Goal: Information Seeking & Learning: Learn about a topic

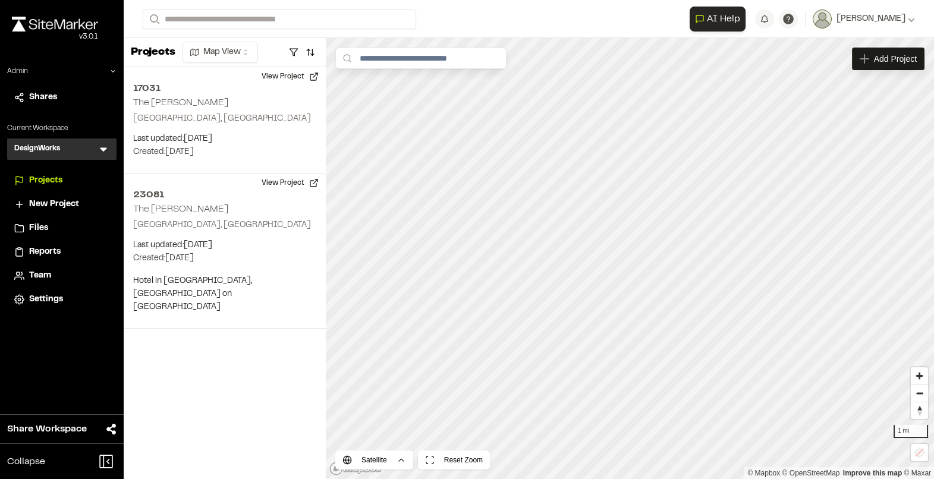
click at [104, 151] on icon at bounding box center [104, 149] width 12 height 12
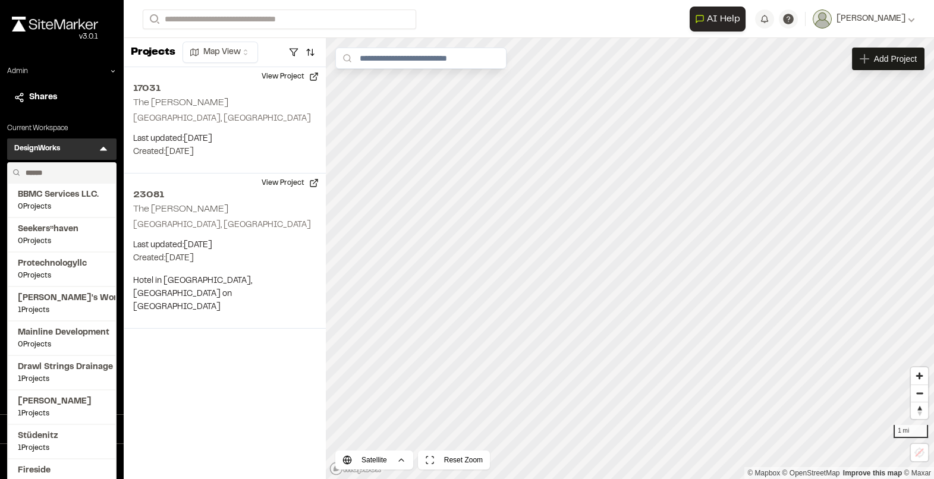
click at [47, 173] on input "text" at bounding box center [66, 173] width 90 height 20
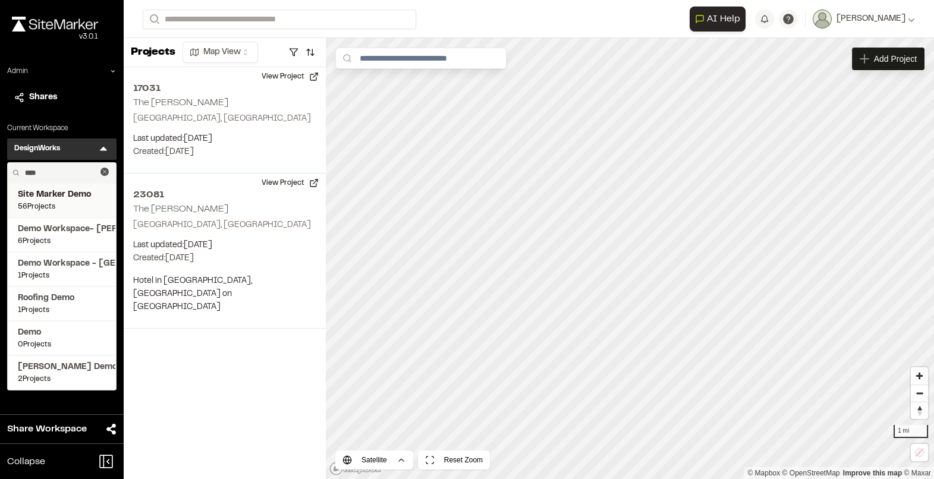
type input "****"
click at [56, 204] on span "56 Projects" at bounding box center [62, 207] width 88 height 11
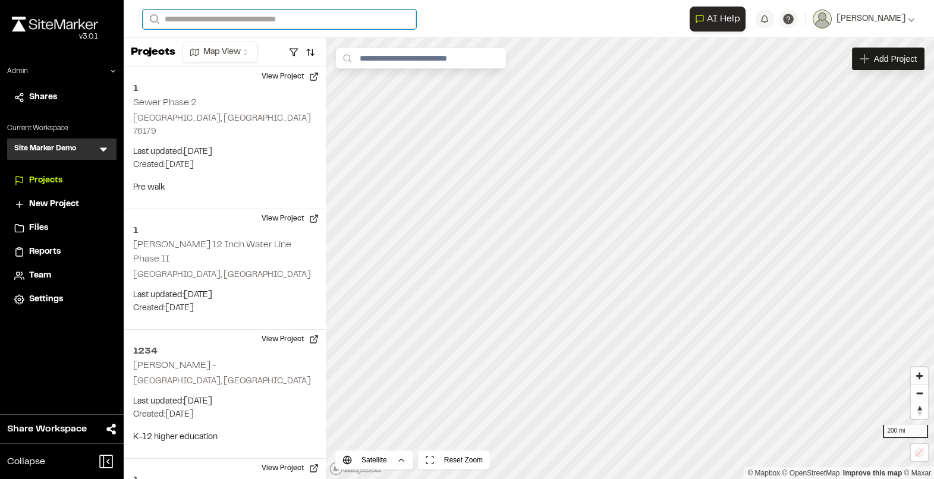
click at [192, 20] on input "Search" at bounding box center [280, 20] width 274 height 20
type input "**"
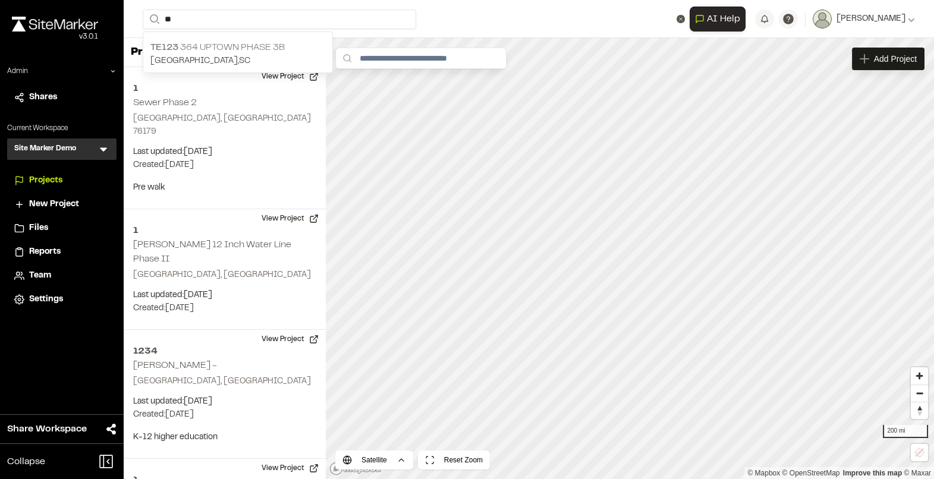
click at [210, 49] on p "TE123 364 Uptown Phase 3B" at bounding box center [237, 47] width 175 height 14
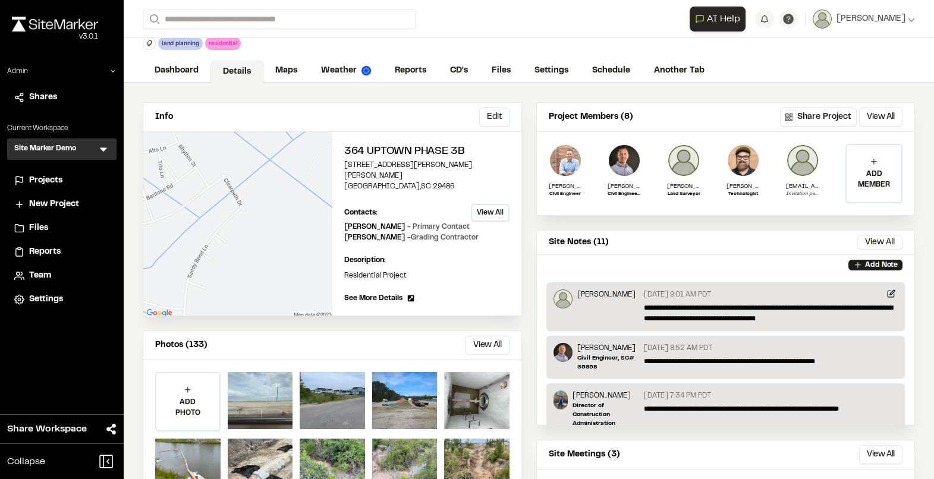
scroll to position [33, 0]
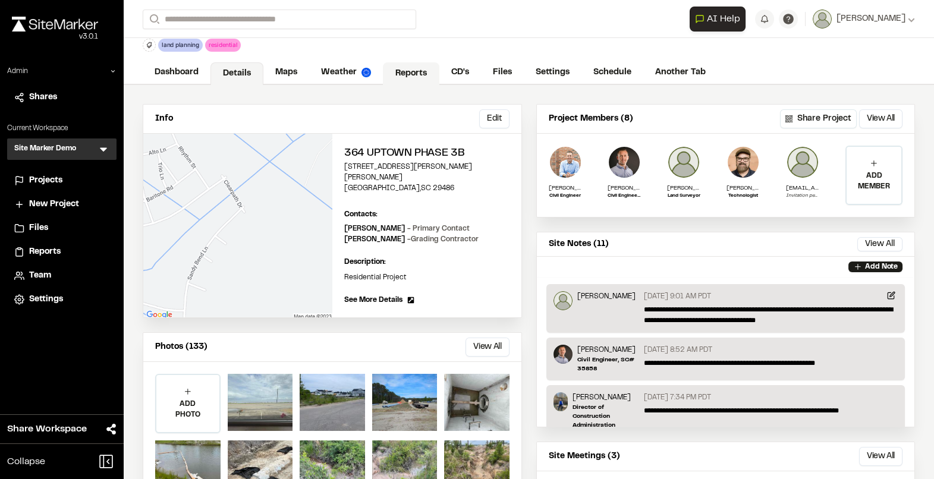
click at [409, 76] on link "Reports" at bounding box center [411, 73] width 57 height 23
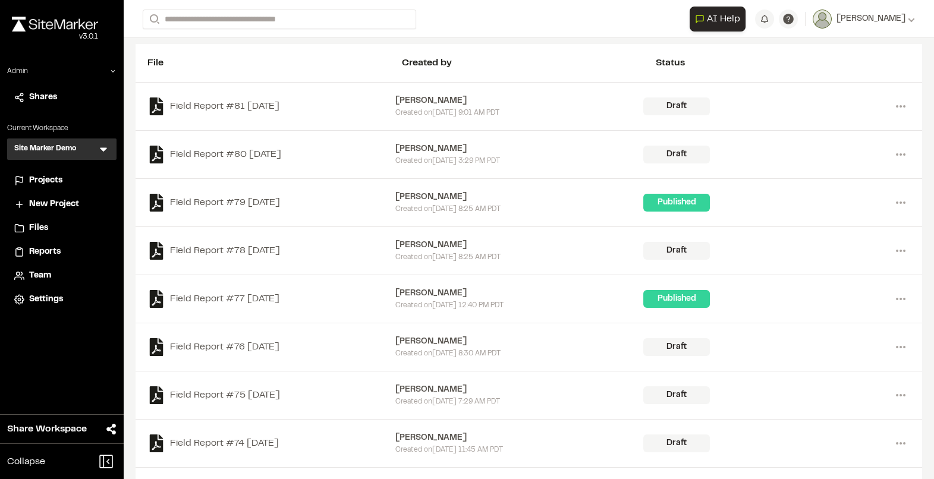
scroll to position [148, 0]
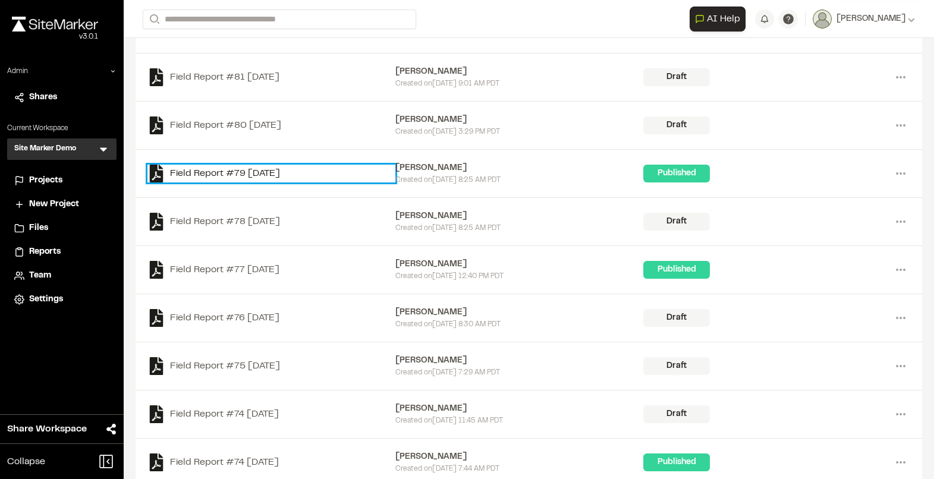
click at [273, 174] on link "Field Report #79 [DATE]" at bounding box center [271, 174] width 248 height 18
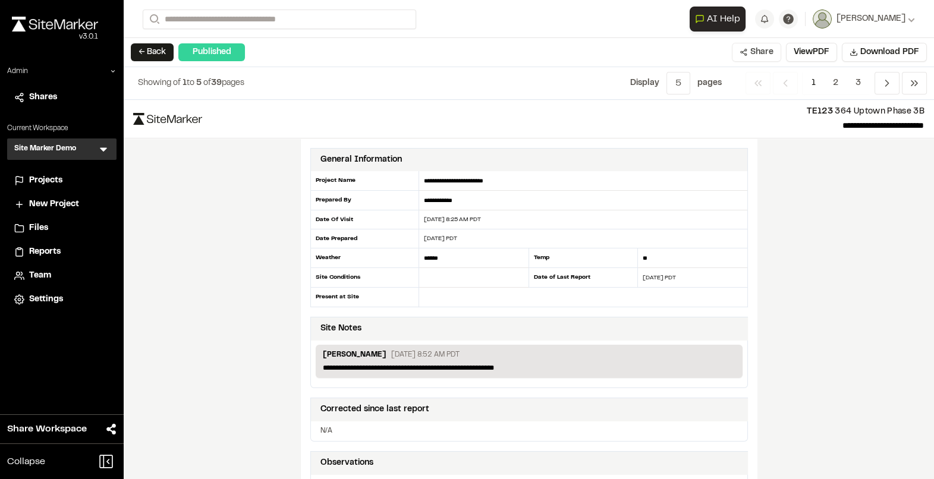
click at [746, 55] on icon at bounding box center [744, 52] width 8 height 8
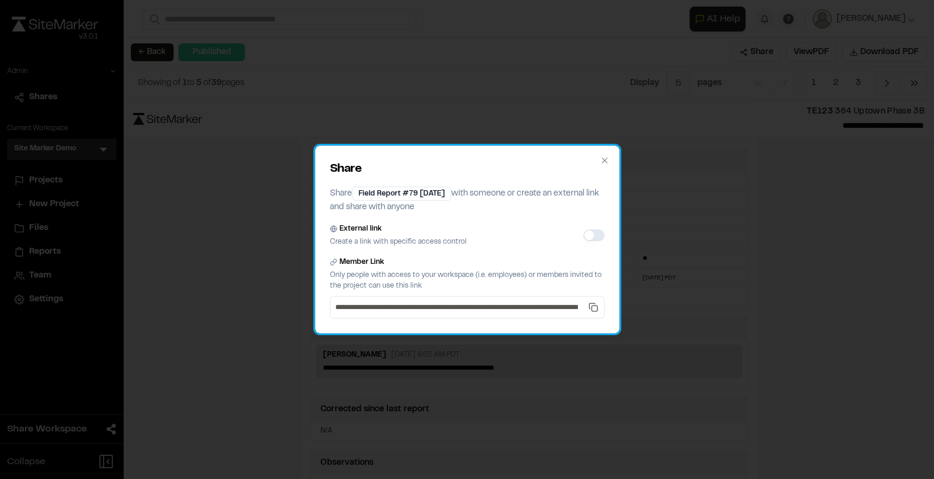
click at [601, 150] on div "**********" at bounding box center [467, 240] width 305 height 188
click at [610, 166] on div "**********" at bounding box center [467, 240] width 305 height 188
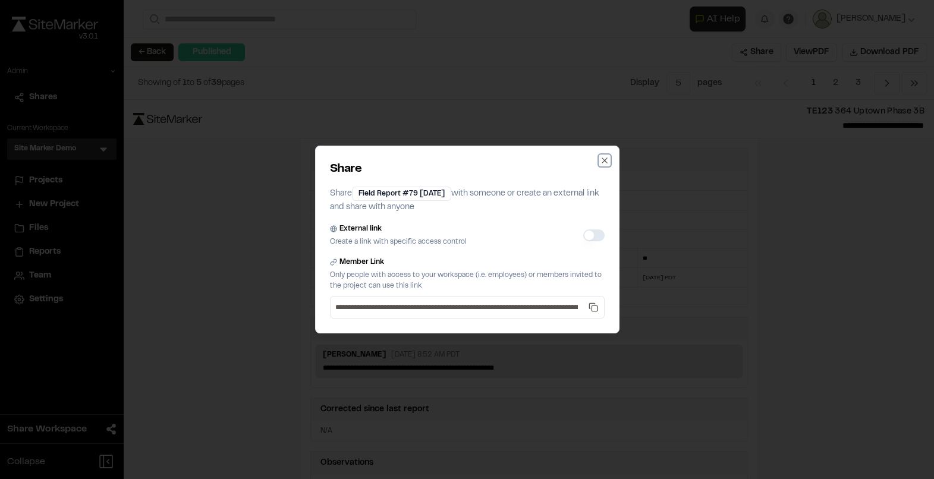
click at [607, 162] on icon "button" at bounding box center [605, 161] width 10 height 10
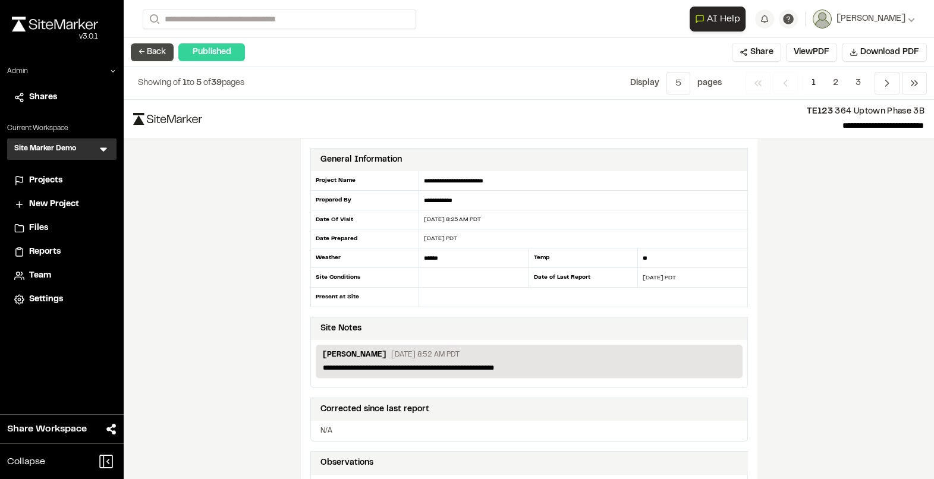
click at [154, 55] on button "← Back" at bounding box center [152, 52] width 43 height 18
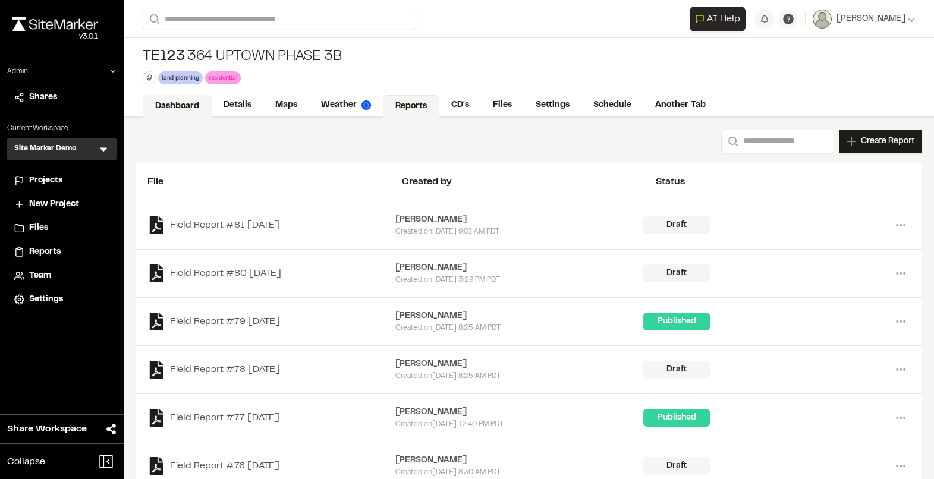
click at [190, 109] on link "Dashboard" at bounding box center [177, 106] width 69 height 23
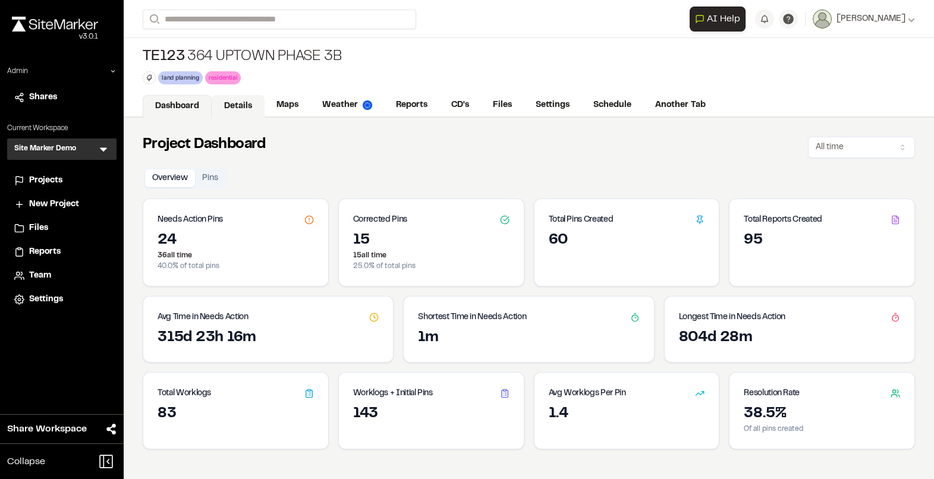
click at [235, 106] on link "Details" at bounding box center [238, 106] width 53 height 23
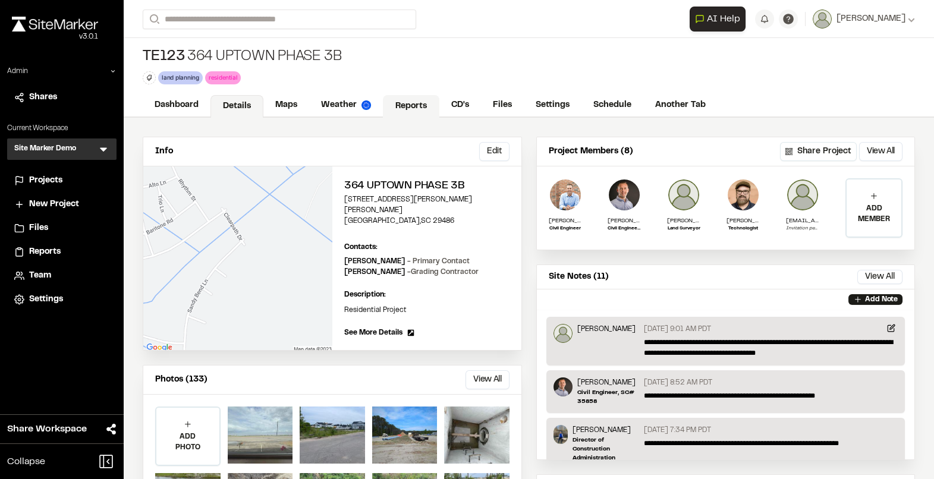
click at [413, 108] on link "Reports" at bounding box center [411, 106] width 57 height 23
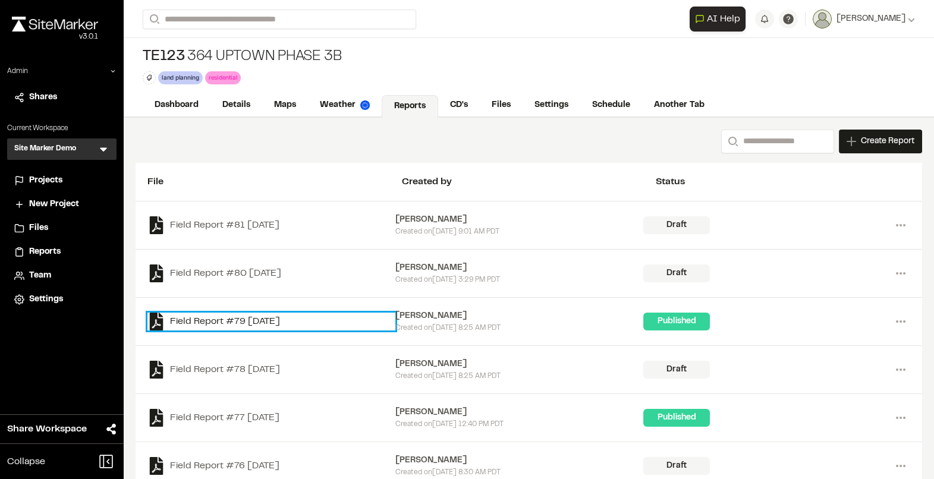
click at [252, 323] on link "Field Report #79 [DATE]" at bounding box center [271, 322] width 248 height 18
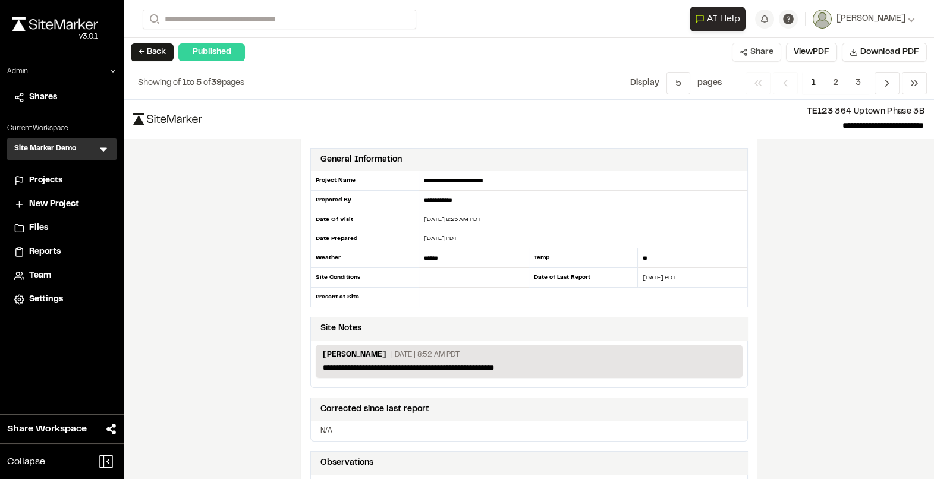
click at [759, 49] on button "Share" at bounding box center [756, 52] width 49 height 19
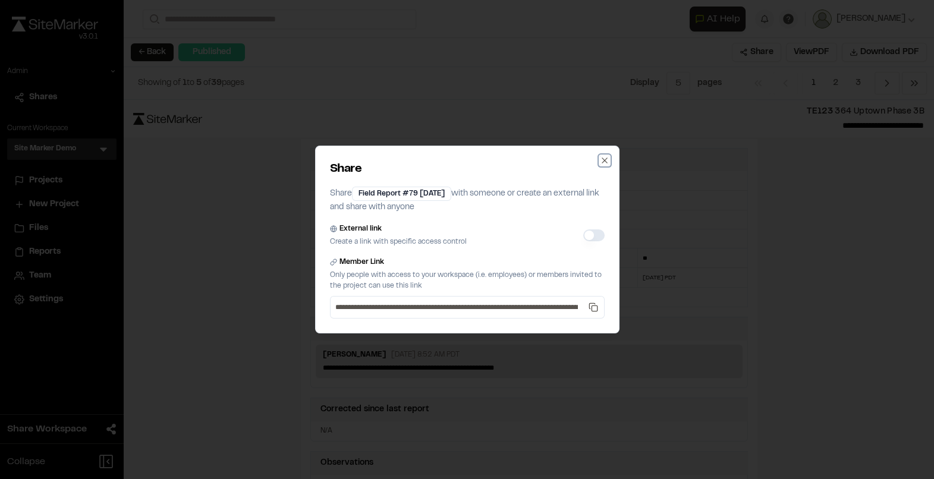
click at [600, 164] on icon "button" at bounding box center [605, 161] width 10 height 10
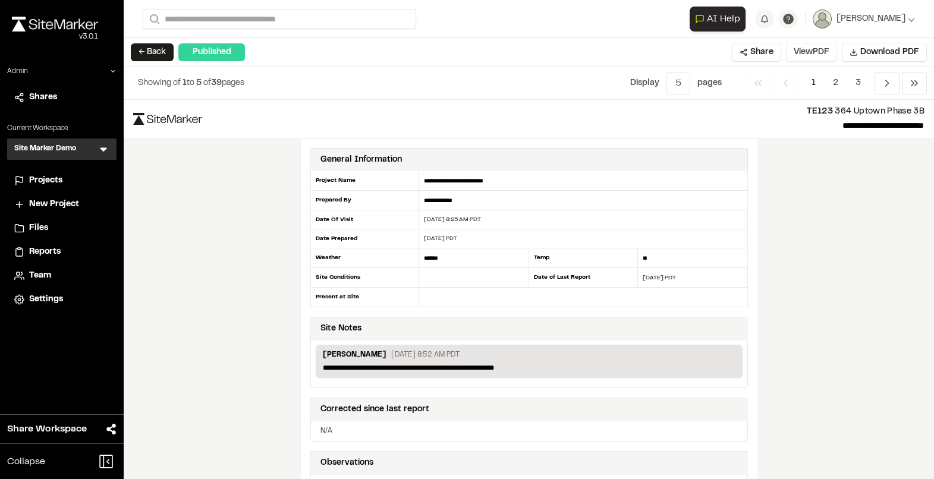
click at [812, 54] on button "View PDF" at bounding box center [811, 52] width 51 height 19
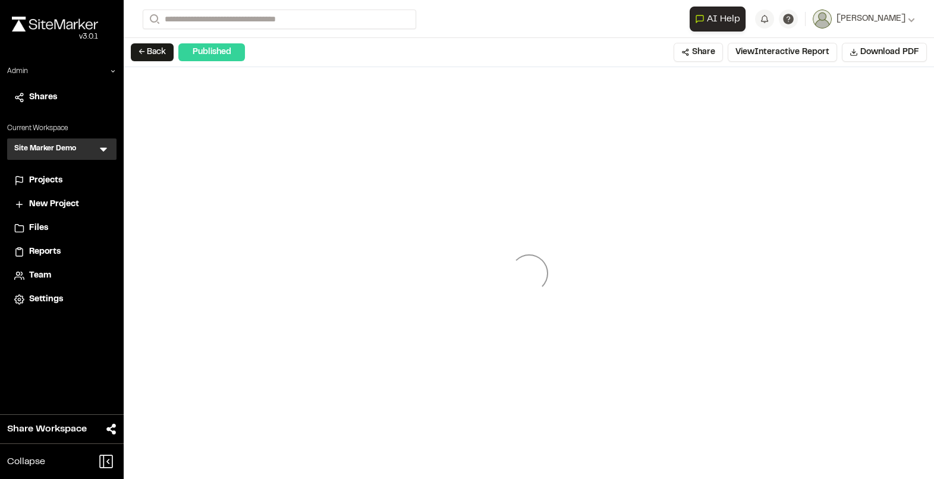
click at [482, 275] on div at bounding box center [529, 273] width 811 height 412
click at [152, 51] on button "← Back" at bounding box center [152, 52] width 43 height 18
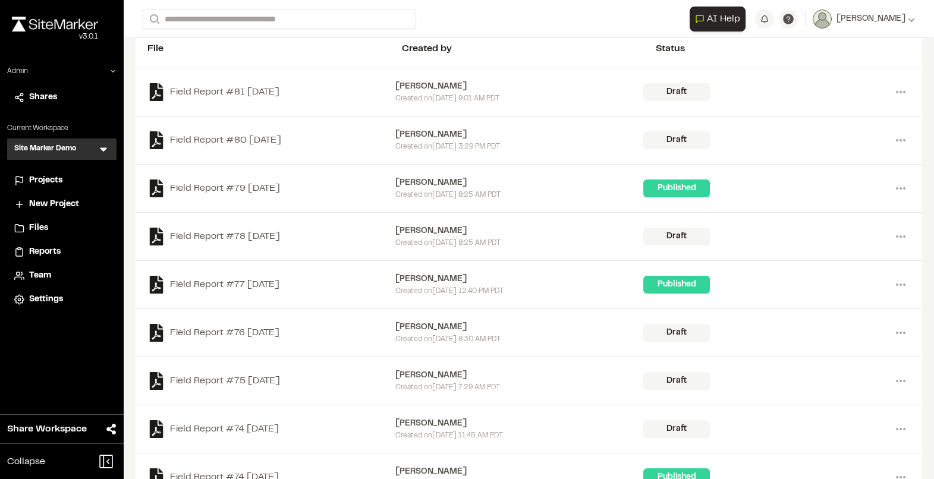
scroll to position [153, 0]
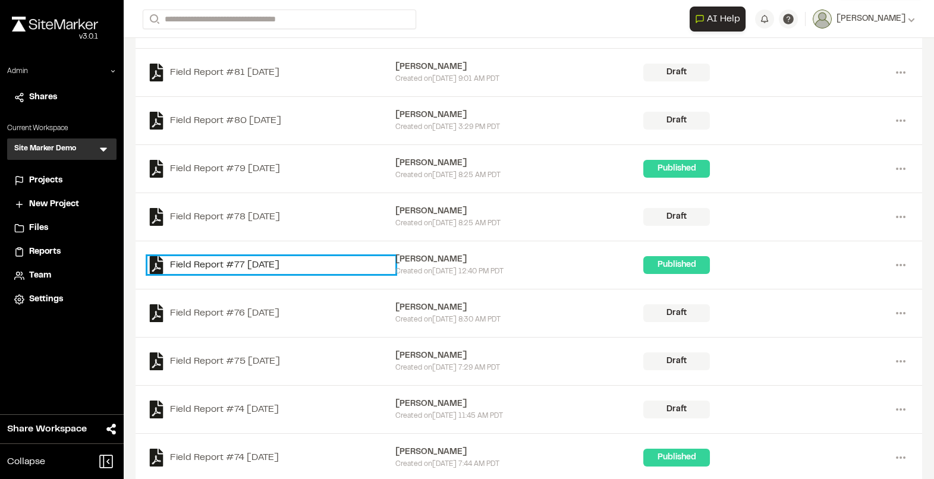
click at [250, 263] on link "Field Report #77 [DATE]" at bounding box center [271, 265] width 248 height 18
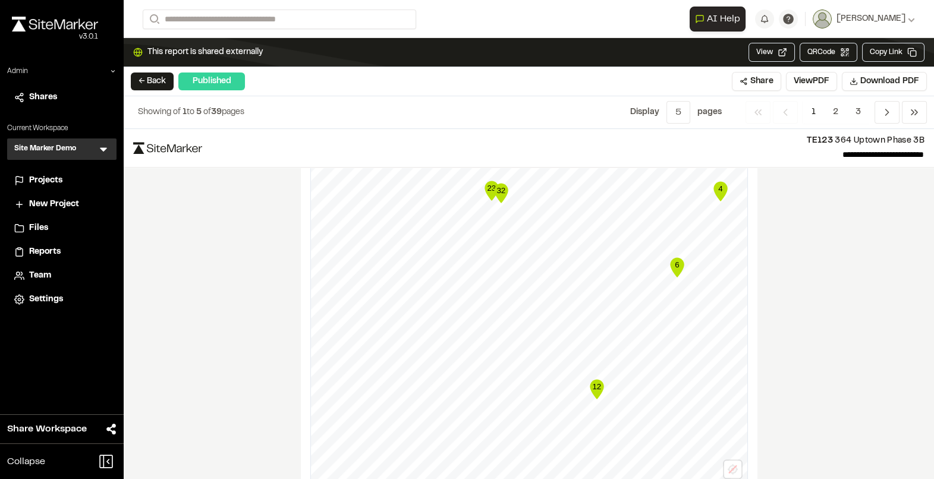
scroll to position [2204, 0]
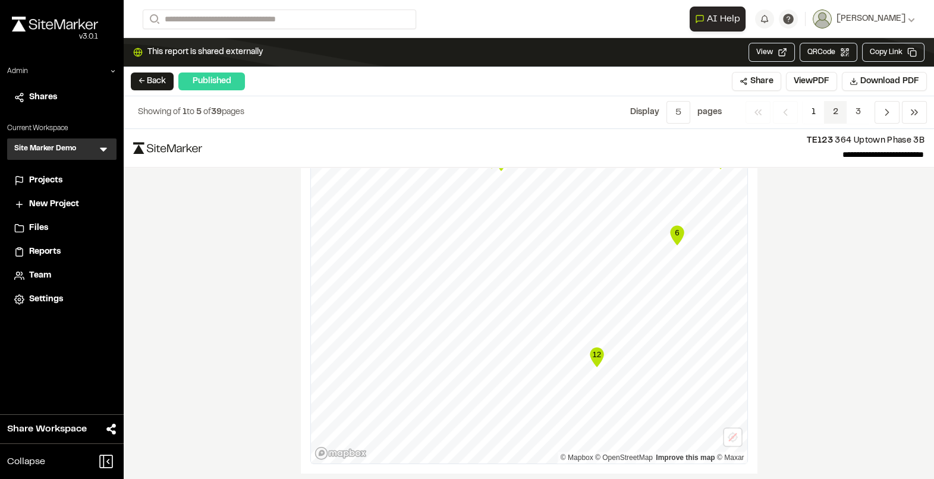
click at [842, 117] on span "2" at bounding box center [835, 112] width 23 height 23
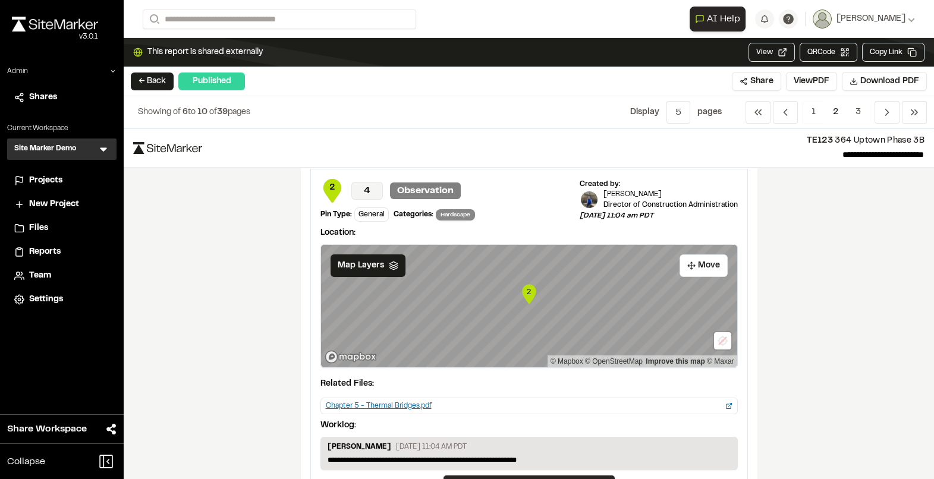
scroll to position [514, 0]
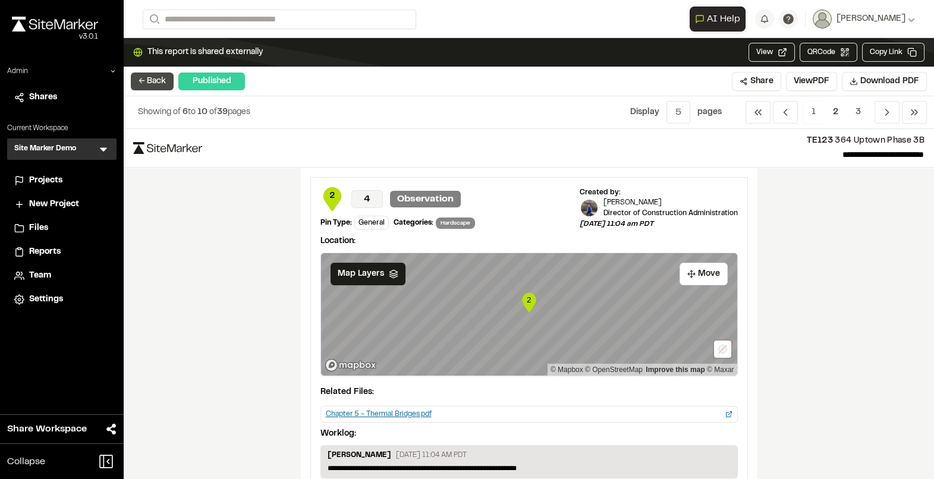
click at [158, 75] on button "← Back" at bounding box center [152, 82] width 43 height 18
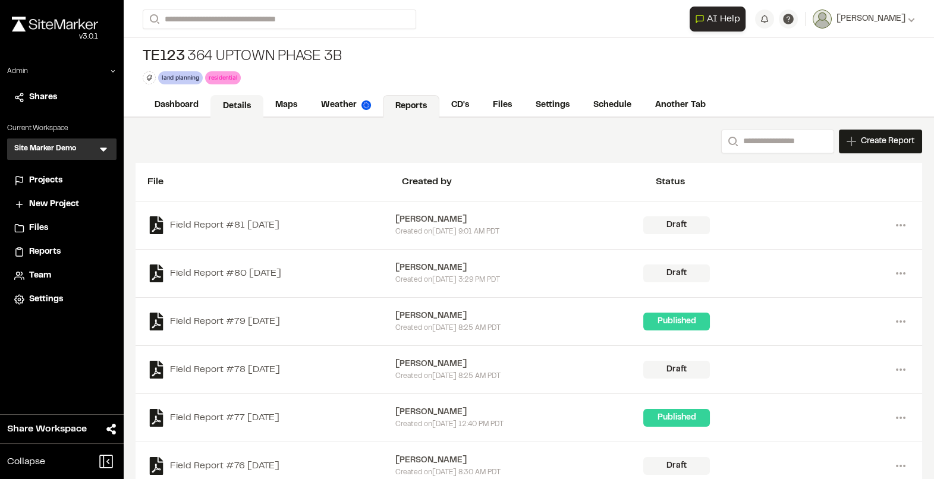
click at [246, 99] on link "Details" at bounding box center [237, 106] width 53 height 23
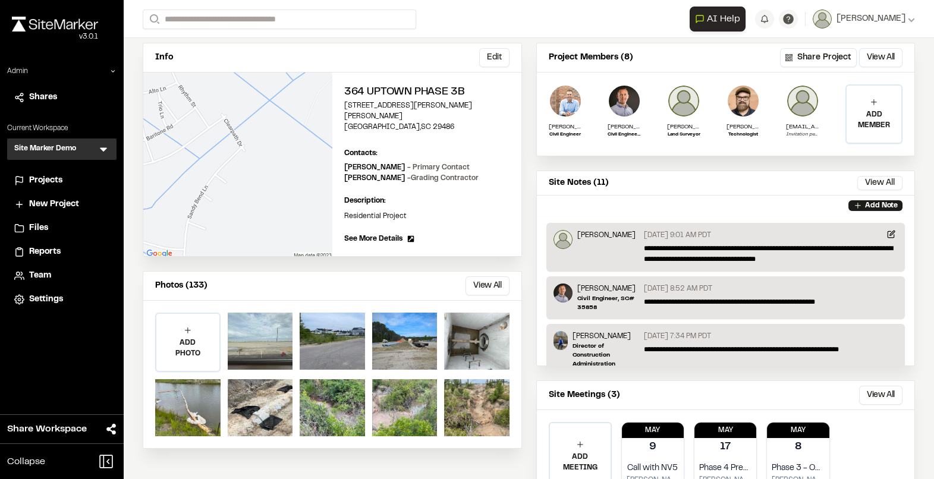
scroll to position [97, 0]
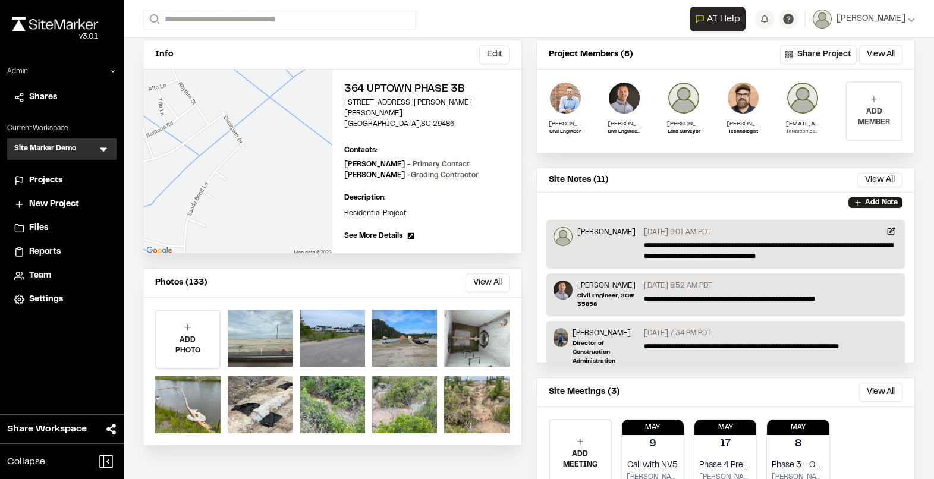
click at [873, 98] on icon at bounding box center [874, 99] width 6 height 6
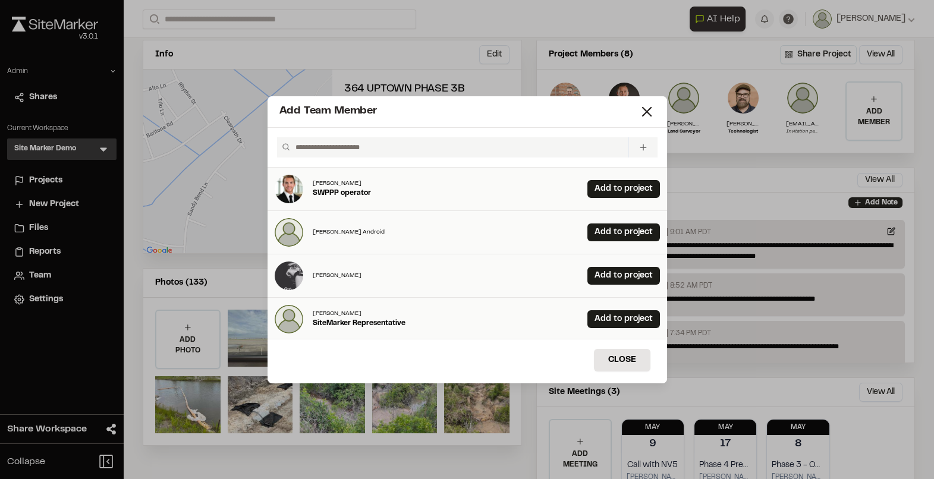
click at [645, 146] on icon at bounding box center [644, 148] width 10 height 10
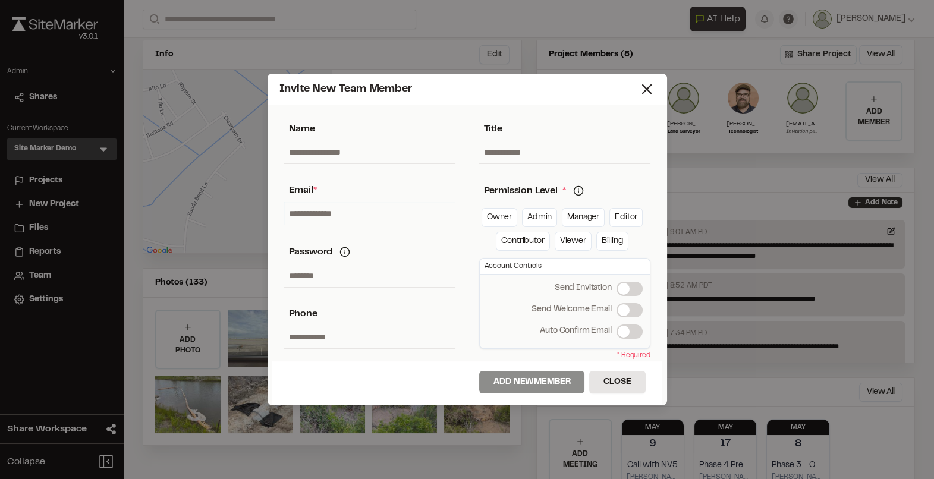
click at [310, 214] on input "text" at bounding box center [369, 213] width 171 height 23
click at [589, 217] on link "Manager" at bounding box center [583, 217] width 43 height 19
click at [589, 218] on link "Manager" at bounding box center [583, 217] width 43 height 19
click at [627, 179] on div "Title Organization Permission Level * Permission Levels Got it Owner Admin Mana…" at bounding box center [564, 235] width 195 height 251
click at [578, 191] on icon at bounding box center [578, 191] width 11 height 11
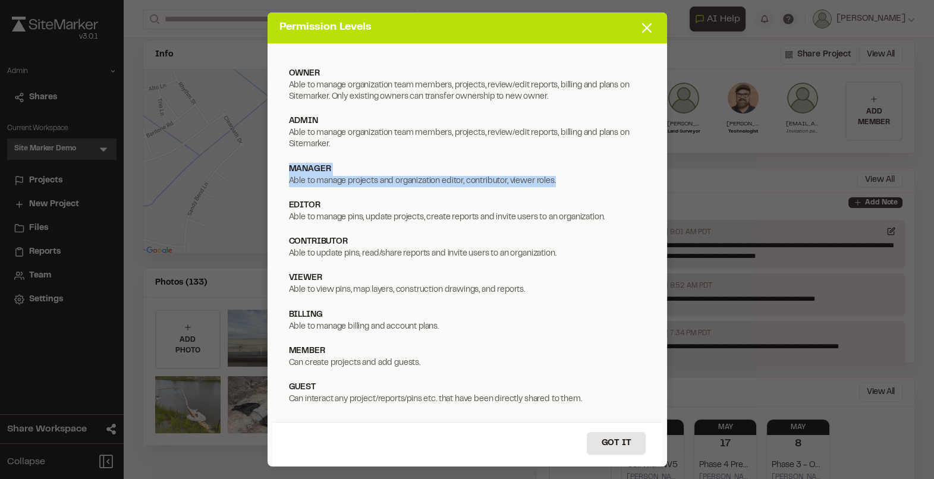
drag, startPoint x: 566, startPoint y: 178, endPoint x: 269, endPoint y: 165, distance: 297.0
click at [269, 165] on div "owner [PERSON_NAME] to manage organization team members, projects, review/edit …" at bounding box center [468, 255] width 400 height 424
click at [330, 184] on div "Able to manage projects and organization editor, contributor, viewer roles." at bounding box center [467, 181] width 357 height 11
drag, startPoint x: 562, startPoint y: 182, endPoint x: 299, endPoint y: 160, distance: 263.8
click at [299, 160] on div "manager [PERSON_NAME] to manage projects and organization editor, contributor, …" at bounding box center [467, 175] width 366 height 34
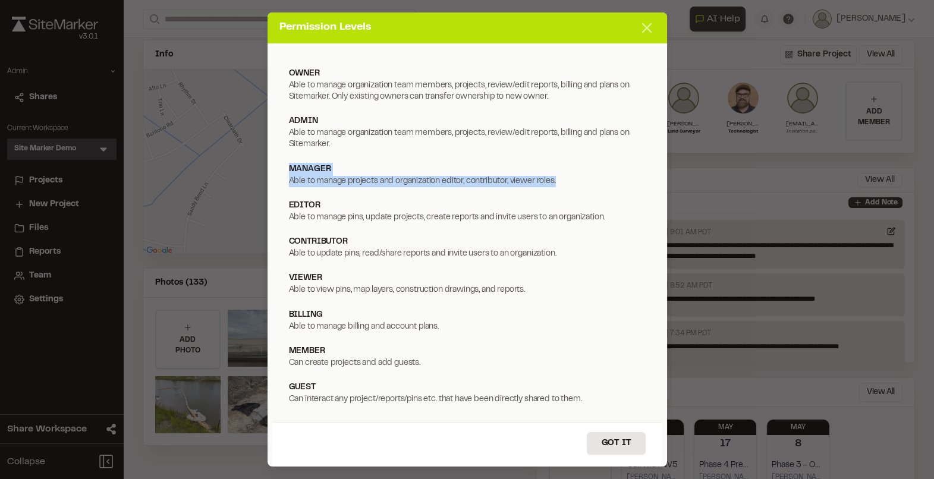
click at [652, 29] on icon at bounding box center [647, 28] width 17 height 17
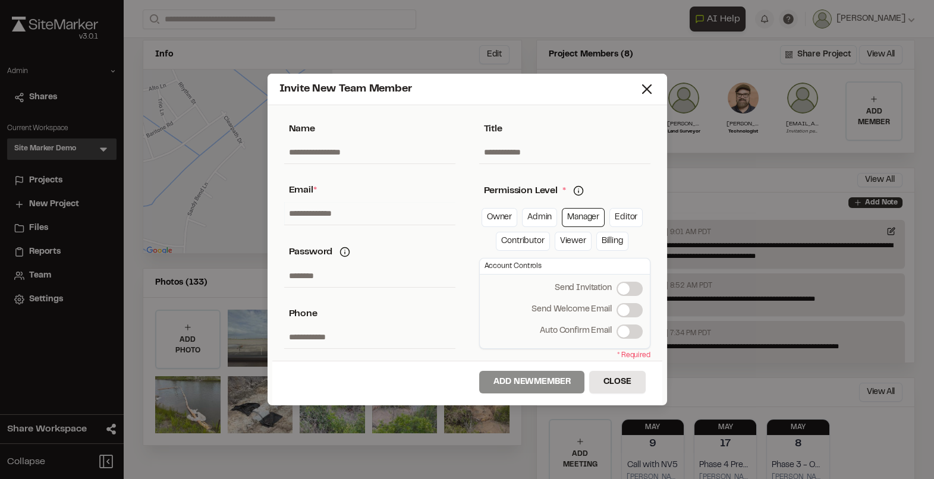
click at [327, 218] on input "text" at bounding box center [369, 213] width 171 height 23
click at [607, 193] on div "Permission Level * Permission Levels owner Able to manage organization team mem…" at bounding box center [564, 190] width 171 height 15
click at [646, 93] on icon at bounding box center [647, 89] width 17 height 17
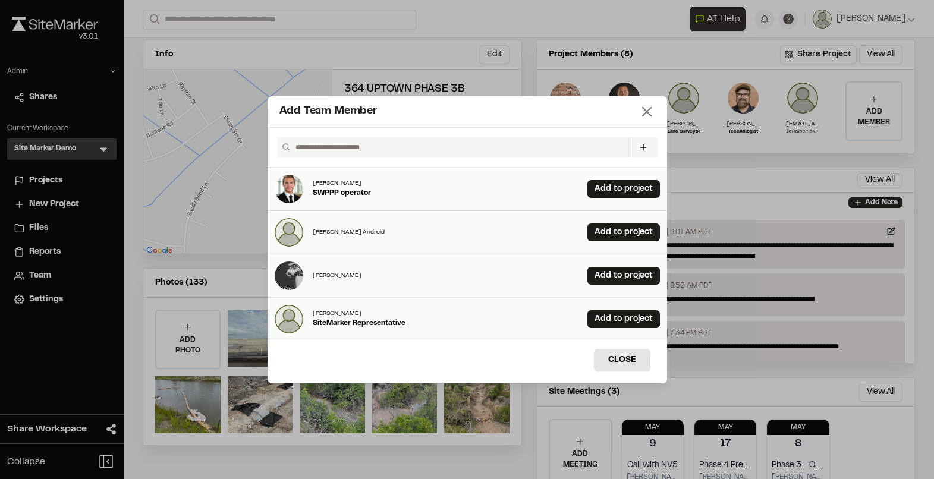
click at [648, 115] on icon at bounding box center [647, 111] width 17 height 17
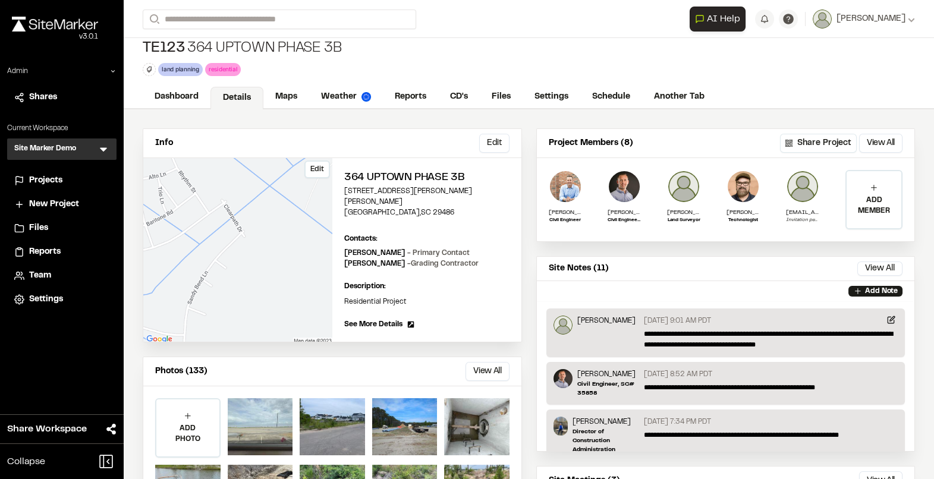
scroll to position [0, 0]
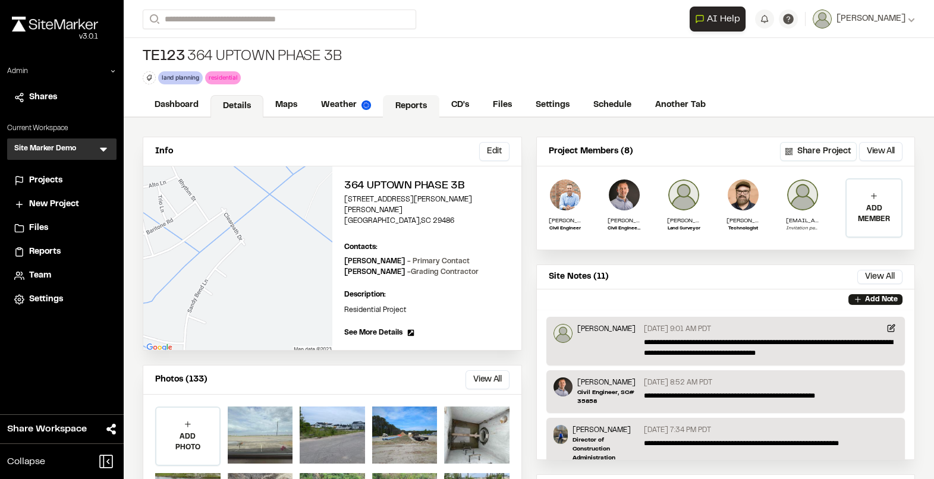
click at [404, 104] on link "Reports" at bounding box center [411, 106] width 57 height 23
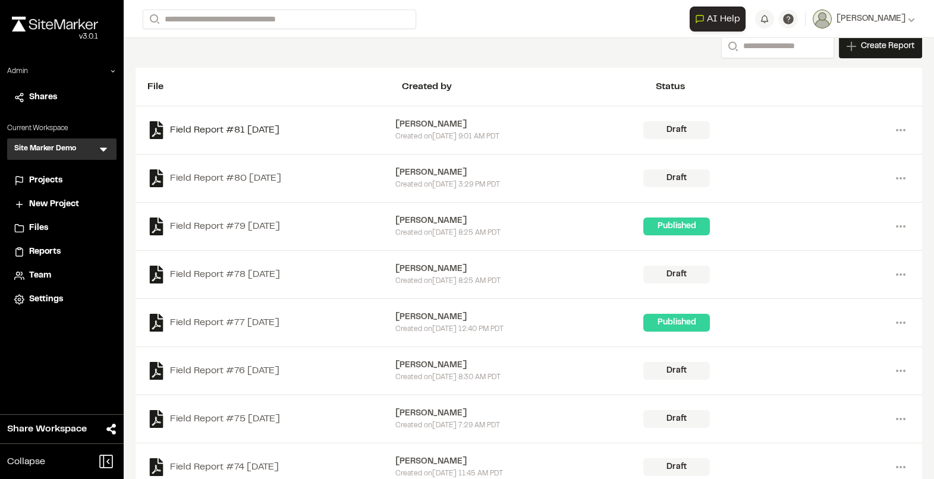
scroll to position [109, 0]
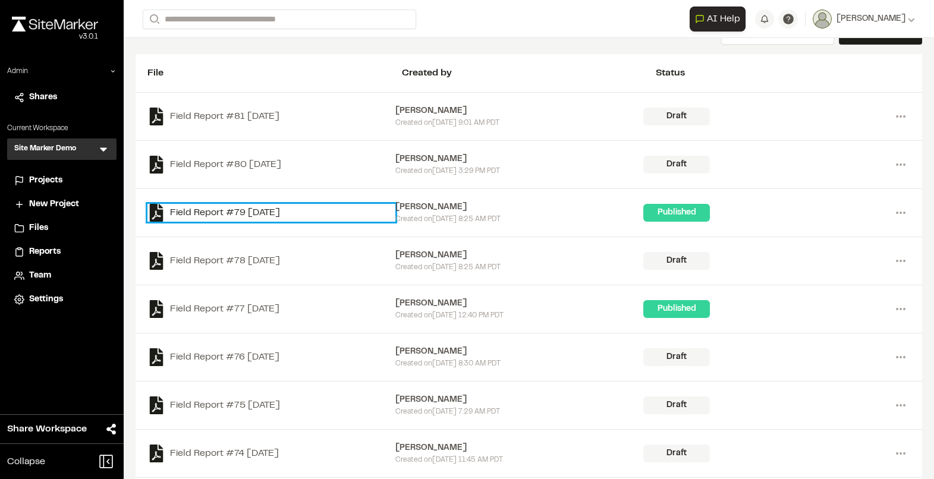
click at [281, 212] on link "Field Report #79 [DATE]" at bounding box center [271, 213] width 248 height 18
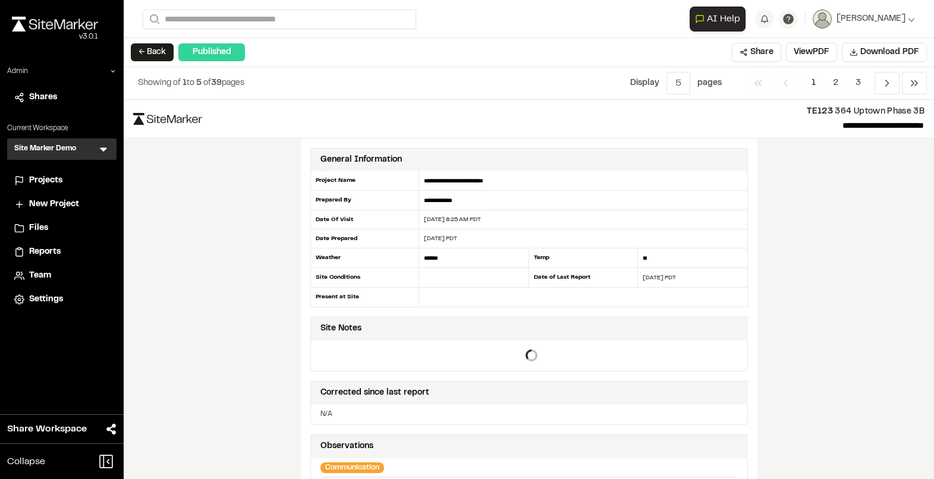
scroll to position [8, 0]
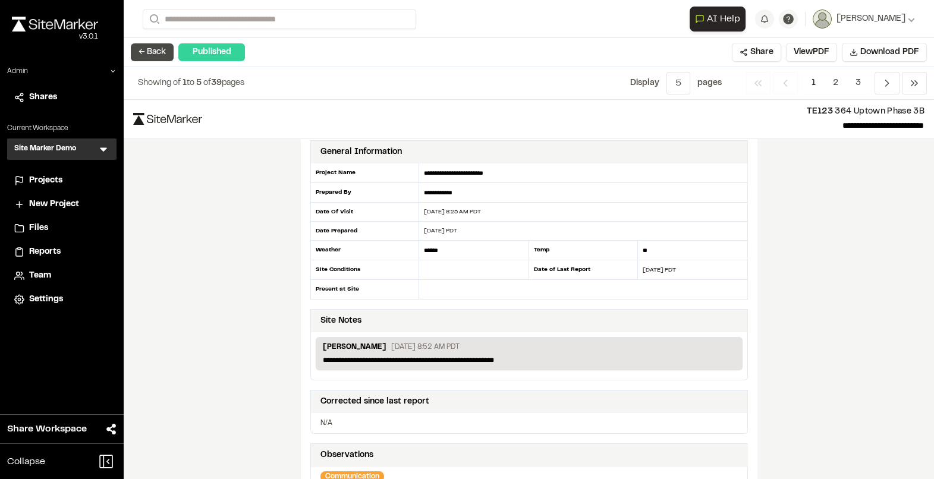
click at [168, 55] on button "← Back" at bounding box center [152, 52] width 43 height 18
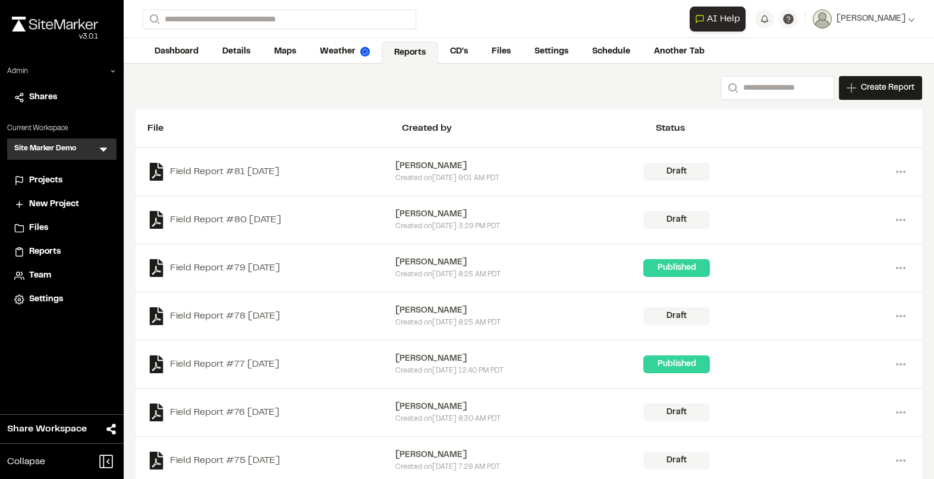
scroll to position [55, 0]
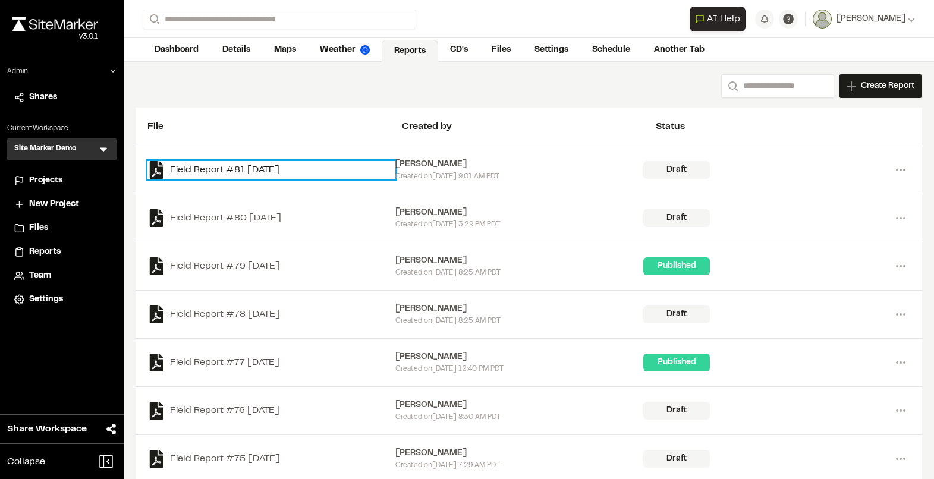
click at [215, 168] on link "Field Report #81 [DATE]" at bounding box center [271, 170] width 248 height 18
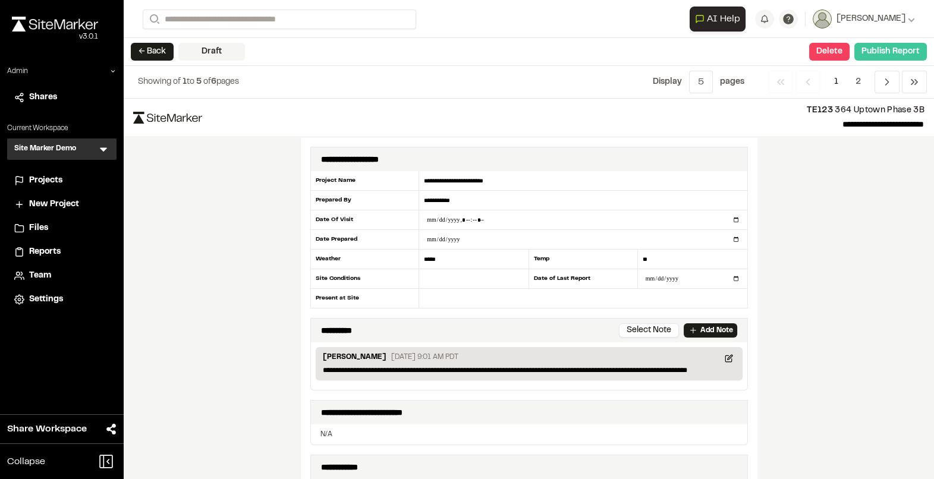
click at [892, 50] on button "Publish Report" at bounding box center [891, 52] width 73 height 18
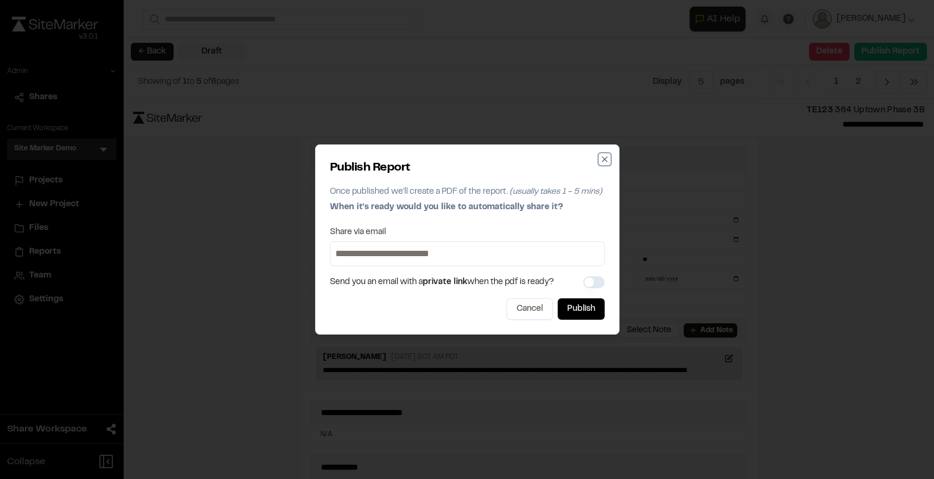
click at [602, 161] on icon "button" at bounding box center [605, 160] width 10 height 10
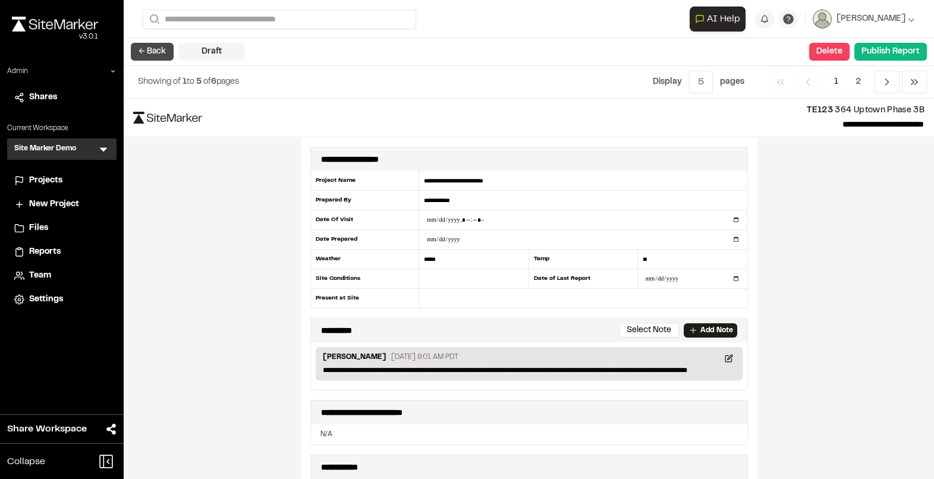
click at [150, 54] on button "← Back" at bounding box center [152, 52] width 43 height 18
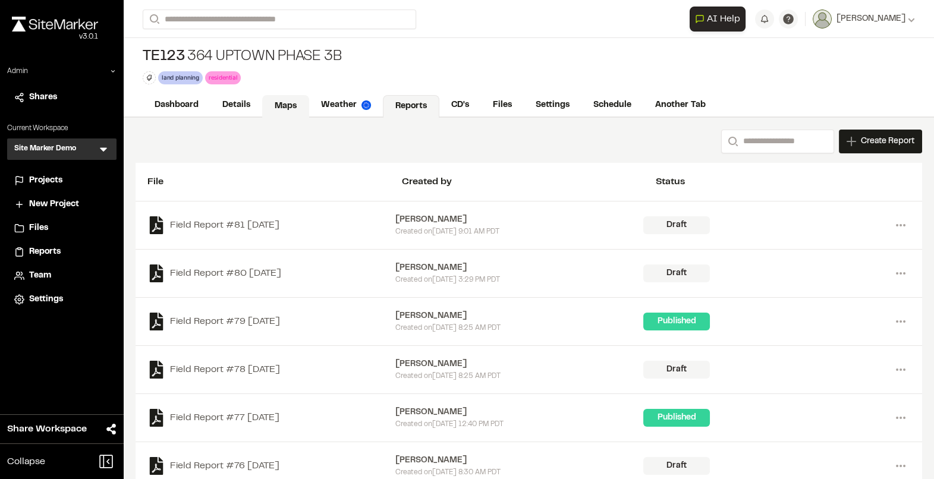
click at [291, 103] on link "Maps" at bounding box center [285, 106] width 47 height 23
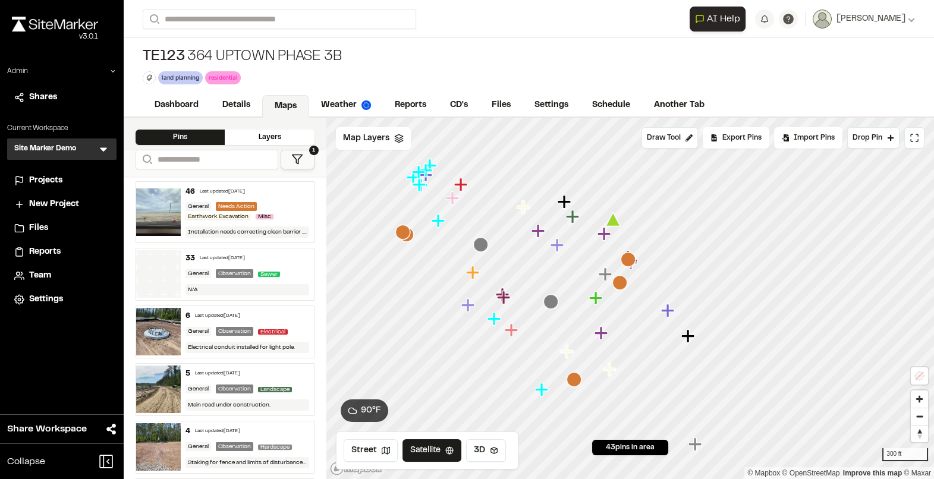
click at [620, 285] on icon "Map marker" at bounding box center [620, 282] width 15 height 15
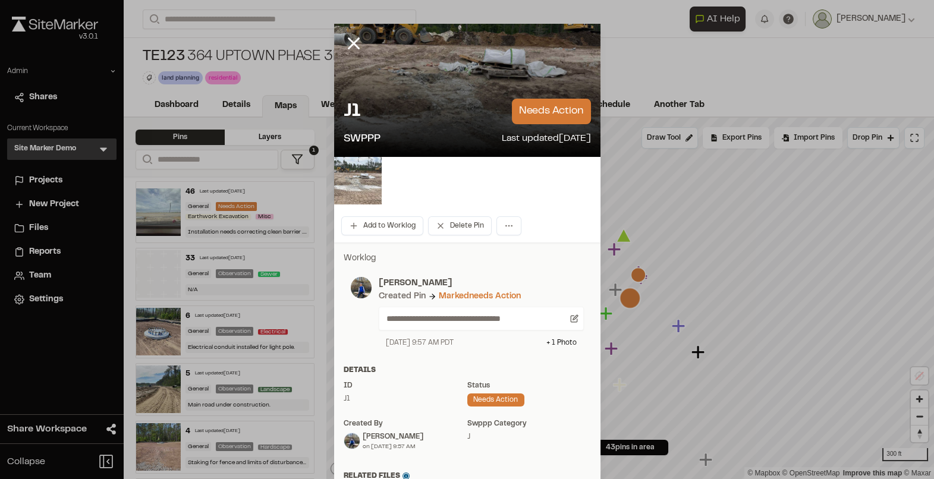
click at [368, 190] on img at bounding box center [358, 181] width 48 height 48
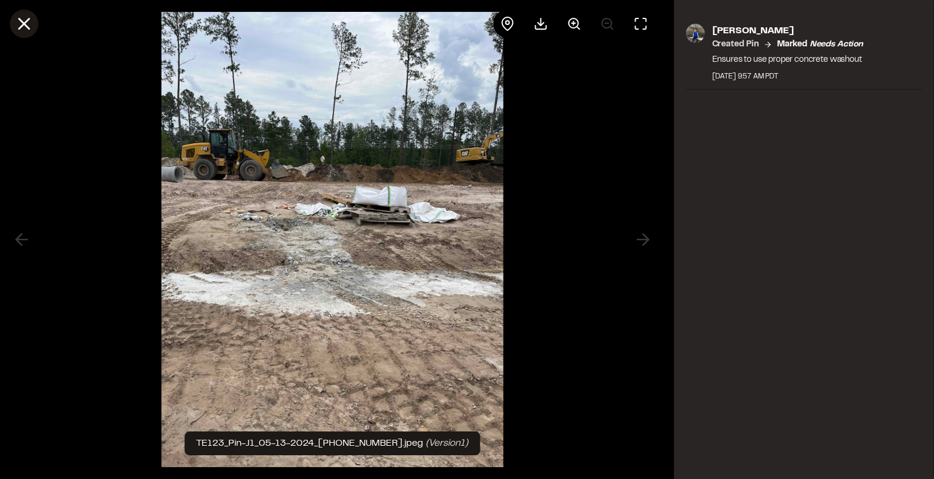
click at [29, 24] on icon at bounding box center [24, 24] width 20 height 20
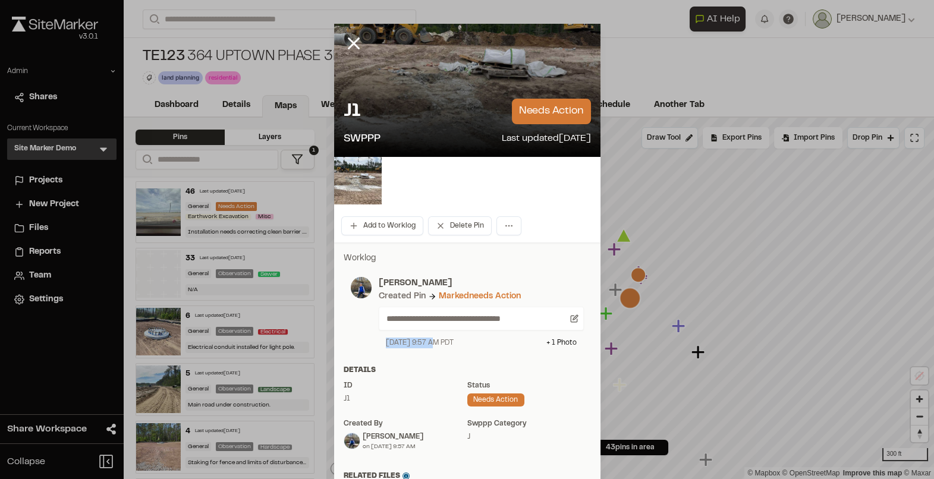
drag, startPoint x: 388, startPoint y: 343, endPoint x: 431, endPoint y: 343, distance: 42.8
click at [431, 343] on div "[DATE] 9:57 AM PDT" at bounding box center [420, 343] width 68 height 11
click at [396, 224] on button "Add to Worklog" at bounding box center [382, 225] width 82 height 19
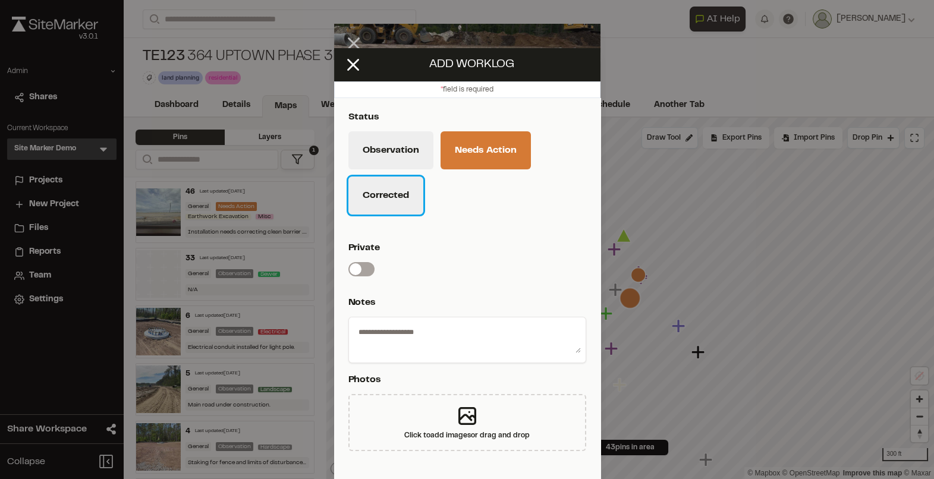
click at [388, 197] on button "Corrected" at bounding box center [386, 196] width 75 height 38
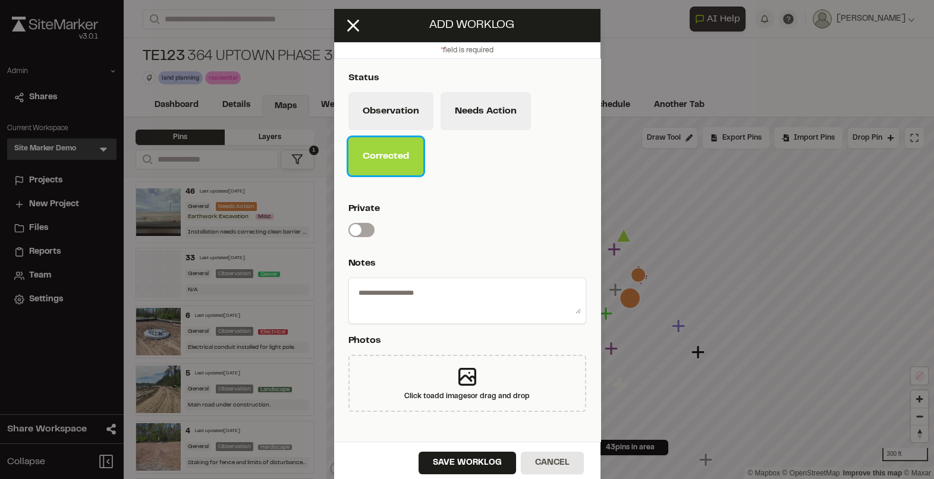
scroll to position [46, 0]
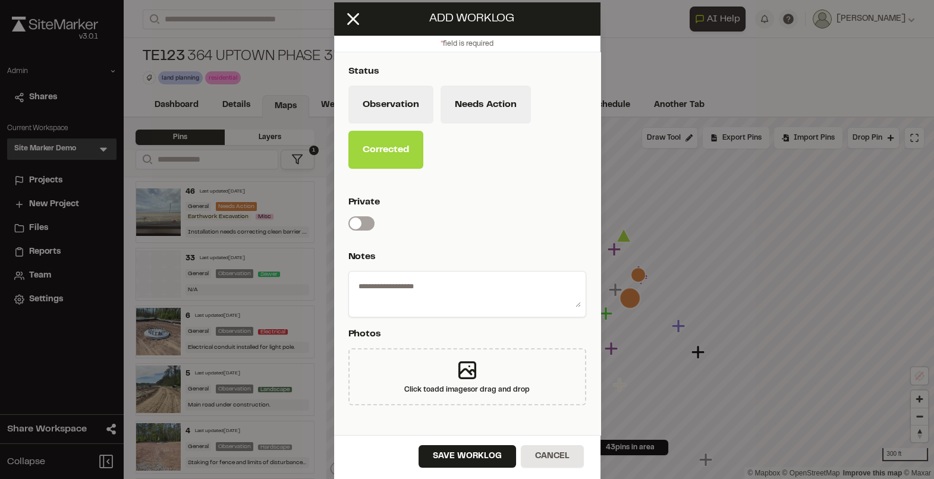
click at [403, 283] on textarea at bounding box center [467, 292] width 227 height 31
type textarea "**********"
click at [445, 449] on button "Save Worklog" at bounding box center [468, 456] width 98 height 23
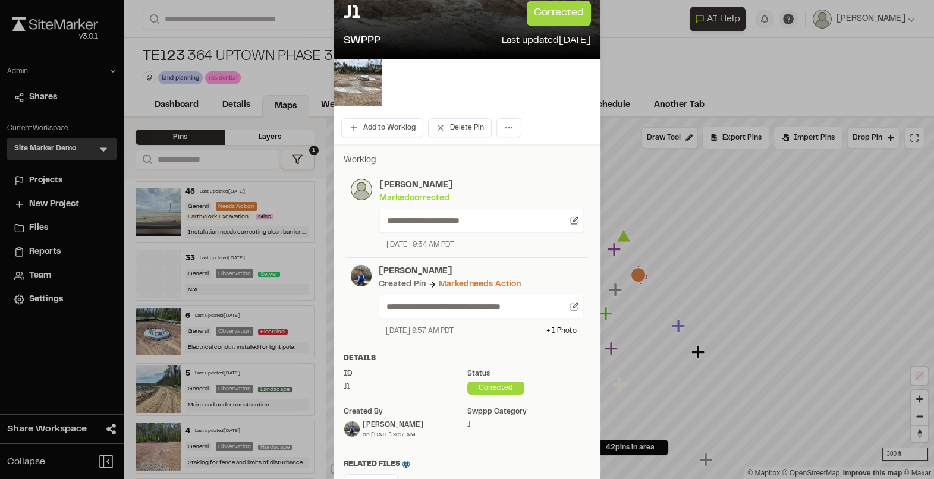
scroll to position [99, 0]
drag, startPoint x: 384, startPoint y: 329, endPoint x: 492, endPoint y: 329, distance: 108.2
click at [492, 329] on div "[DATE] 9:57 AM PDT + 1 Photo" at bounding box center [481, 330] width 205 height 11
click at [520, 252] on div "**********" at bounding box center [467, 214] width 247 height 86
drag, startPoint x: 504, startPoint y: 238, endPoint x: 383, endPoint y: 238, distance: 120.7
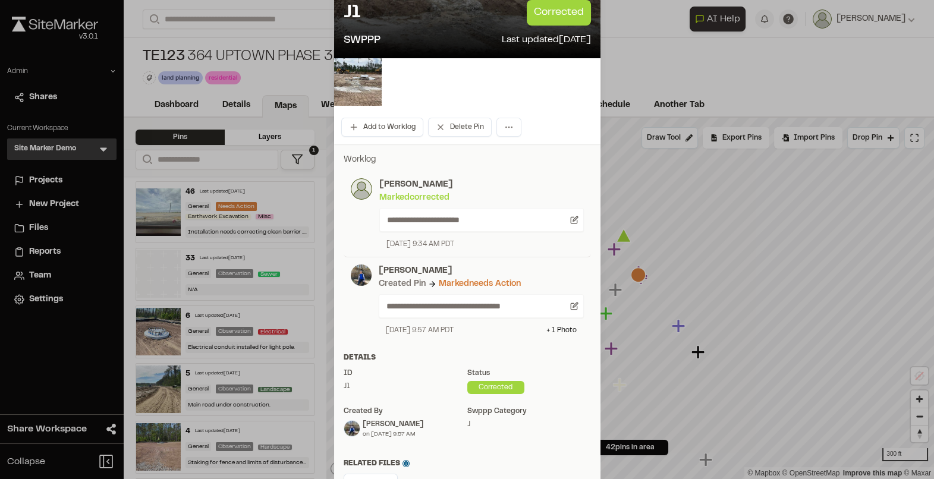
click at [382, 238] on div "**********" at bounding box center [478, 213] width 212 height 71
drag, startPoint x: 382, startPoint y: 242, endPoint x: 494, endPoint y: 244, distance: 111.8
click at [494, 244] on div "[DATE] 9:34 AM PDT" at bounding box center [481, 244] width 205 height 11
click at [497, 244] on div "[DATE] 9:34 AM PDT" at bounding box center [481, 244] width 205 height 11
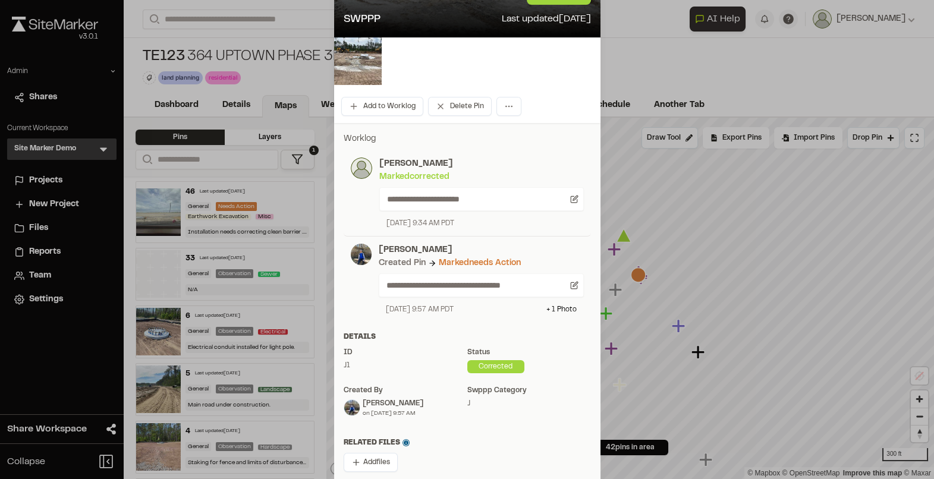
scroll to position [128, 0]
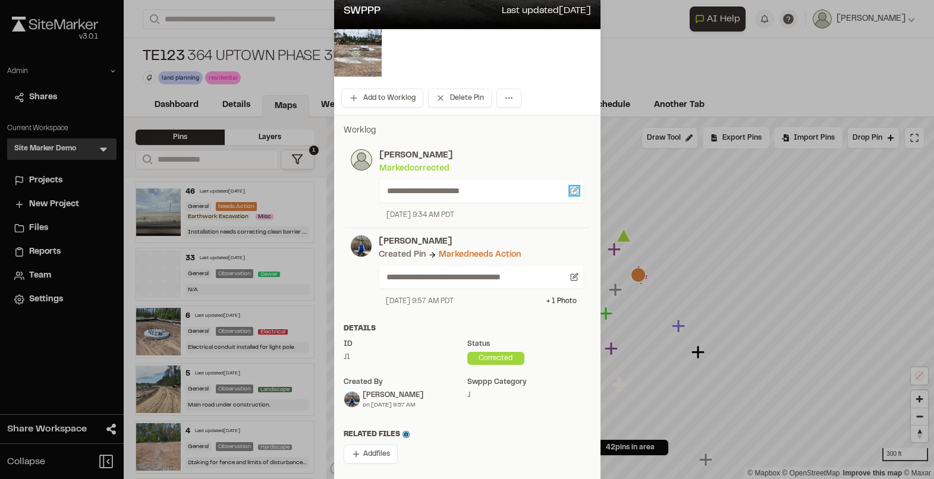
click at [576, 190] on icon at bounding box center [574, 191] width 8 height 8
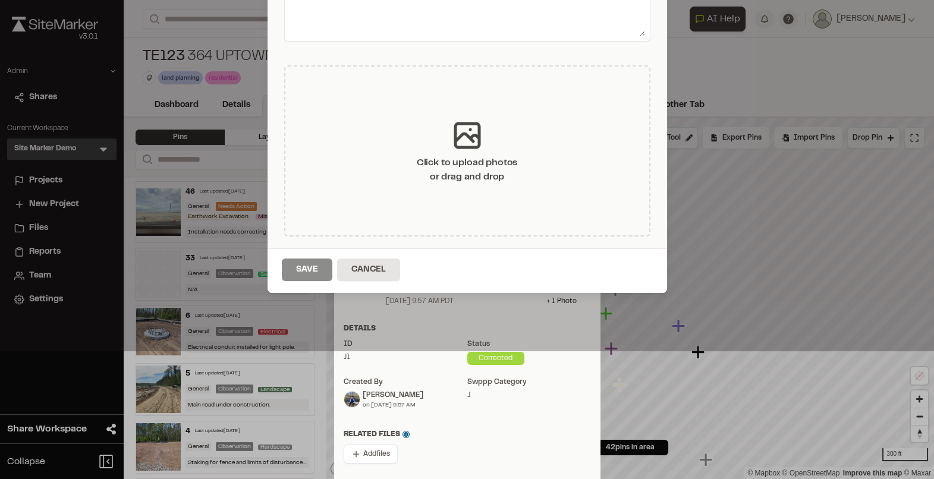
type textarea "**********"
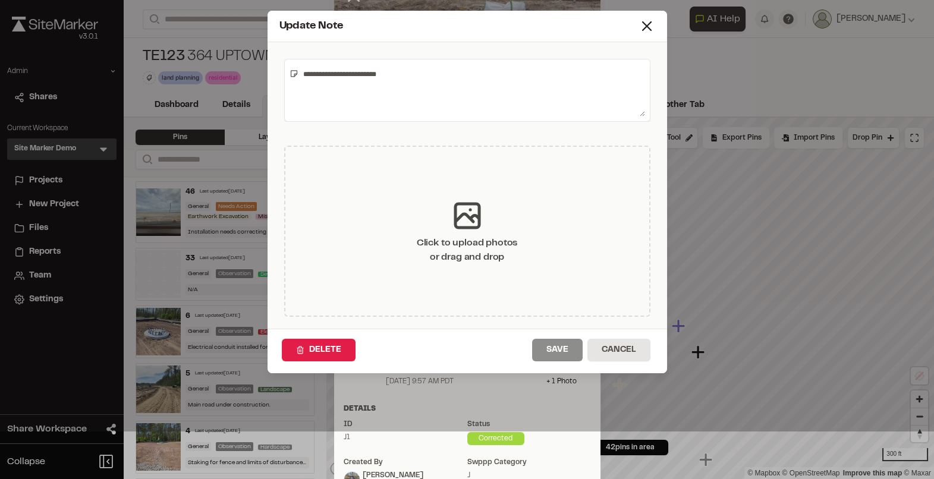
scroll to position [36, 0]
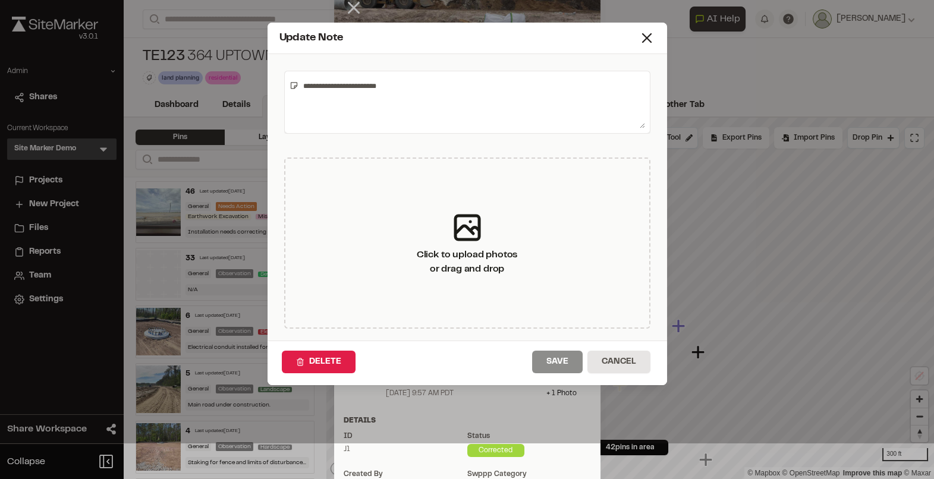
click at [402, 87] on textarea "**********" at bounding box center [472, 102] width 347 height 52
click at [647, 42] on icon at bounding box center [647, 38] width 17 height 17
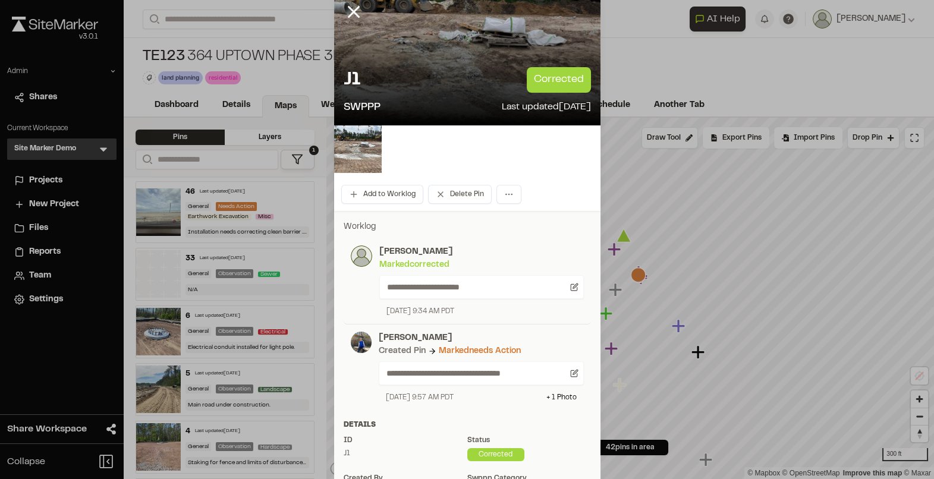
scroll to position [27, 0]
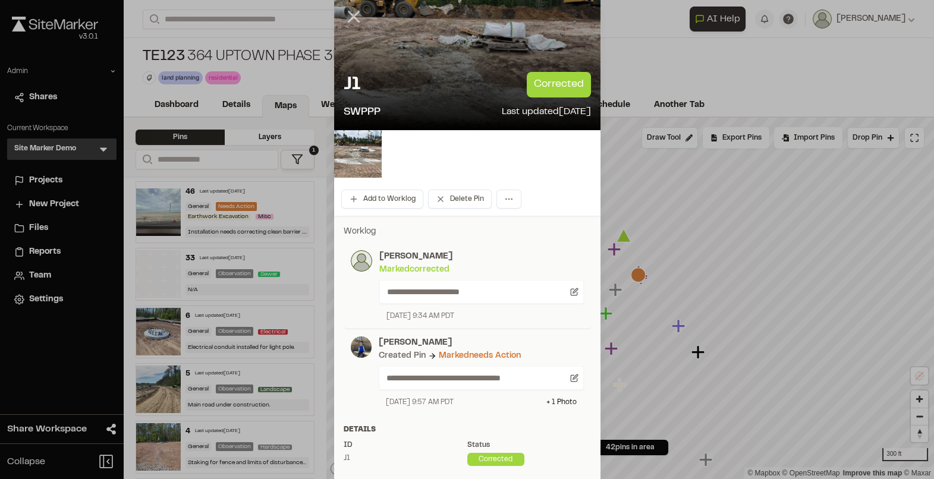
click at [353, 18] on icon at bounding box center [354, 17] width 20 height 20
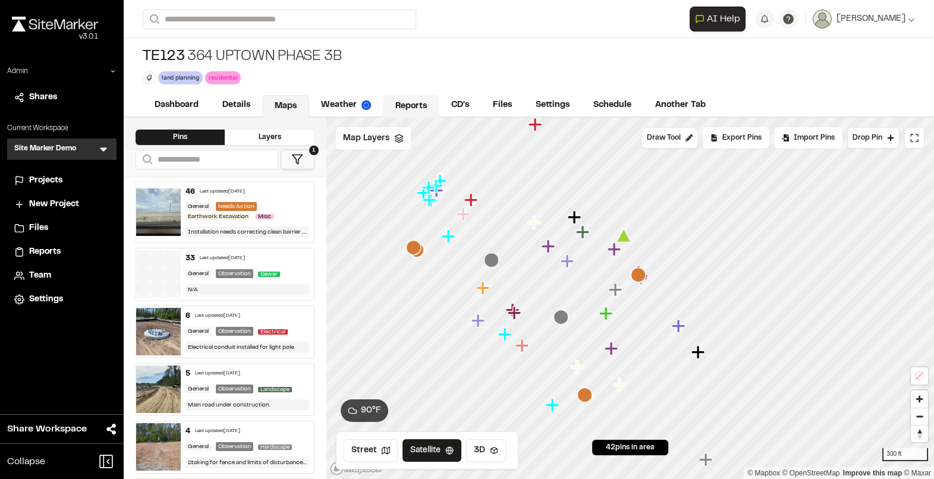
click at [429, 107] on link "Reports" at bounding box center [411, 106] width 57 height 23
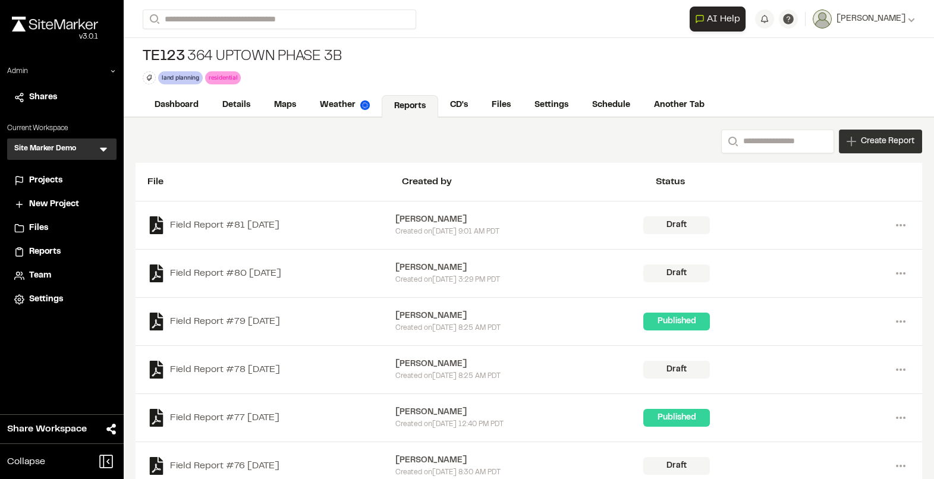
click at [849, 130] on div "Create Report" at bounding box center [880, 142] width 83 height 24
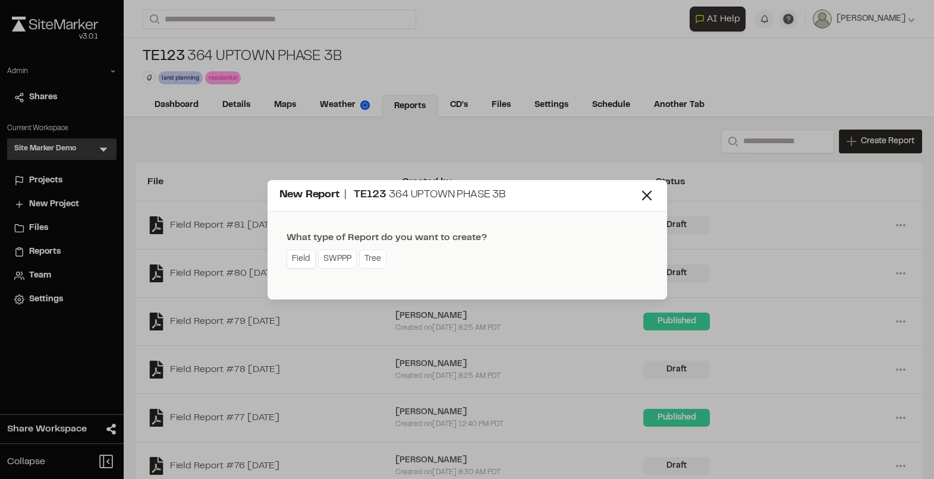
click at [304, 258] on link "Field" at bounding box center [301, 259] width 29 height 19
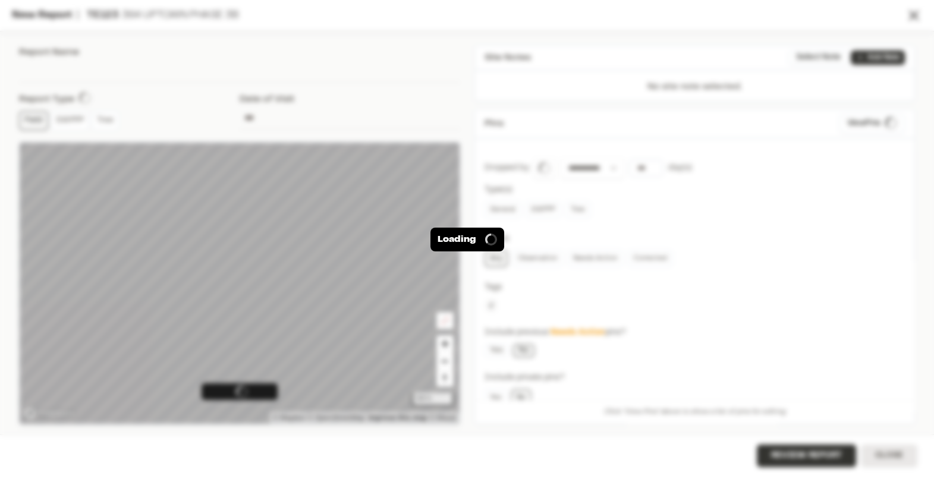
type input "**********"
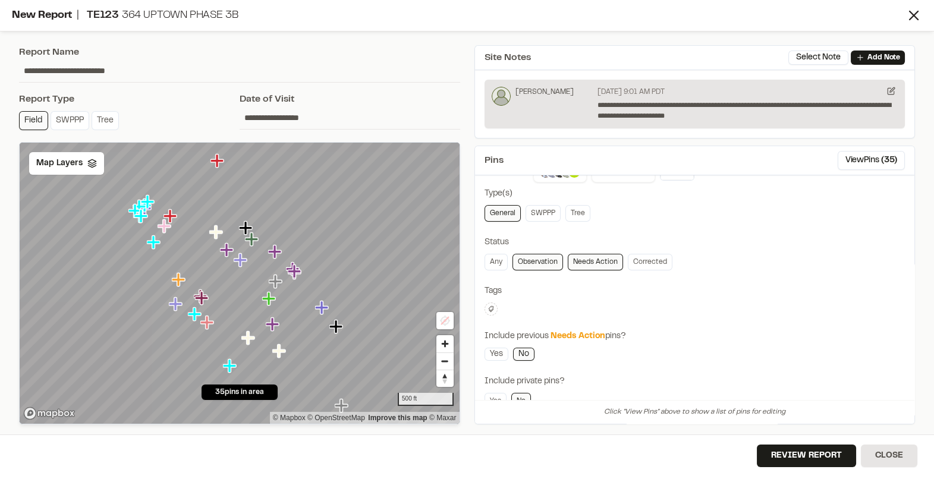
scroll to position [36, 0]
click at [643, 261] on link "Corrected" at bounding box center [650, 259] width 45 height 17
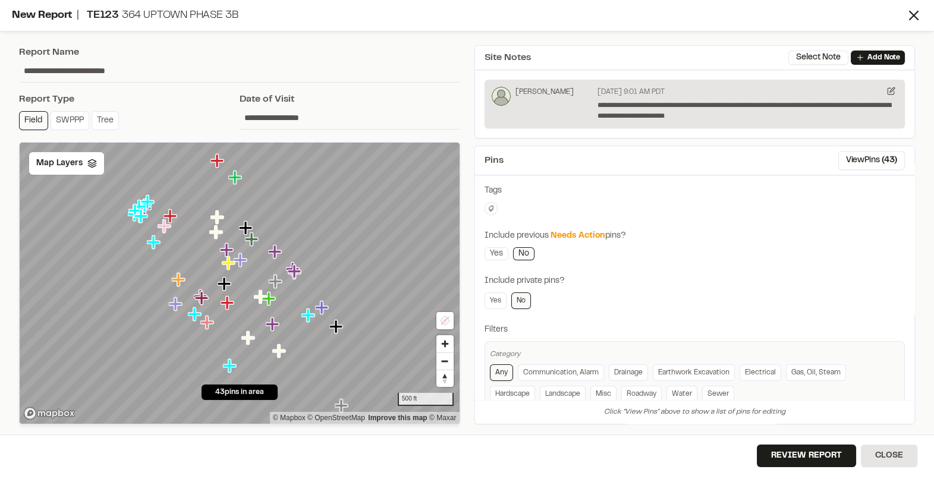
scroll to position [161, 0]
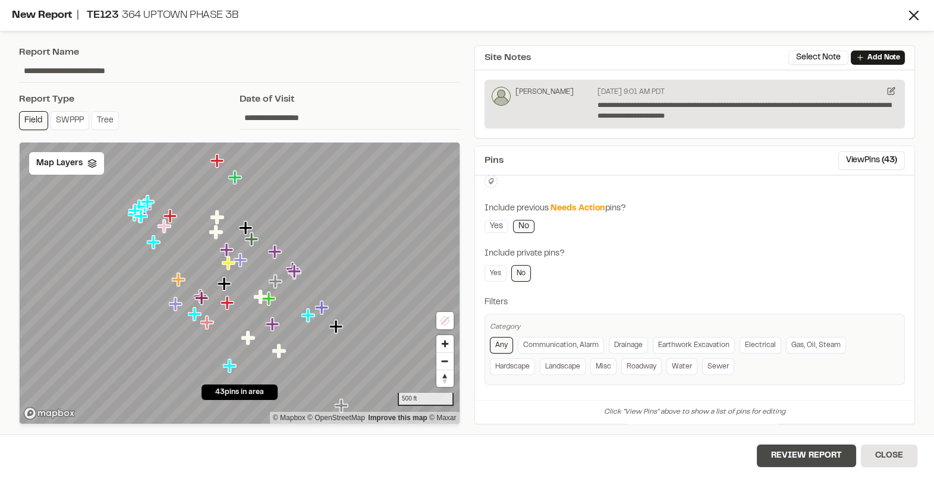
click at [773, 453] on button "Review Report" at bounding box center [806, 456] width 99 height 23
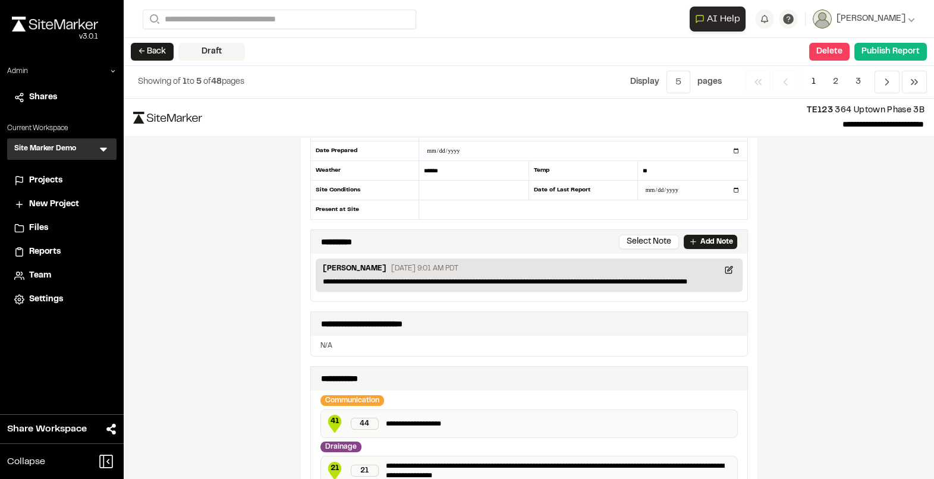
scroll to position [81, 0]
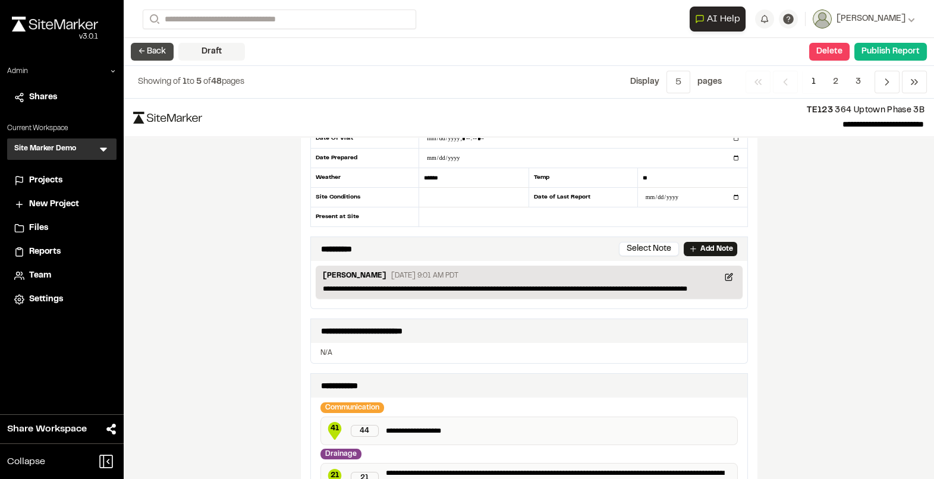
click at [162, 55] on button "← Back" at bounding box center [152, 52] width 43 height 18
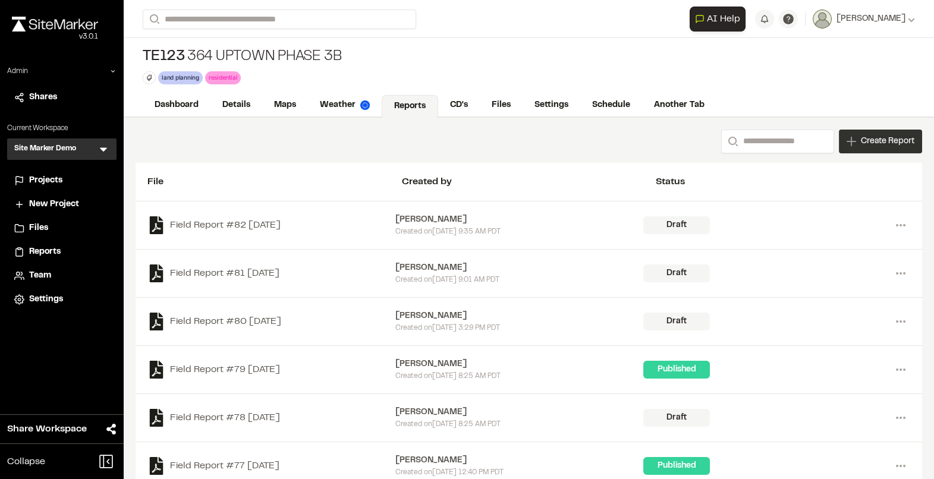
click at [887, 139] on span "Create Report" at bounding box center [888, 141] width 54 height 13
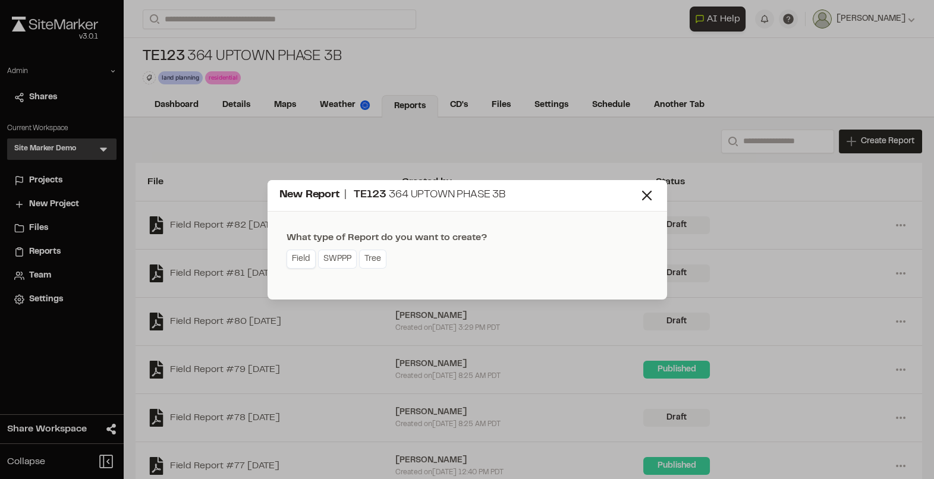
click at [299, 259] on link "Field" at bounding box center [301, 259] width 29 height 19
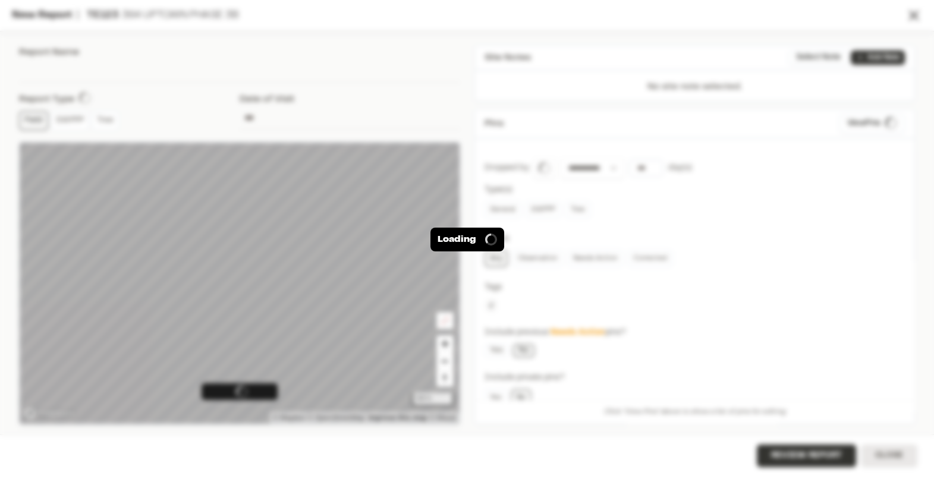
type input "**********"
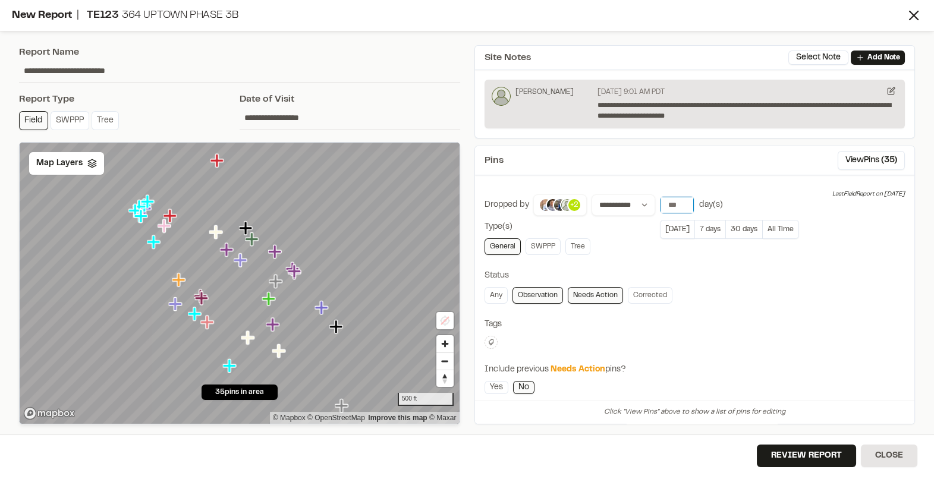
click at [673, 202] on input "number" at bounding box center [677, 205] width 33 height 17
click at [700, 228] on button "7 days" at bounding box center [710, 229] width 31 height 19
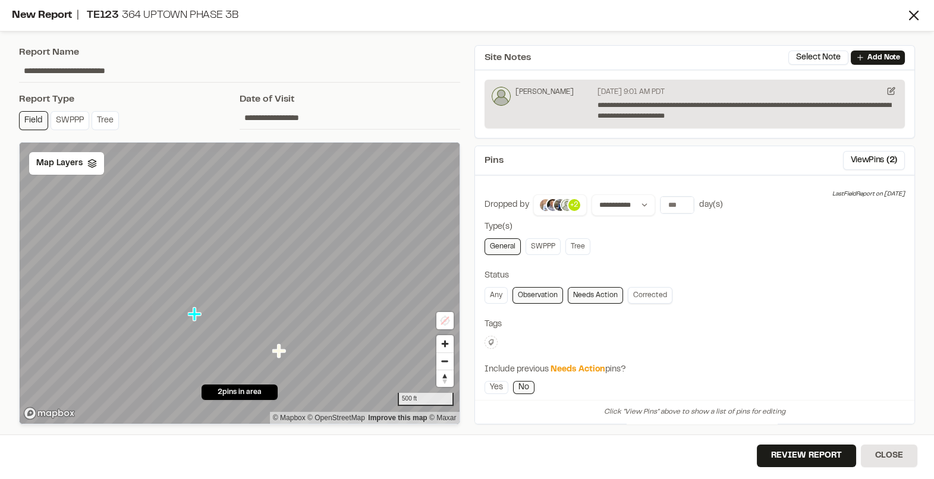
click at [642, 293] on link "Corrected" at bounding box center [650, 295] width 45 height 17
click at [680, 202] on input "*" at bounding box center [677, 205] width 33 height 17
click at [680, 202] on input "**" at bounding box center [677, 205] width 33 height 17
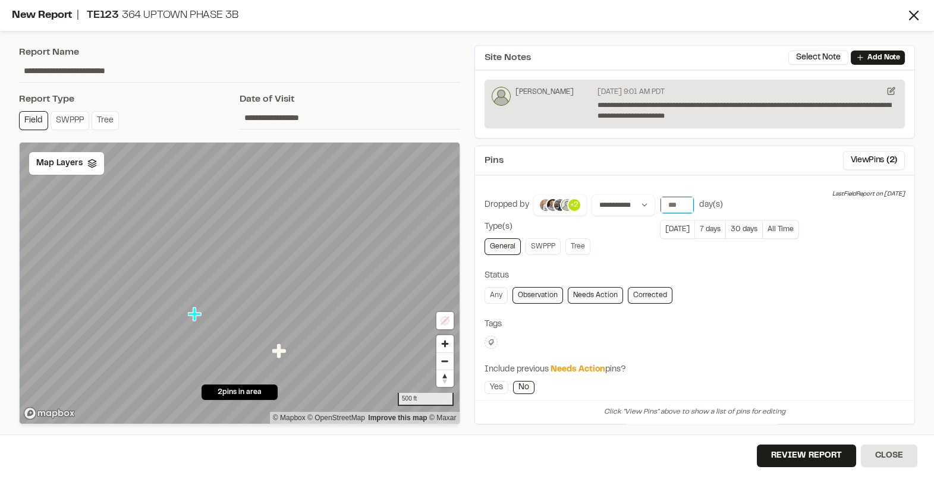
click at [680, 202] on input "**" at bounding box center [677, 205] width 33 height 17
type input "**"
click at [680, 202] on input "**" at bounding box center [677, 205] width 33 height 17
click at [735, 226] on button "30 days" at bounding box center [744, 229] width 37 height 19
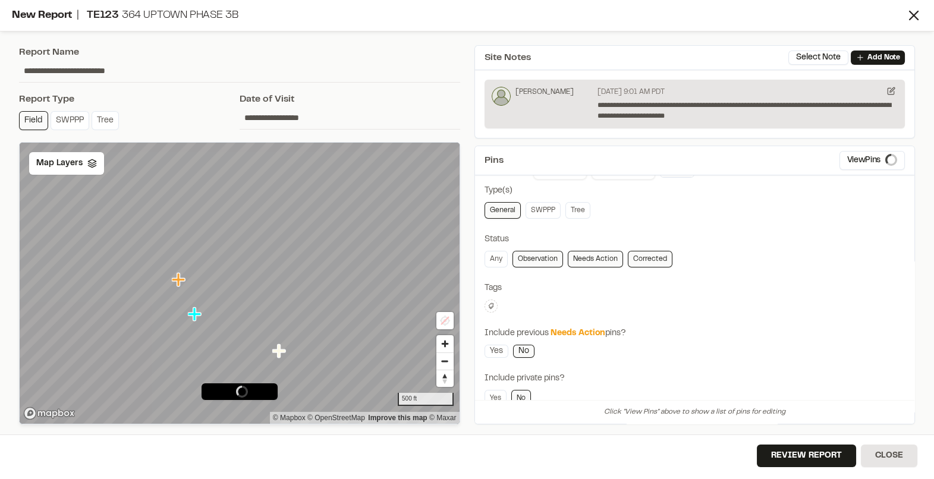
scroll to position [40, 0]
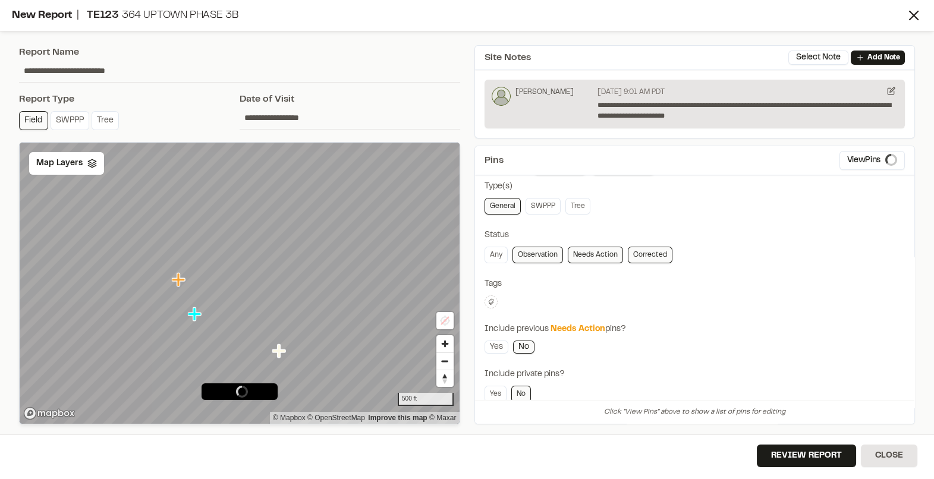
click at [646, 256] on link "Corrected" at bounding box center [650, 255] width 45 height 17
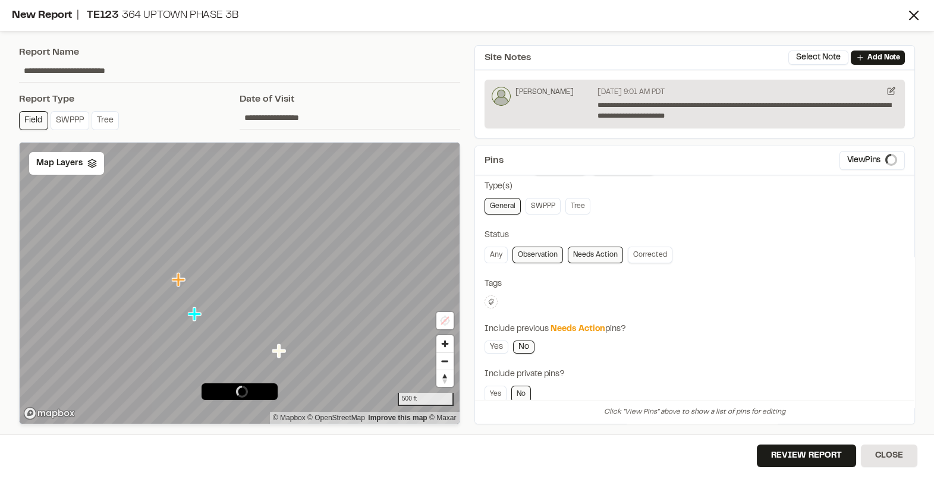
click at [653, 258] on link "Corrected" at bounding box center [650, 255] width 45 height 17
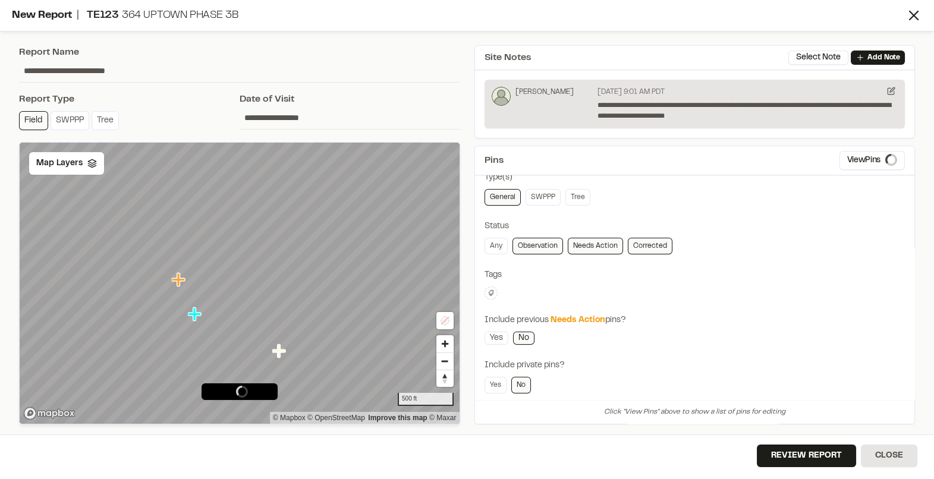
scroll to position [51, 0]
click at [790, 454] on button "Review Report" at bounding box center [806, 456] width 99 height 23
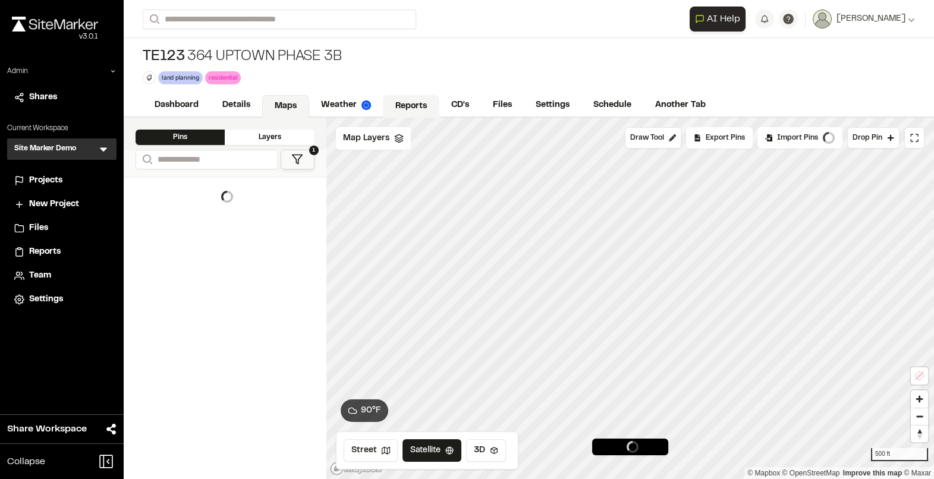
click at [396, 111] on link "Reports" at bounding box center [411, 106] width 57 height 23
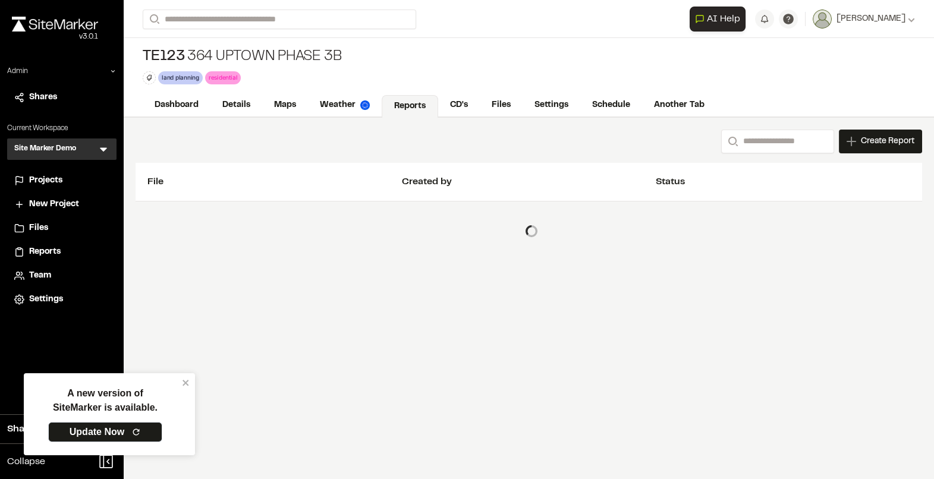
click at [582, 184] on div "Created by" at bounding box center [529, 182] width 255 height 14
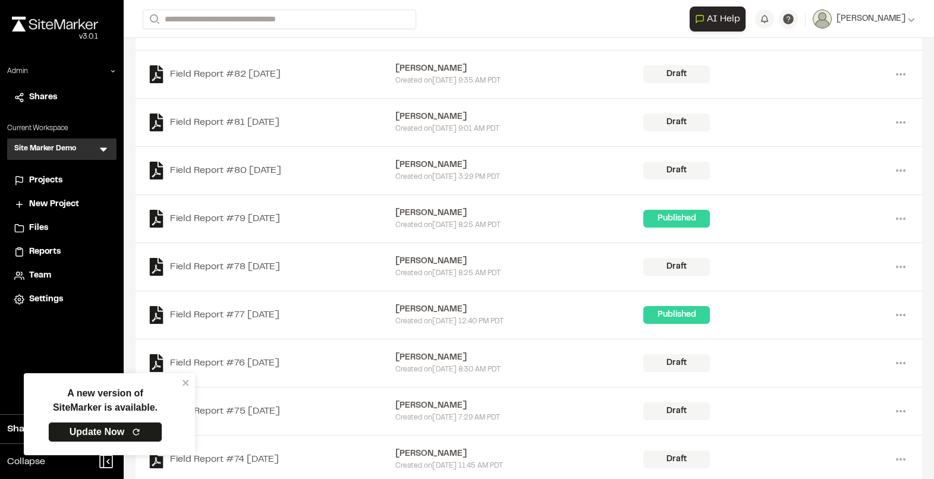
scroll to position [204, 0]
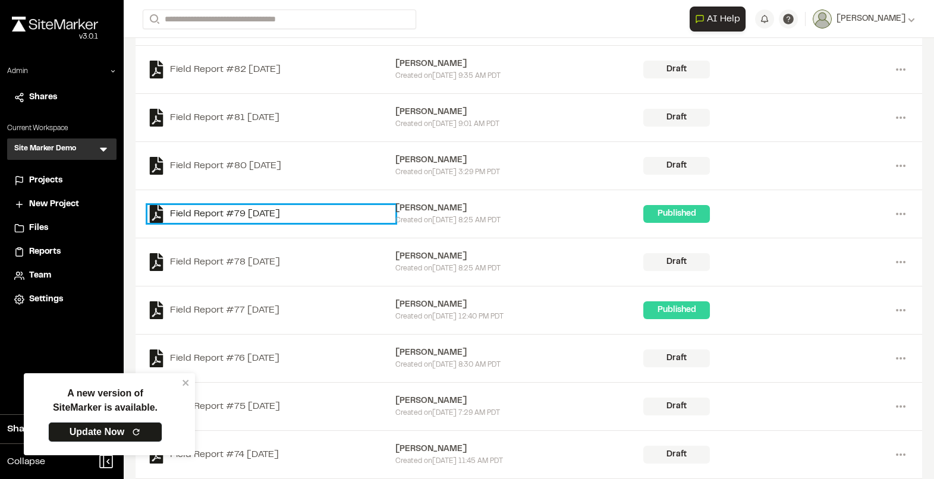
click at [271, 209] on link "Field Report #79 [DATE]" at bounding box center [271, 214] width 248 height 18
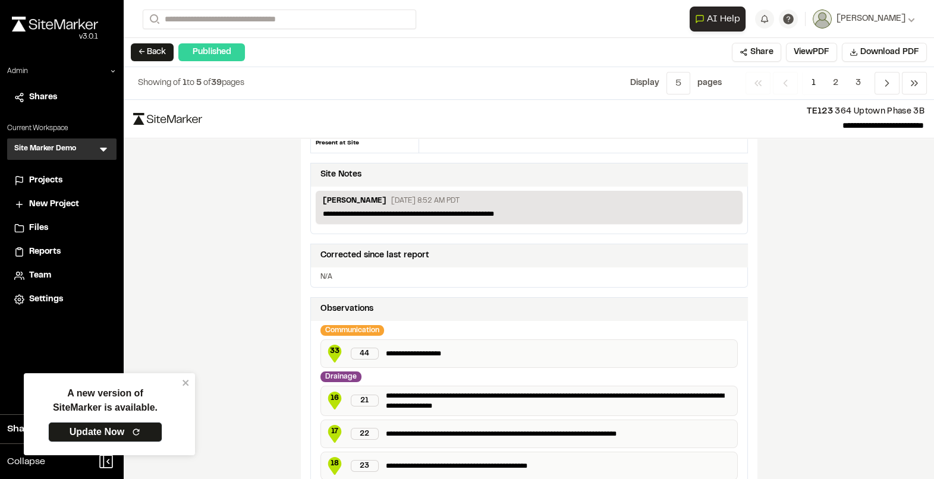
scroll to position [149, 0]
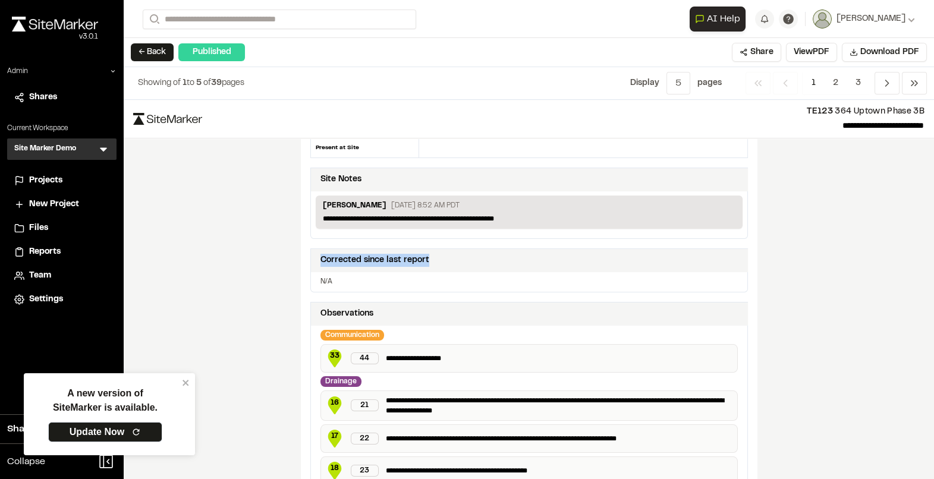
drag, startPoint x: 453, startPoint y: 258, endPoint x: 313, endPoint y: 257, distance: 139.8
click at [313, 257] on div "Corrected since last report" at bounding box center [529, 260] width 437 height 23
click at [350, 281] on p "N/A" at bounding box center [530, 282] width 418 height 11
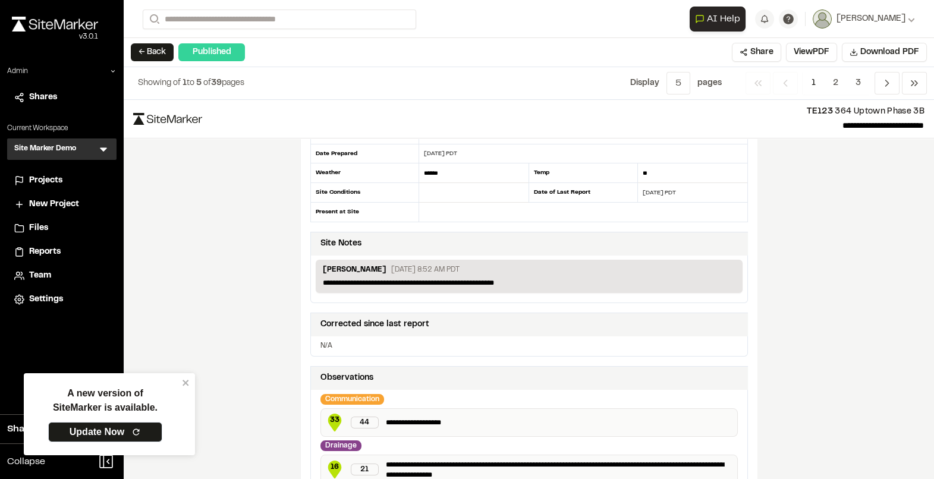
scroll to position [76, 0]
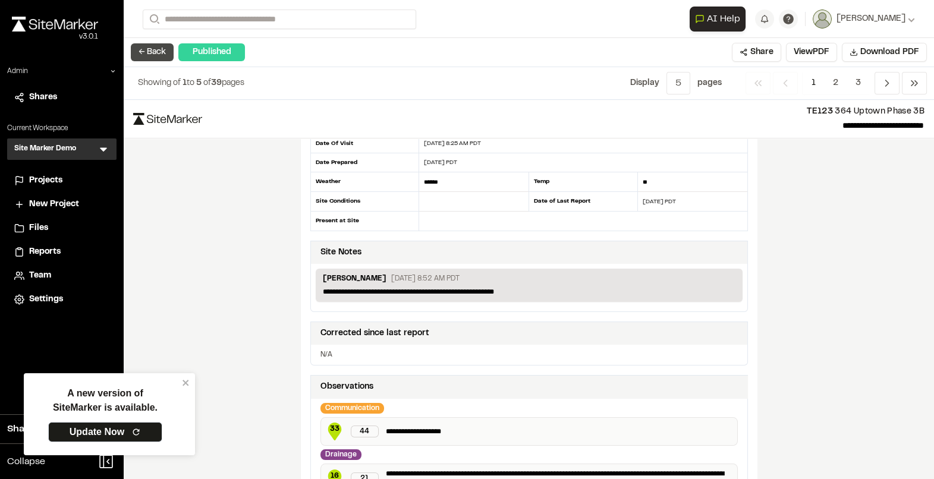
click at [161, 59] on button "← Back" at bounding box center [152, 52] width 43 height 18
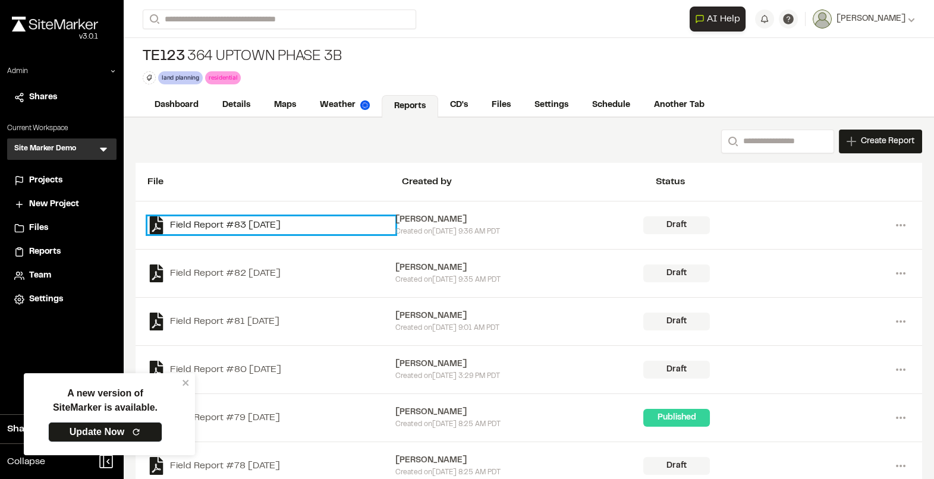
click at [242, 223] on link "Field Report #83 [DATE]" at bounding box center [271, 225] width 248 height 18
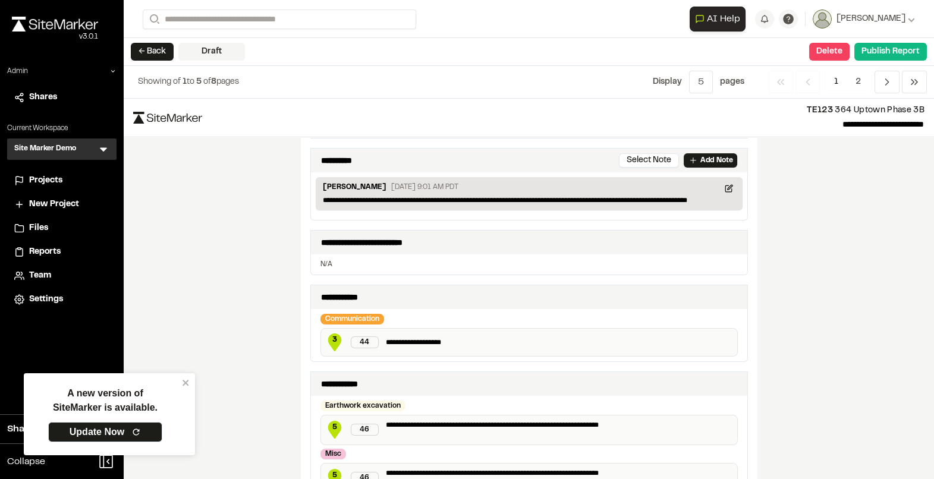
scroll to position [171, 0]
click at [161, 54] on button "← Back" at bounding box center [152, 52] width 43 height 18
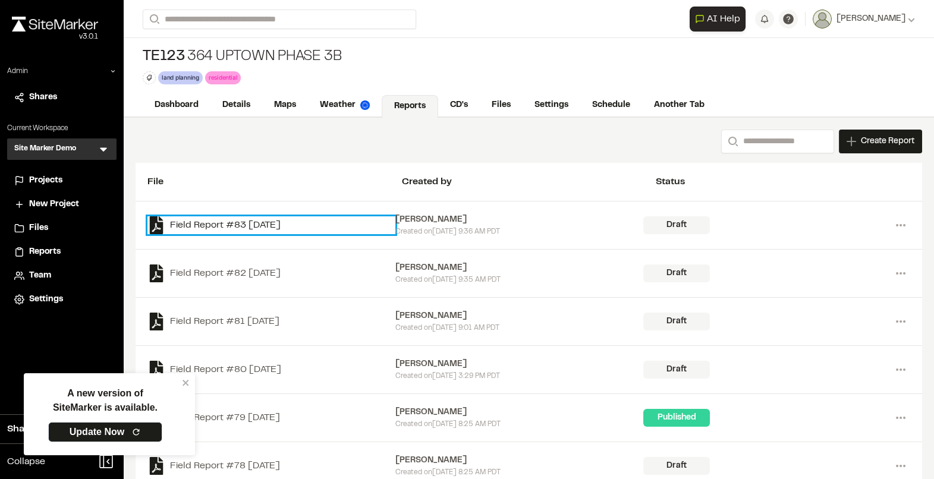
click at [270, 226] on link "Field Report #83 [DATE]" at bounding box center [271, 225] width 248 height 18
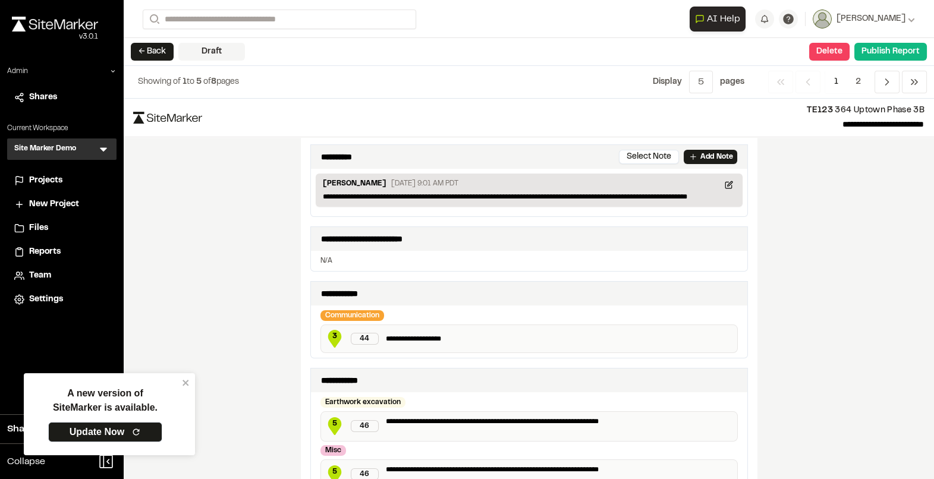
scroll to position [168, 0]
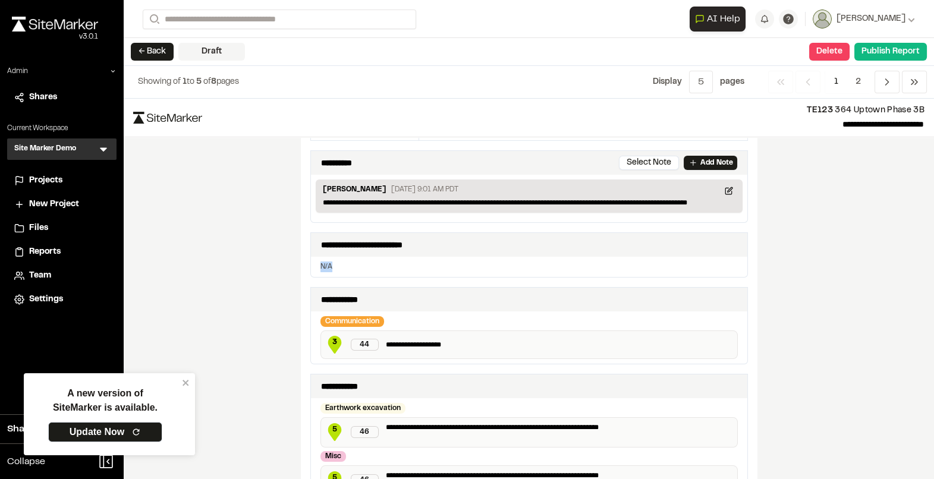
drag, startPoint x: 344, startPoint y: 263, endPoint x: 315, endPoint y: 263, distance: 29.1
click at [315, 263] on div "N/A" at bounding box center [529, 267] width 437 height 20
click at [390, 301] on textarea "**********" at bounding box center [530, 300] width 418 height 14
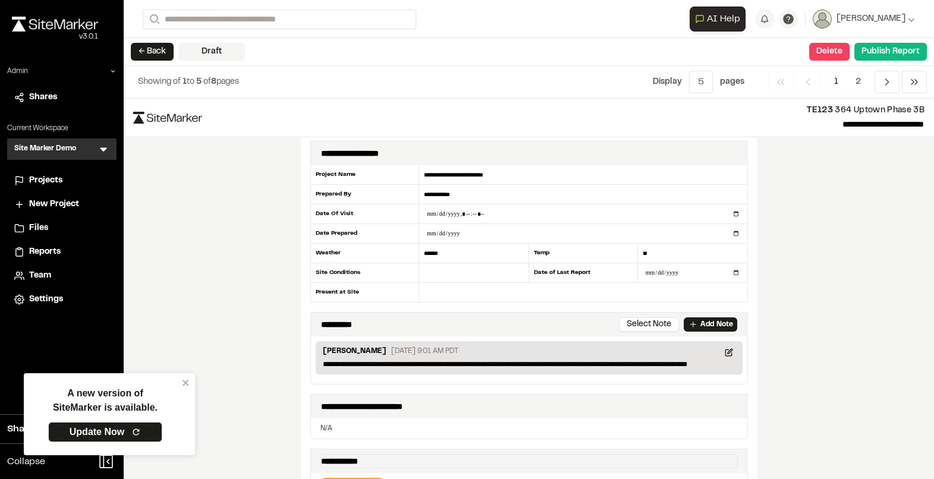
scroll to position [0, 0]
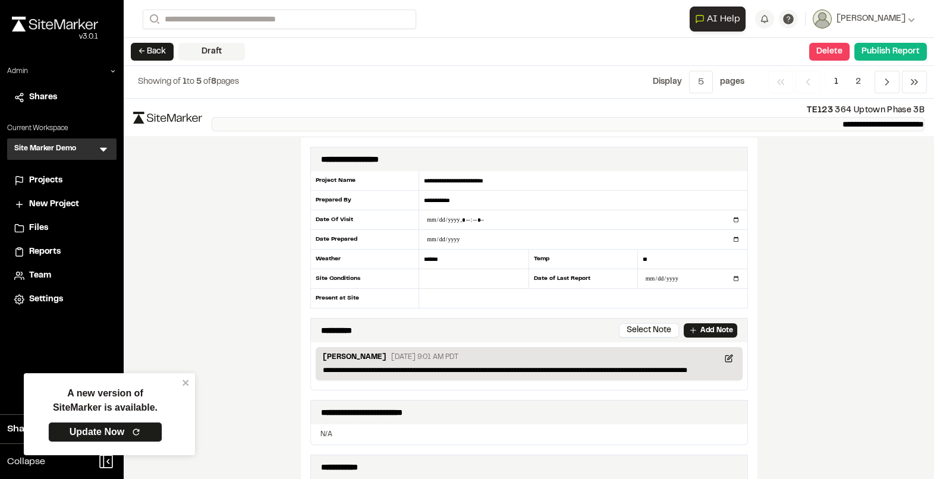
click at [836, 127] on p "**********" at bounding box center [568, 124] width 713 height 14
click at [915, 128] on p "**********" at bounding box center [568, 124] width 713 height 14
drag, startPoint x: 922, startPoint y: 126, endPoint x: 784, endPoint y: 127, distance: 138.0
click at [784, 127] on p "**********" at bounding box center [568, 124] width 713 height 14
click at [803, 124] on p "**********" at bounding box center [568, 124] width 713 height 14
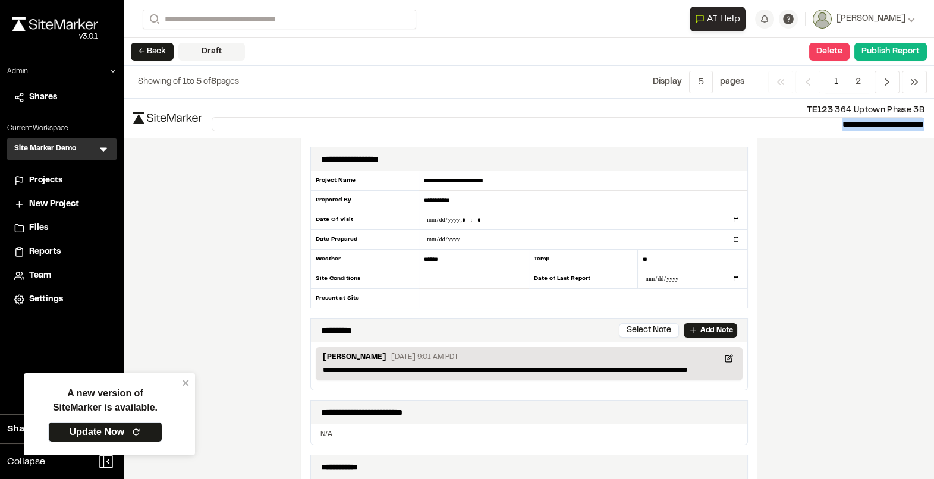
drag, startPoint x: 798, startPoint y: 123, endPoint x: 932, endPoint y: 119, distance: 133.9
click at [932, 119] on header "**********" at bounding box center [529, 118] width 811 height 39
click at [856, 124] on p "**********" at bounding box center [568, 124] width 713 height 14
drag, startPoint x: 858, startPoint y: 124, endPoint x: 873, endPoint y: 124, distance: 15.5
click at [873, 124] on p "**********" at bounding box center [568, 124] width 713 height 14
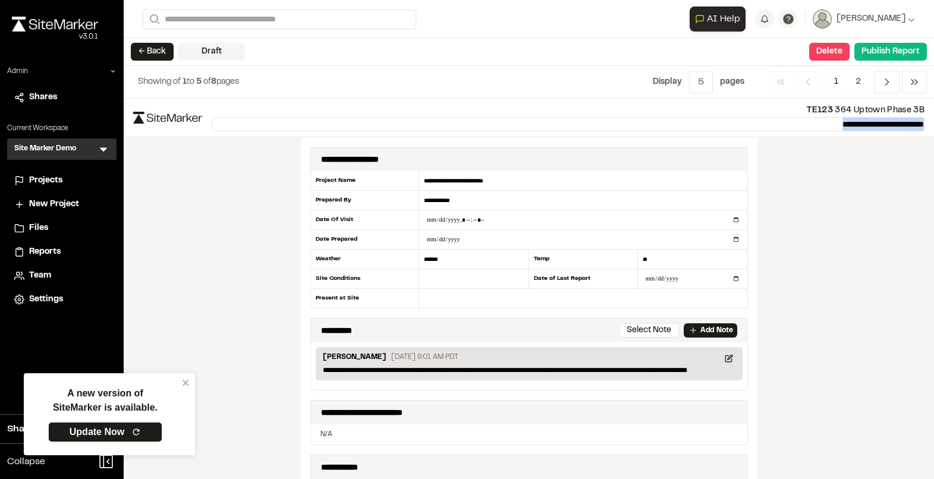
drag, startPoint x: 795, startPoint y: 124, endPoint x: 933, endPoint y: 126, distance: 138.0
click at [933, 126] on header "**********" at bounding box center [529, 118] width 811 height 39
click at [798, 122] on p "**********" at bounding box center [568, 124] width 713 height 14
drag, startPoint x: 875, startPoint y: 124, endPoint x: 915, endPoint y: 124, distance: 39.8
click at [916, 124] on p "**********" at bounding box center [568, 124] width 713 height 14
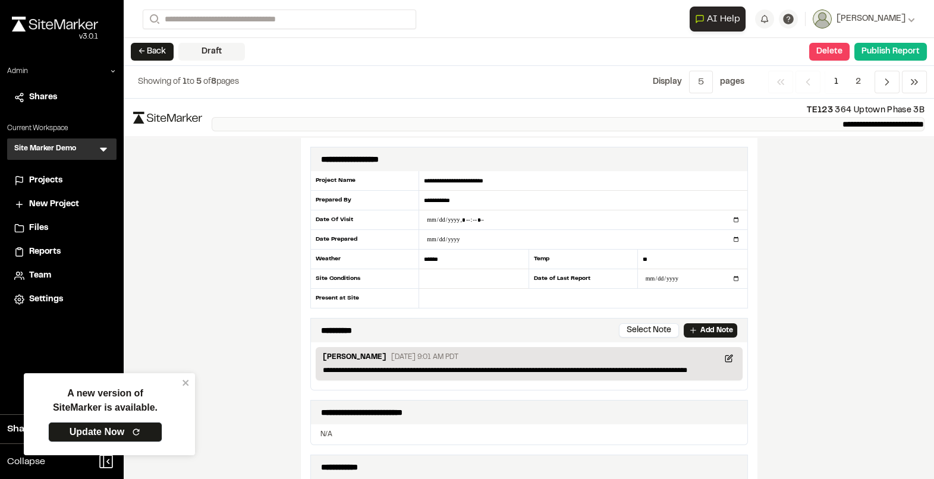
click at [922, 123] on p "**********" at bounding box center [568, 124] width 713 height 14
click at [871, 123] on p "**********" at bounding box center [568, 124] width 713 height 14
click at [770, 126] on p "**********" at bounding box center [568, 124] width 713 height 14
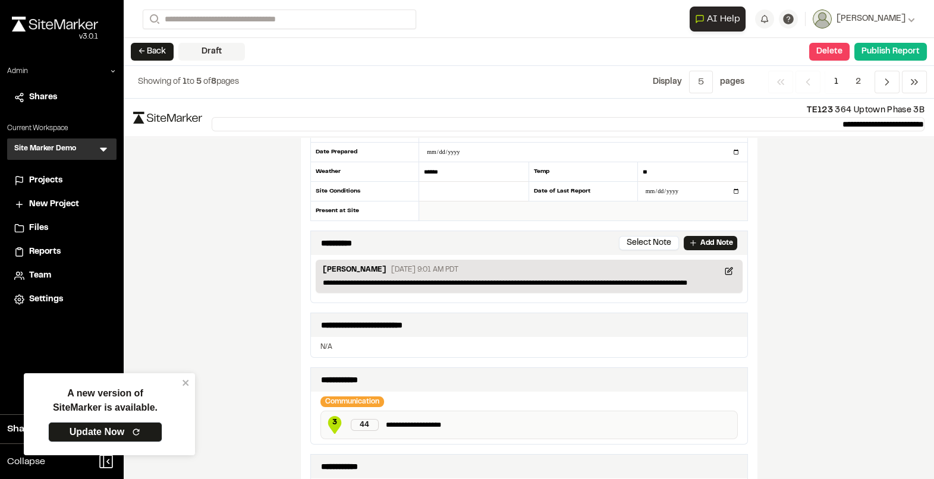
scroll to position [102, 0]
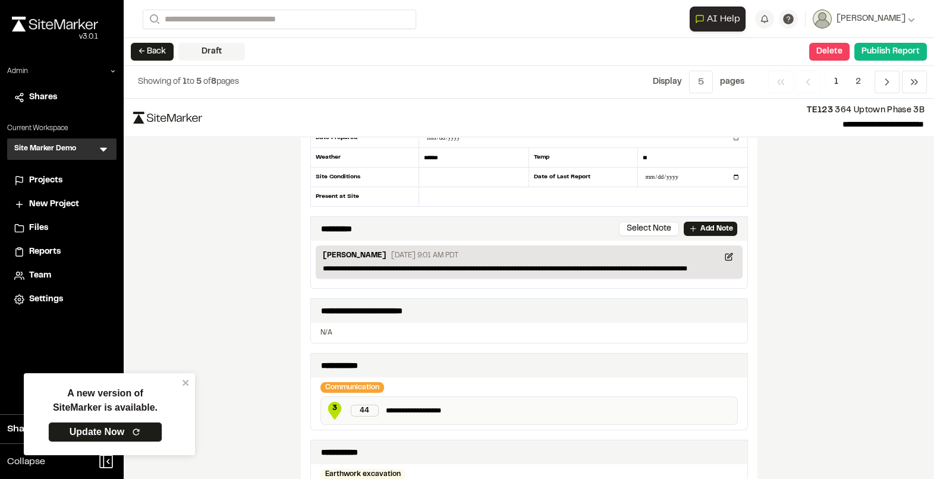
click at [368, 332] on p "N/A" at bounding box center [530, 333] width 418 height 11
drag, startPoint x: 348, startPoint y: 328, endPoint x: 312, endPoint y: 321, distance: 36.4
click at [312, 321] on div "**********" at bounding box center [529, 321] width 438 height 45
click at [396, 329] on p "N/A" at bounding box center [530, 333] width 418 height 11
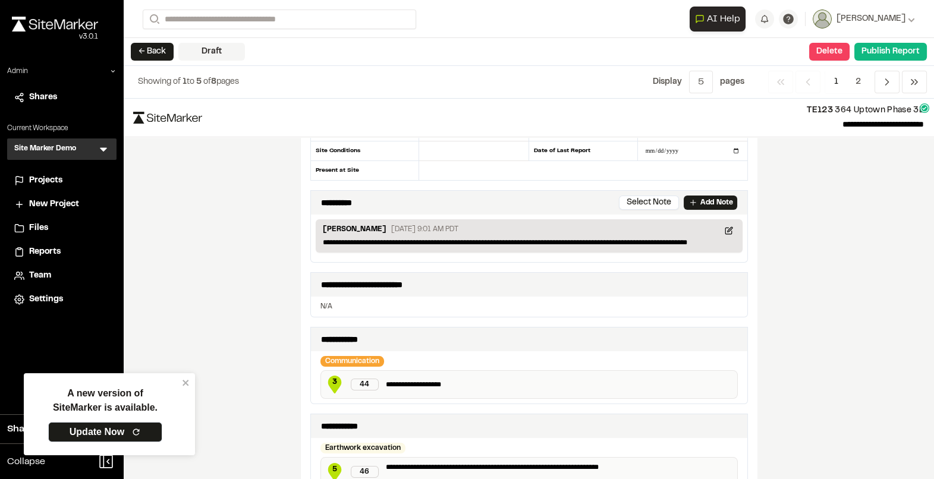
scroll to position [128, 0]
click at [348, 302] on p "N/A" at bounding box center [530, 306] width 418 height 11
drag, startPoint x: 356, startPoint y: 298, endPoint x: 313, endPoint y: 282, distance: 45.7
click at [313, 282] on div "**********" at bounding box center [529, 294] width 438 height 45
click at [362, 302] on p "N/A" at bounding box center [530, 306] width 418 height 11
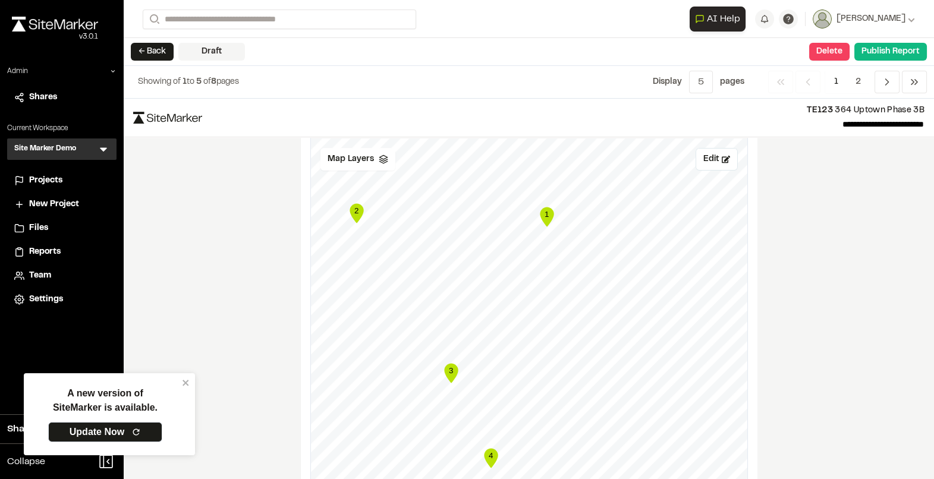
scroll to position [725, 0]
click at [360, 161] on span "Map Layers" at bounding box center [351, 160] width 46 height 13
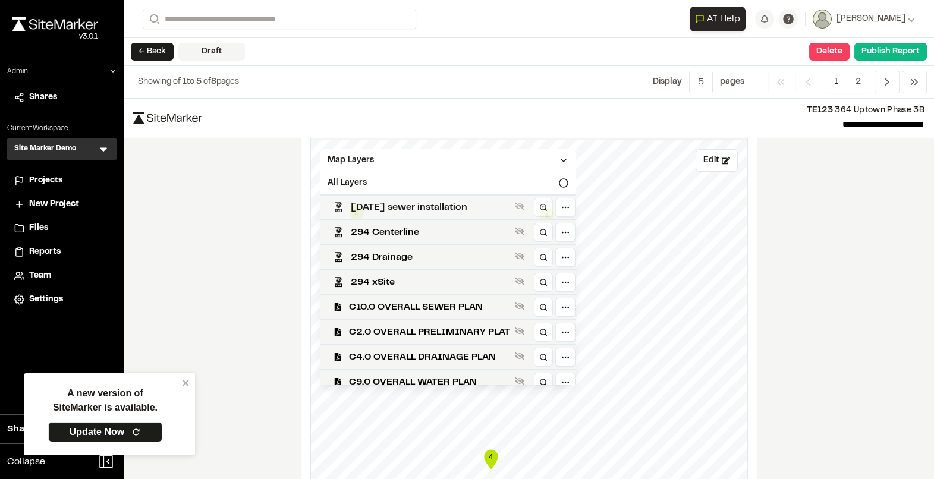
click at [367, 196] on div "[DATE] sewer installation" at bounding box center [443, 206] width 265 height 25
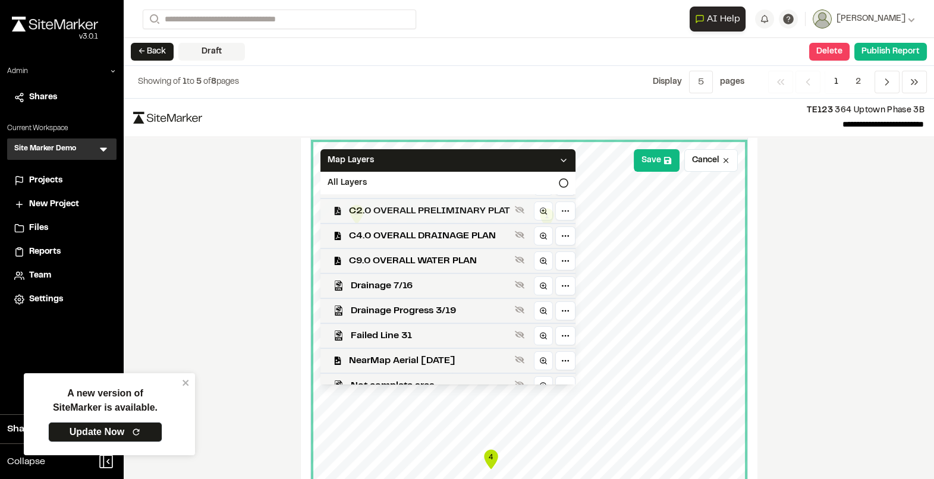
scroll to position [158, 0]
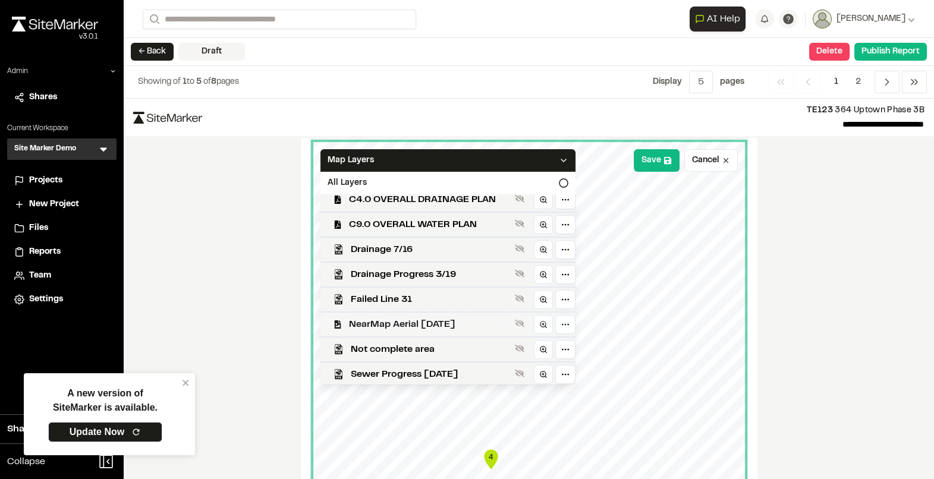
click at [382, 324] on span "NearMap Aerial [DATE]" at bounding box center [429, 325] width 161 height 14
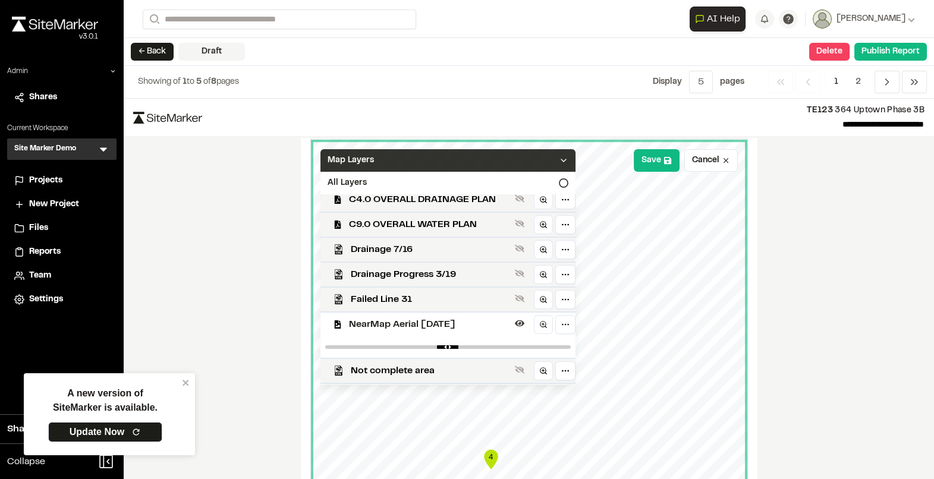
click at [421, 164] on div "Map Layers" at bounding box center [448, 160] width 255 height 23
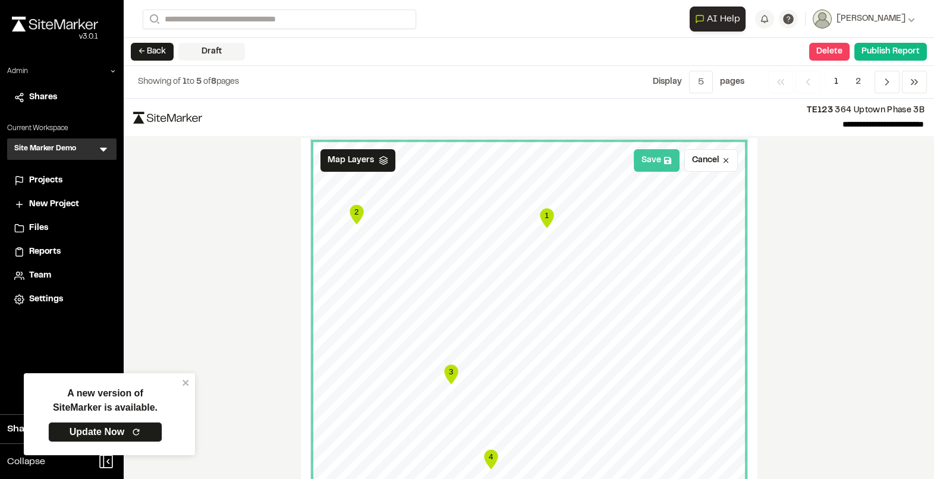
click at [657, 161] on button "Save" at bounding box center [657, 160] width 46 height 23
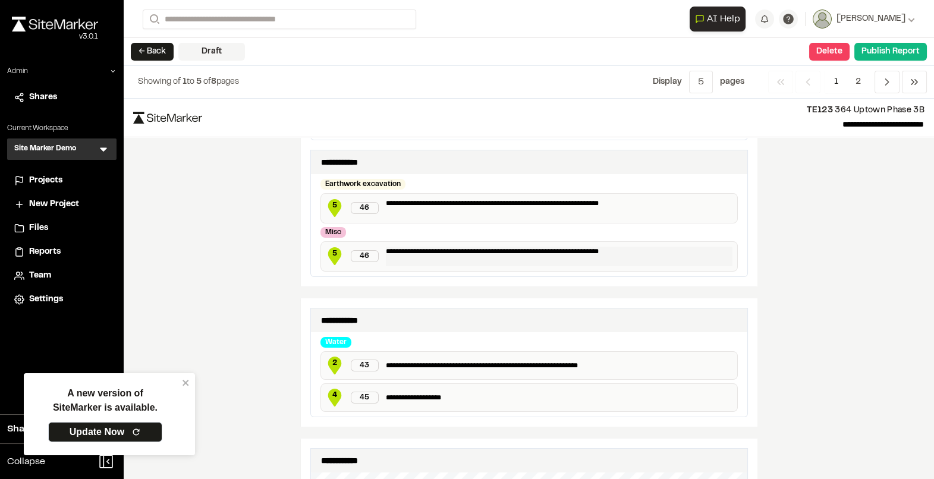
scroll to position [393, 0]
drag, startPoint x: 384, startPoint y: 161, endPoint x: 312, endPoint y: 160, distance: 72.0
click at [312, 160] on div "**********" at bounding box center [529, 162] width 437 height 24
click at [426, 181] on div "Earthwork excavation" at bounding box center [530, 183] width 418 height 11
drag, startPoint x: 381, startPoint y: 157, endPoint x: 406, endPoint y: 156, distance: 25.0
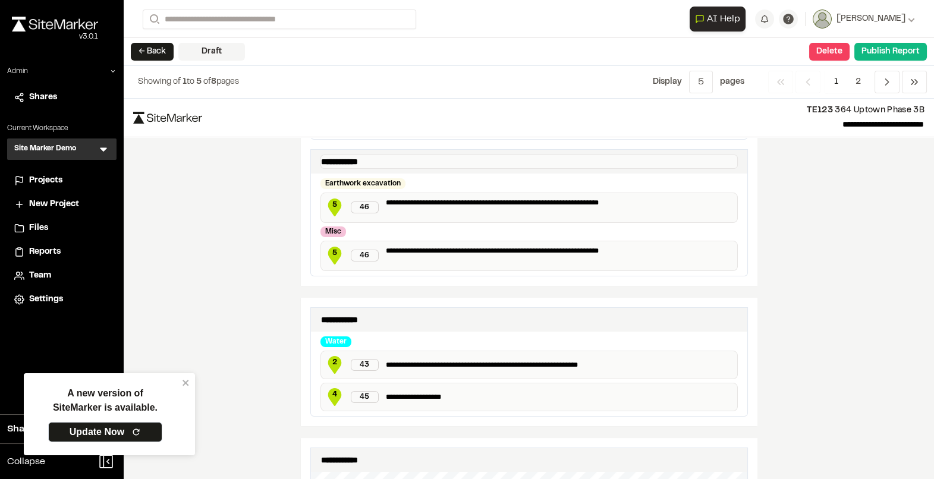
click at [406, 156] on textarea "**********" at bounding box center [530, 162] width 418 height 14
click at [410, 178] on div "Earthwork excavation" at bounding box center [530, 183] width 418 height 11
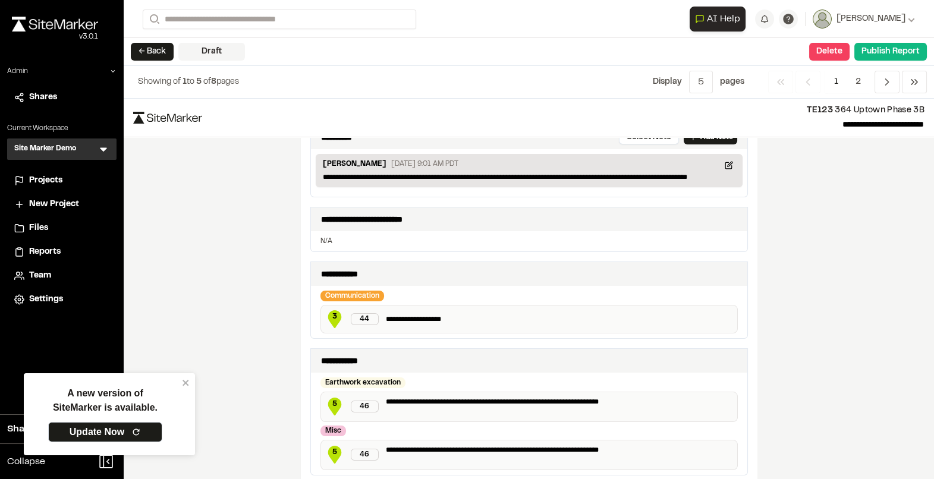
scroll to position [230, 0]
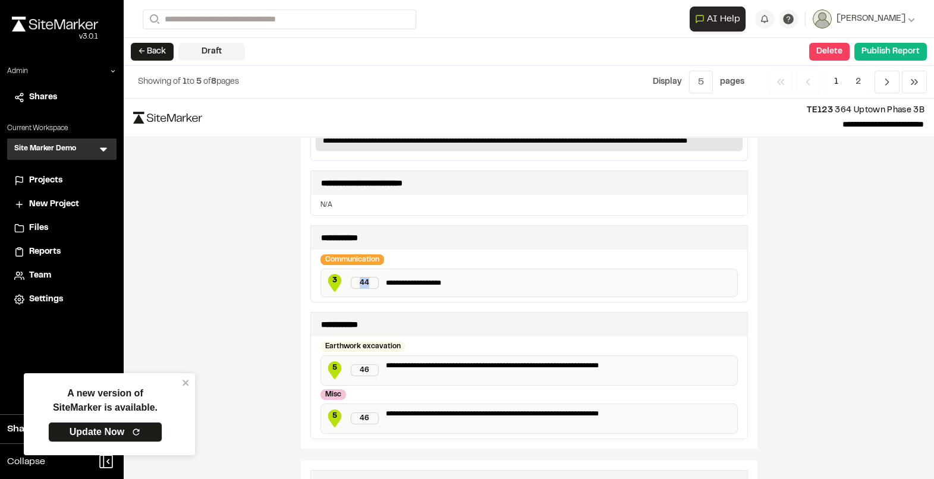
drag, startPoint x: 372, startPoint y: 283, endPoint x: 356, endPoint y: 284, distance: 16.7
click at [356, 284] on div "44" at bounding box center [365, 283] width 29 height 12
click at [425, 255] on div "Communication" at bounding box center [530, 260] width 418 height 11
drag, startPoint x: 372, startPoint y: 281, endPoint x: 350, endPoint y: 281, distance: 21.4
click at [351, 281] on div "44" at bounding box center [365, 283] width 29 height 12
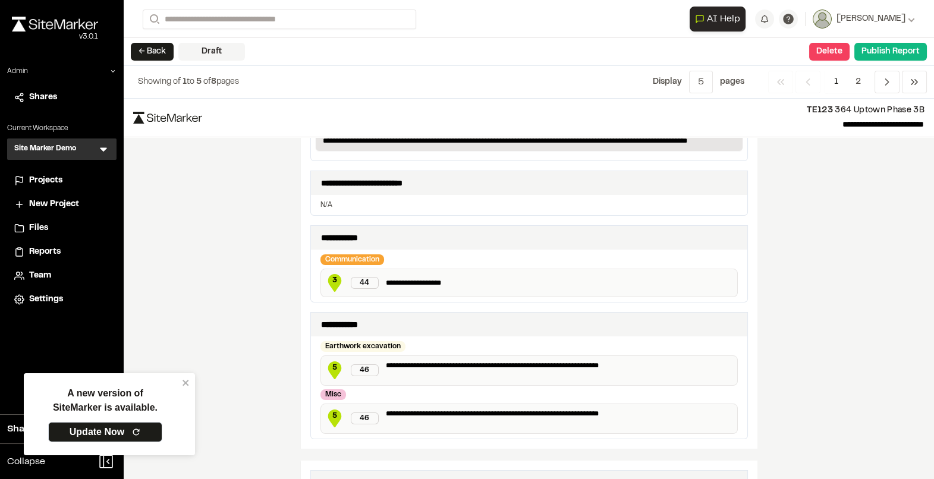
click at [431, 250] on div "**********" at bounding box center [529, 276] width 437 height 52
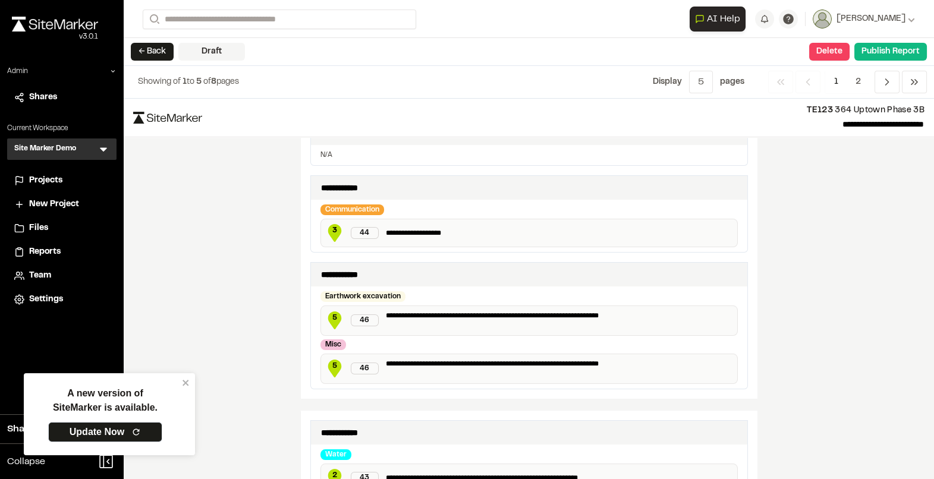
scroll to position [283, 0]
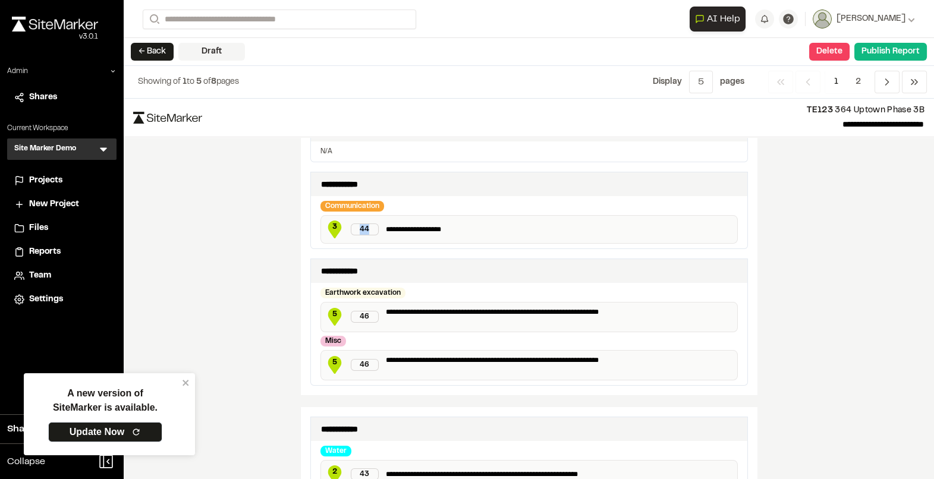
drag, startPoint x: 371, startPoint y: 230, endPoint x: 354, endPoint y: 228, distance: 16.8
click at [354, 228] on div "44" at bounding box center [365, 230] width 29 height 12
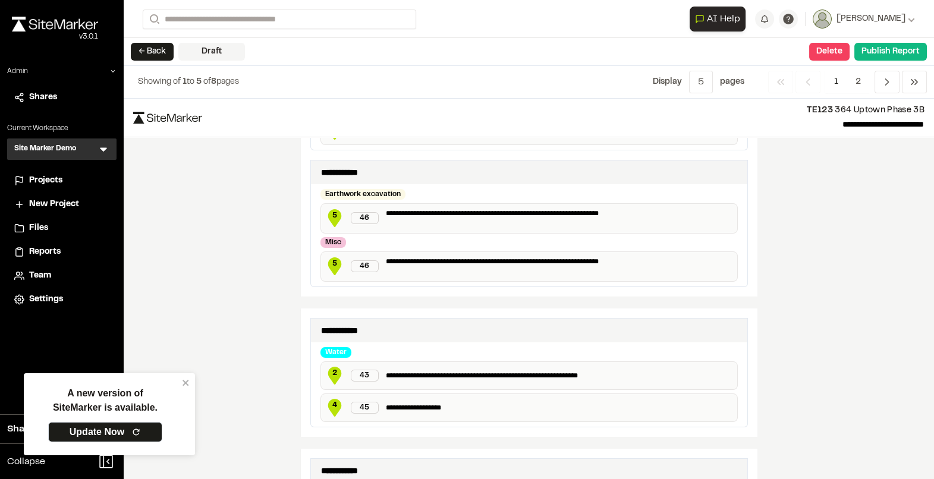
scroll to position [387, 0]
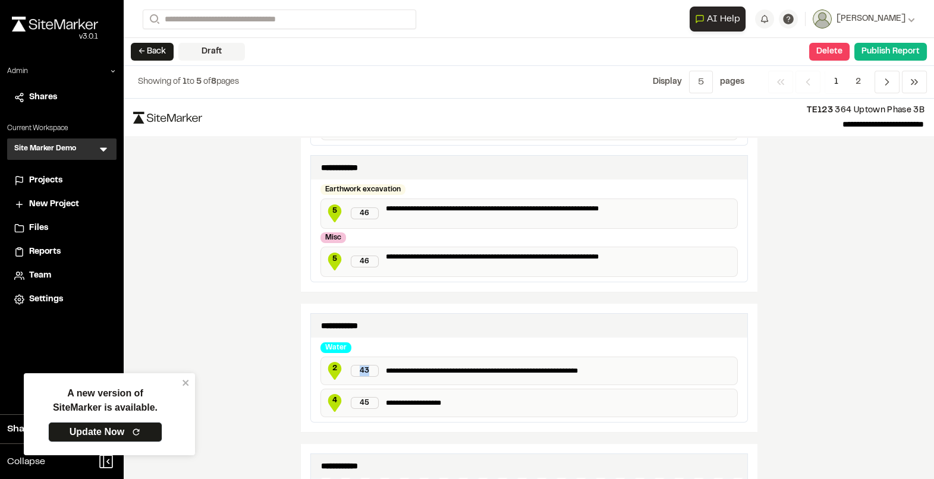
drag, startPoint x: 374, startPoint y: 368, endPoint x: 354, endPoint y: 368, distance: 20.2
click at [354, 368] on div "43" at bounding box center [365, 371] width 29 height 12
click at [393, 334] on div "**********" at bounding box center [529, 326] width 437 height 24
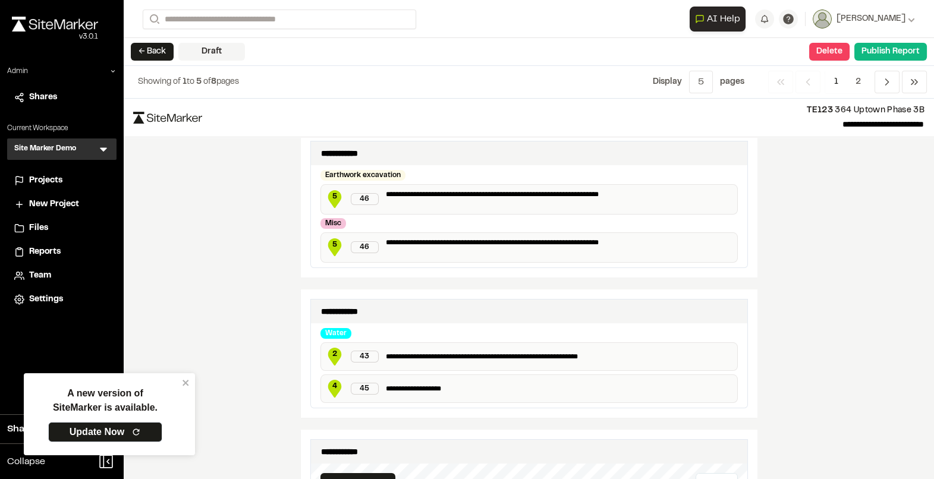
scroll to position [409, 0]
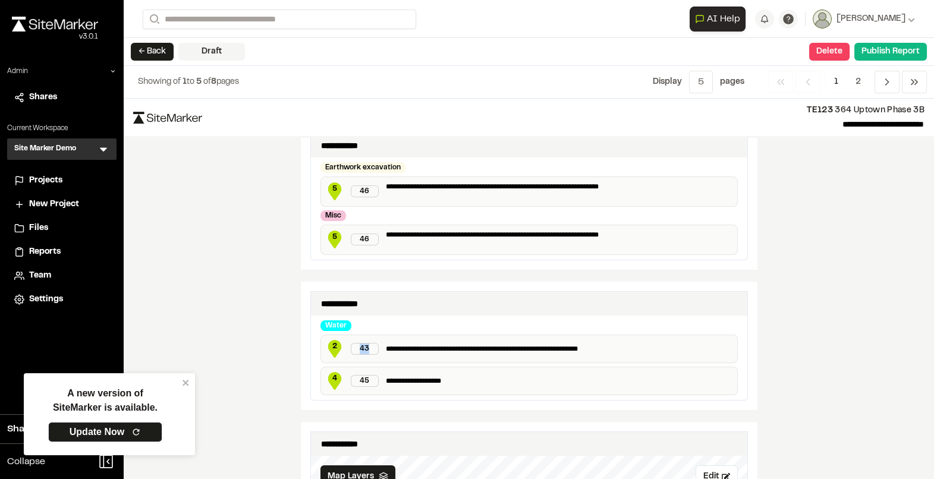
drag, startPoint x: 375, startPoint y: 348, endPoint x: 357, endPoint y: 347, distance: 17.3
click at [357, 347] on div "43" at bounding box center [365, 349] width 29 height 12
click at [306, 290] on div "**********" at bounding box center [529, 346] width 457 height 128
click at [186, 384] on icon "close" at bounding box center [186, 383] width 6 height 6
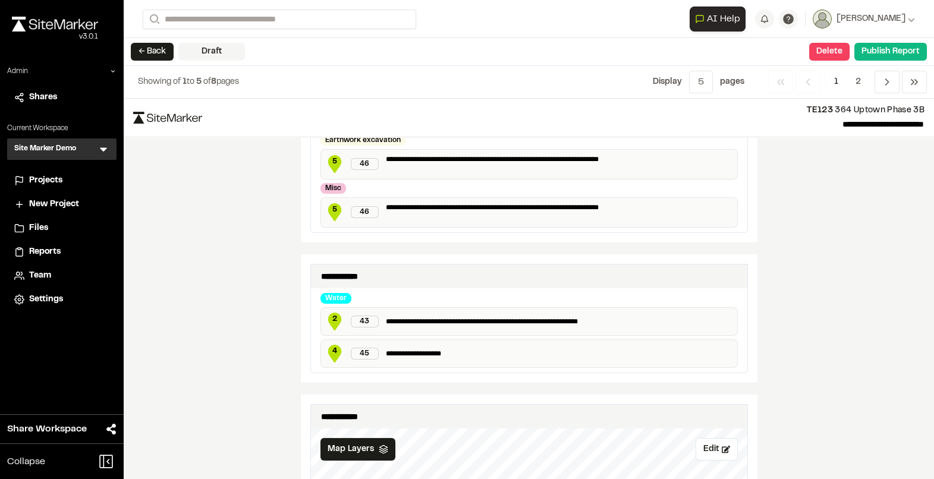
scroll to position [438, 0]
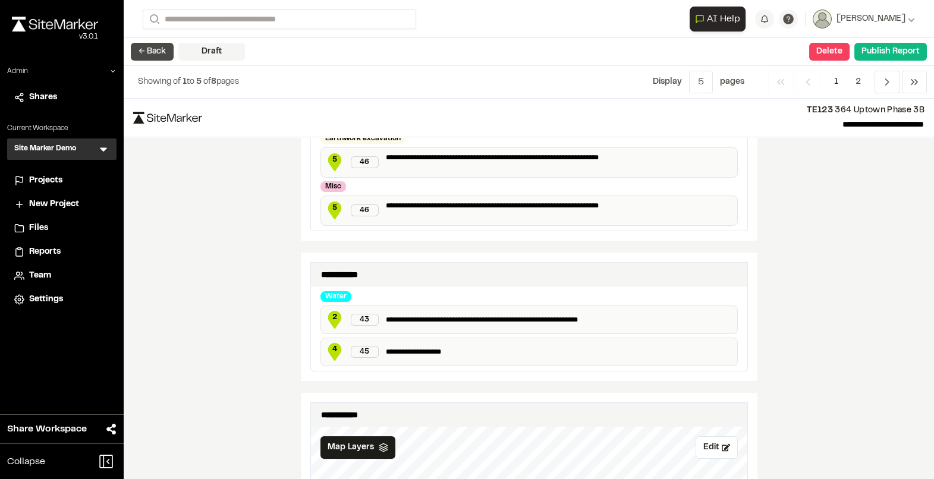
click at [161, 59] on button "← Back" at bounding box center [152, 52] width 43 height 18
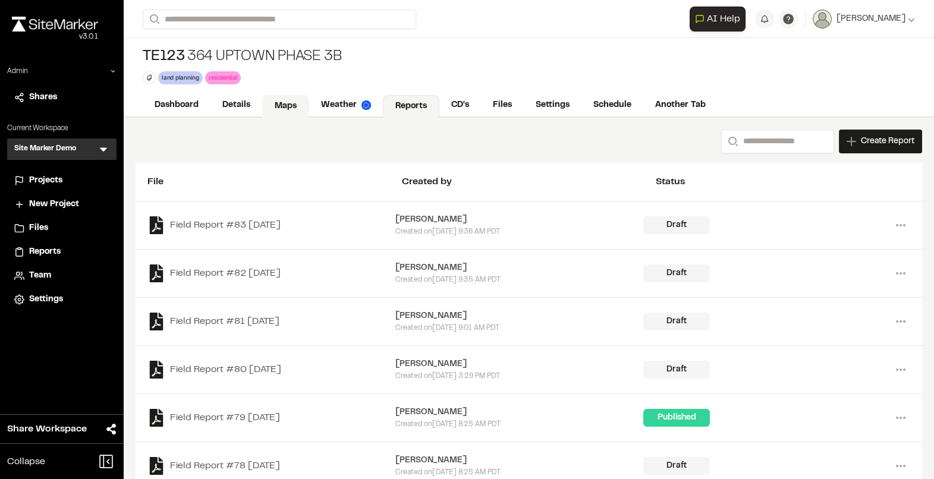
click at [288, 105] on link "Maps" at bounding box center [285, 106] width 47 height 23
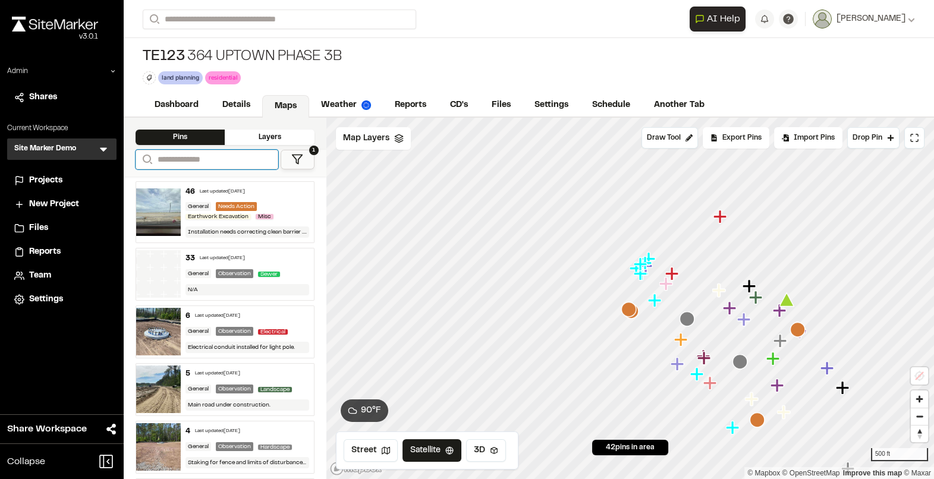
click at [211, 159] on input "Search" at bounding box center [207, 160] width 143 height 20
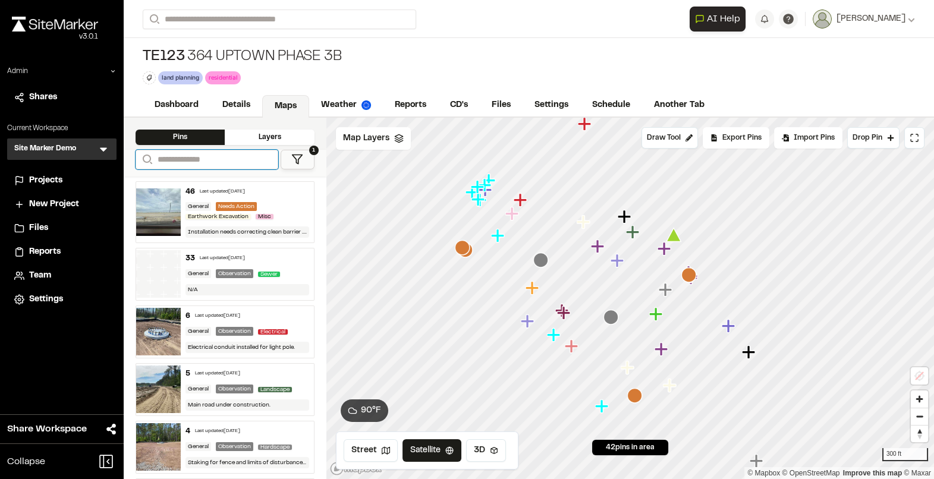
click at [193, 165] on input "Search" at bounding box center [207, 160] width 143 height 20
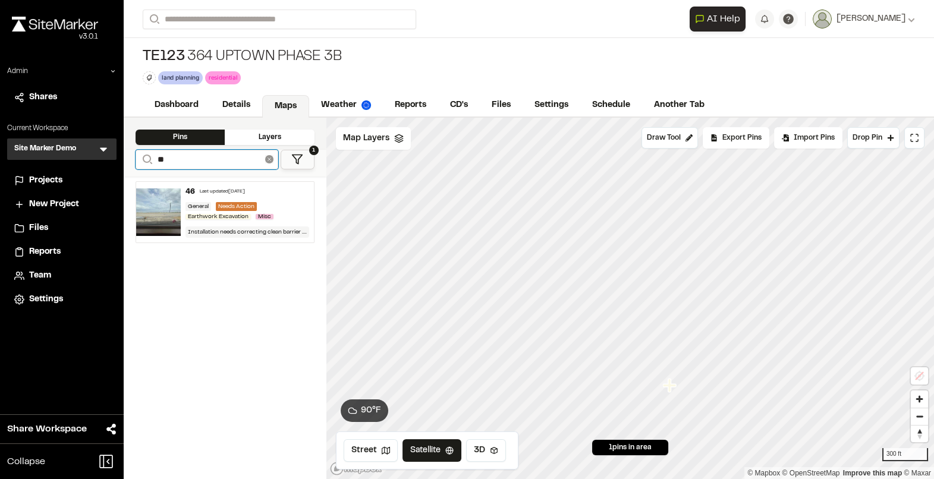
type input "**"
click at [266, 161] on icon at bounding box center [269, 159] width 8 height 8
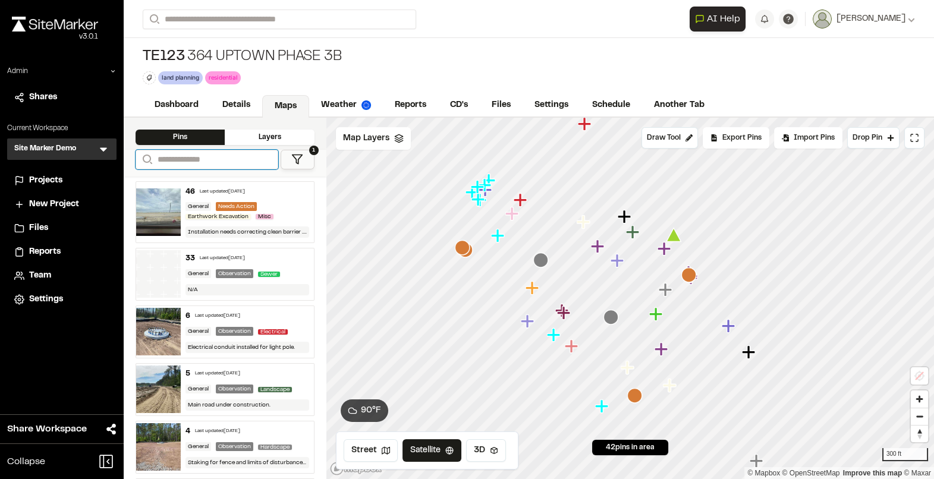
click at [216, 162] on input "Search" at bounding box center [207, 160] width 143 height 20
click at [183, 162] on input "Search" at bounding box center [207, 160] width 143 height 20
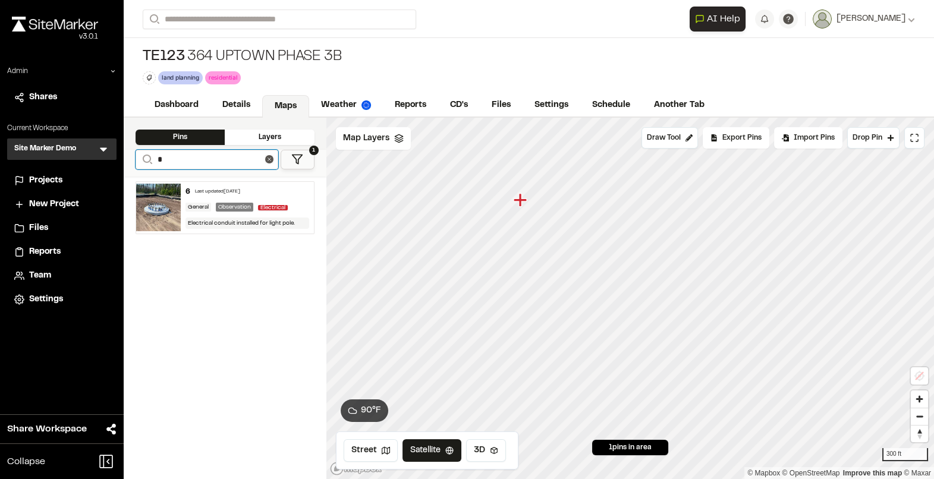
type input "*"
click at [212, 195] on div "Last updated [DATE]" at bounding box center [217, 192] width 45 height 7
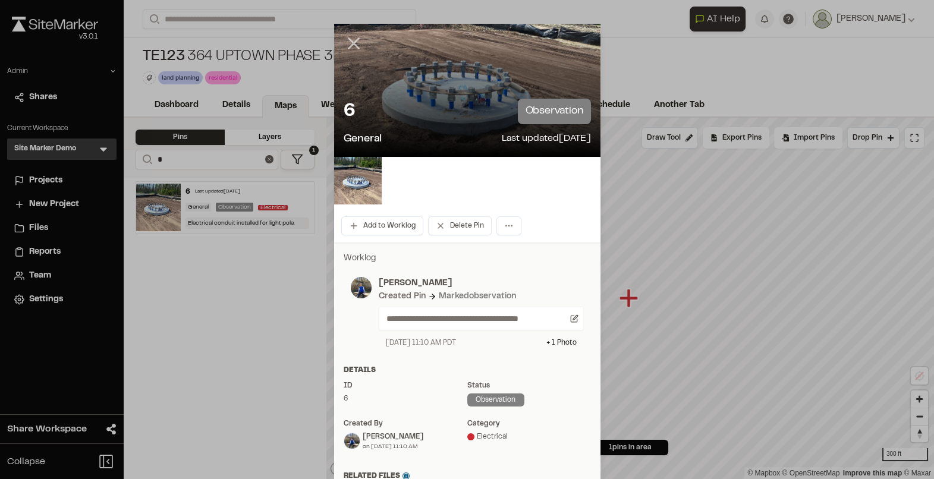
click at [358, 45] on icon at bounding box center [354, 43] width 20 height 20
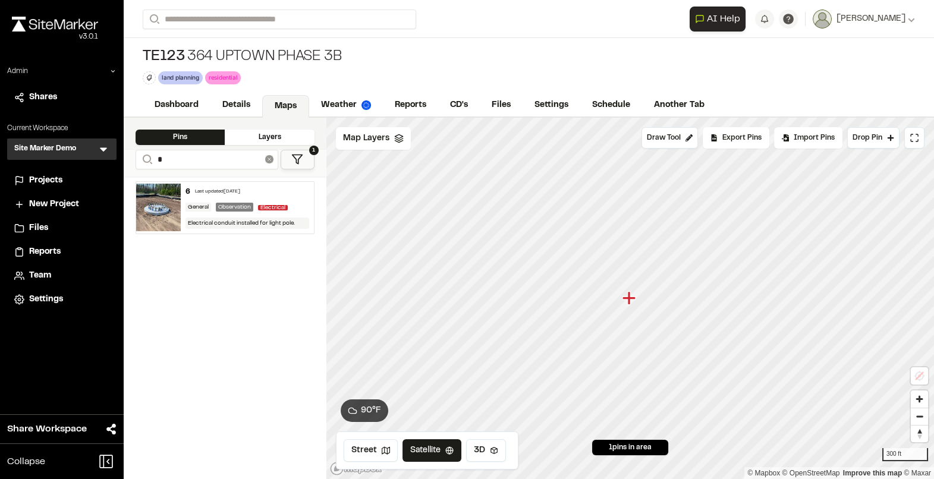
click at [270, 161] on line at bounding box center [269, 159] width 3 height 3
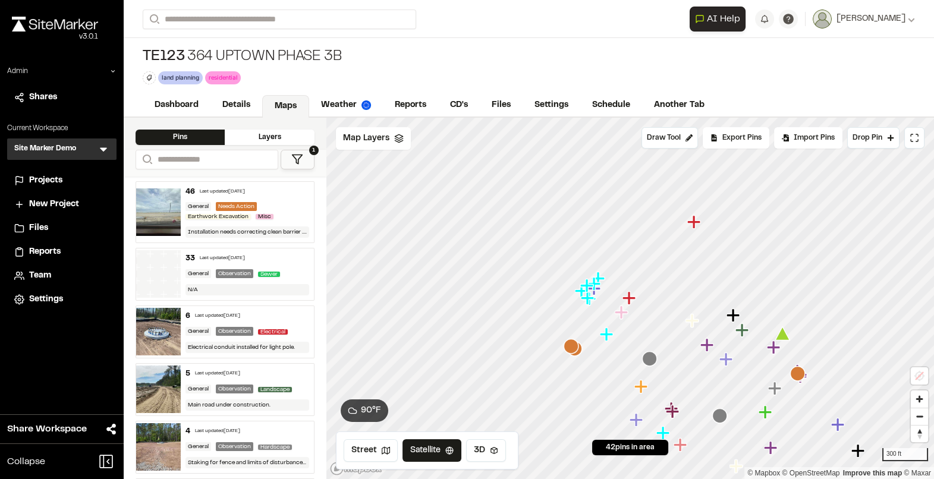
click at [571, 348] on icon "Map marker" at bounding box center [571, 346] width 15 height 15
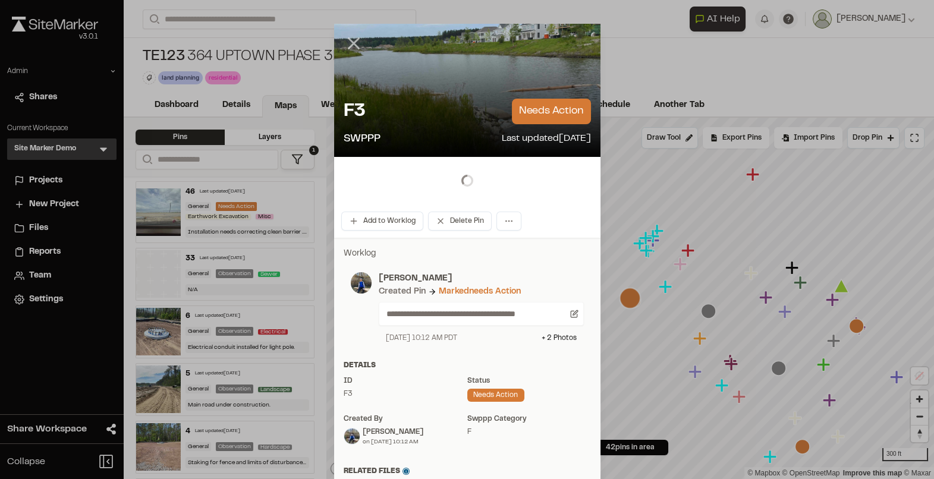
click at [354, 47] on icon at bounding box center [354, 43] width 20 height 20
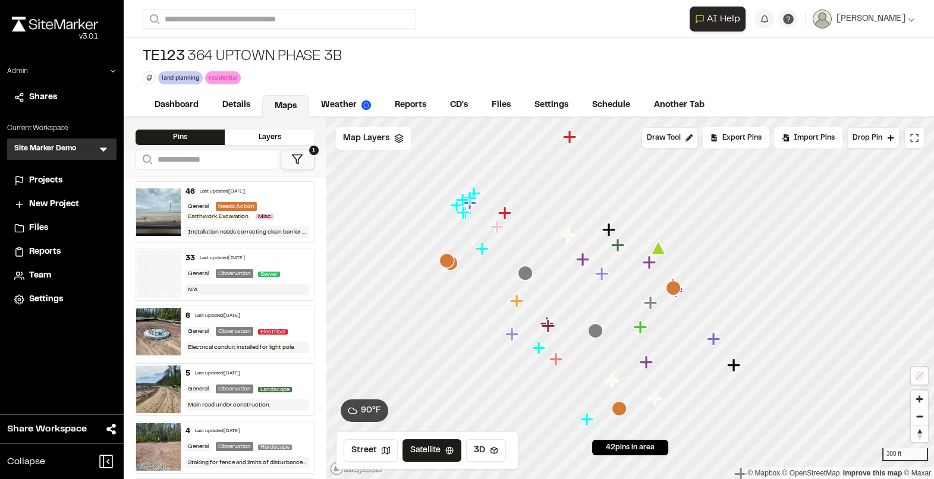
click at [672, 288] on icon "Map marker" at bounding box center [673, 288] width 15 height 15
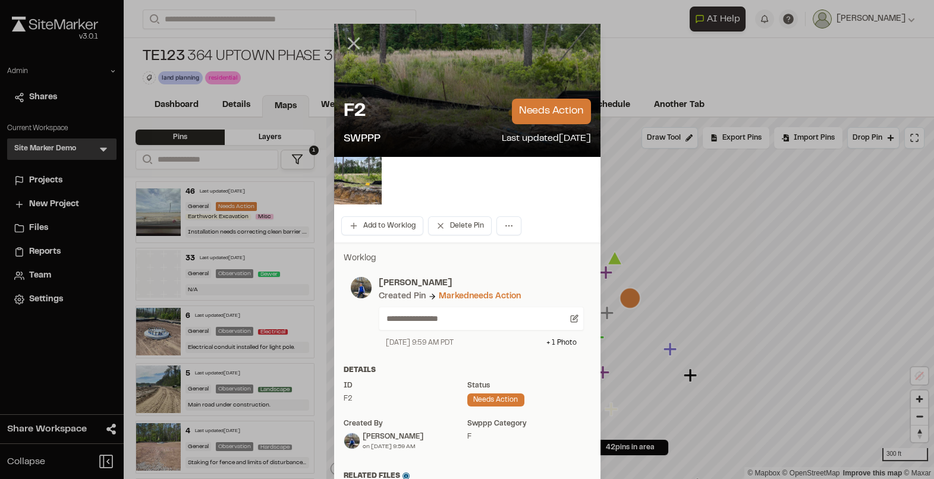
click at [353, 40] on icon at bounding box center [354, 43] width 20 height 20
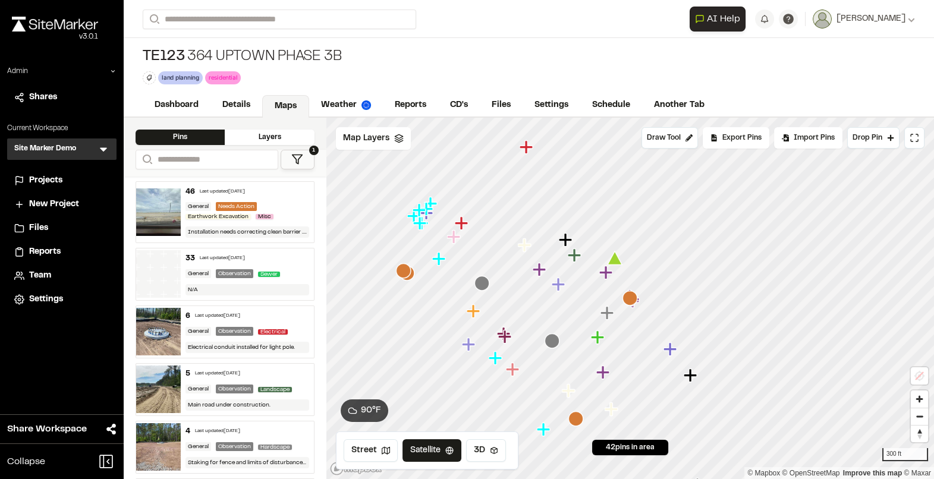
click at [400, 270] on icon "Map marker" at bounding box center [403, 270] width 15 height 15
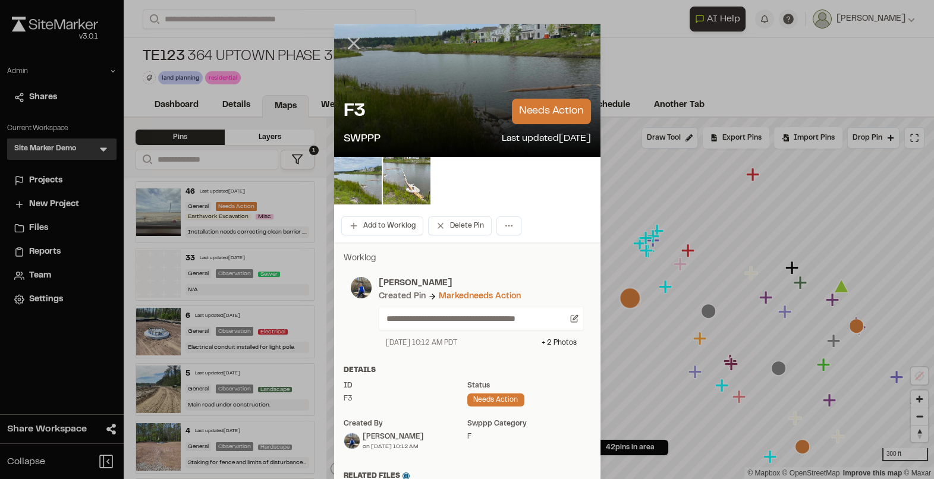
click at [351, 44] on line at bounding box center [354, 44] width 10 height 10
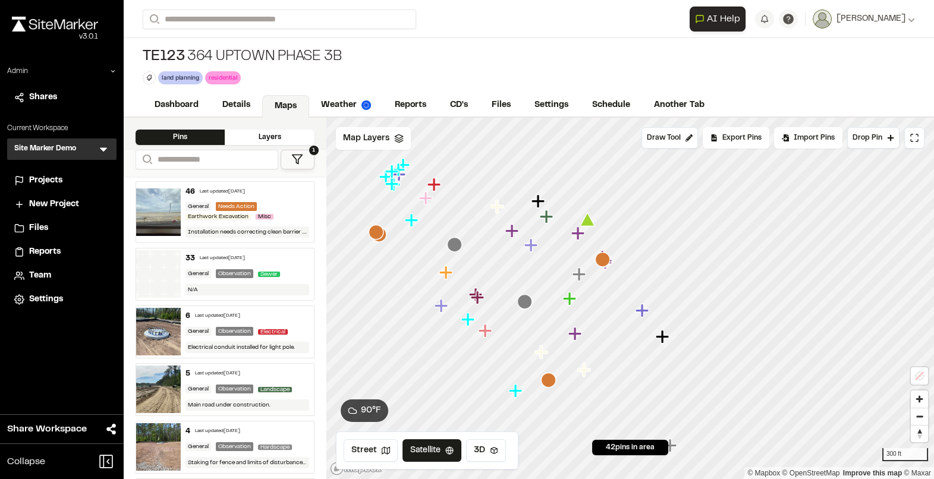
click at [588, 222] on icon "Map marker" at bounding box center [587, 220] width 15 height 14
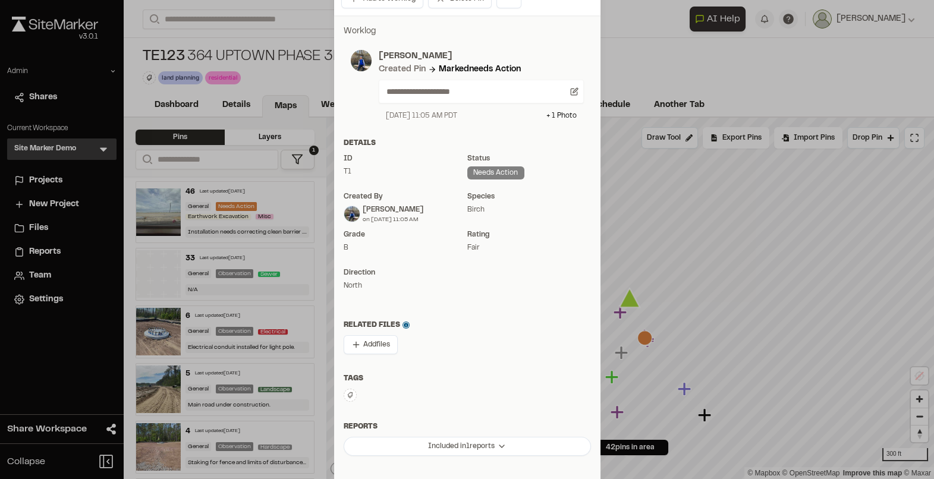
scroll to position [232, 0]
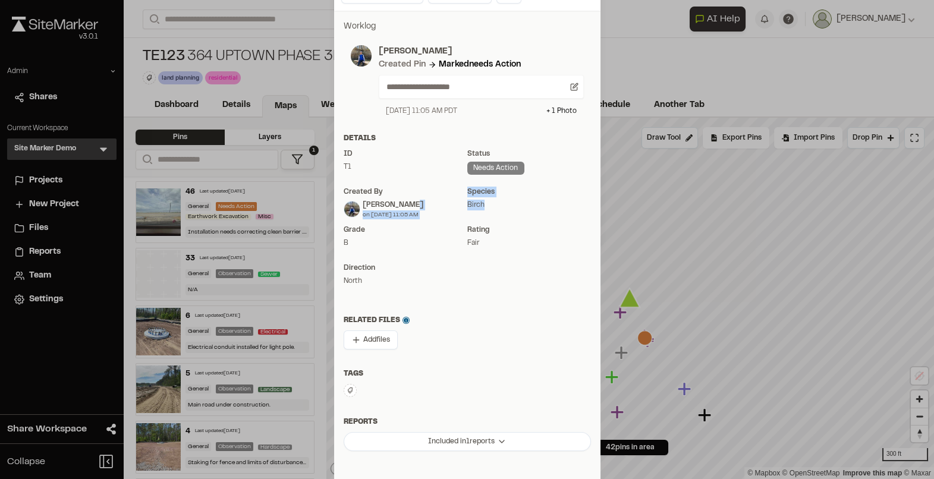
drag, startPoint x: 490, startPoint y: 206, endPoint x: 463, endPoint y: 203, distance: 27.5
click at [463, 203] on div "ID T1 Status needs action Created by [PERSON_NAME] on [DATE] 11:05 AM species B…" at bounding box center [467, 222] width 247 height 147
click at [513, 212] on div "species Birch" at bounding box center [529, 203] width 124 height 33
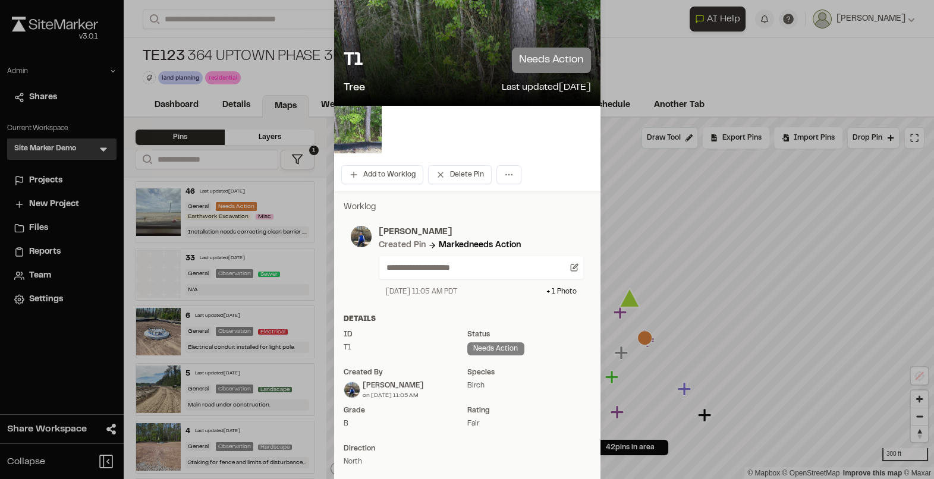
scroll to position [0, 0]
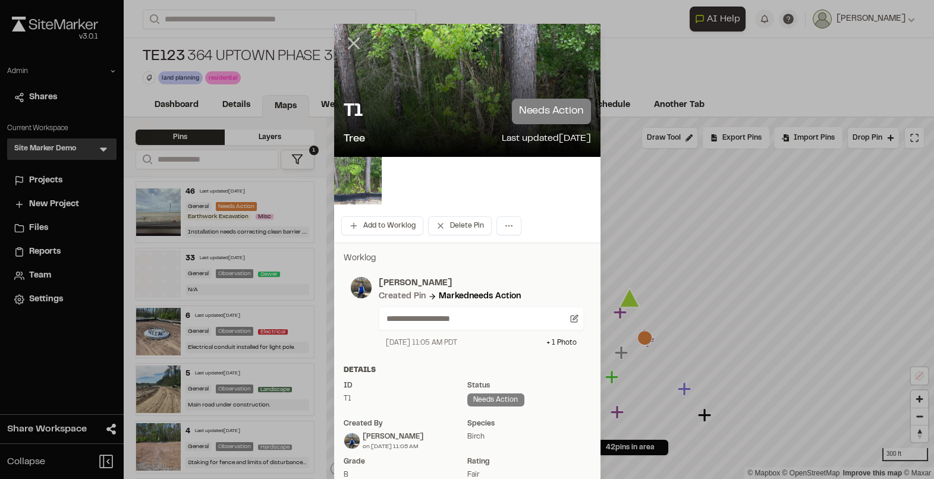
click at [351, 43] on line at bounding box center [354, 44] width 10 height 10
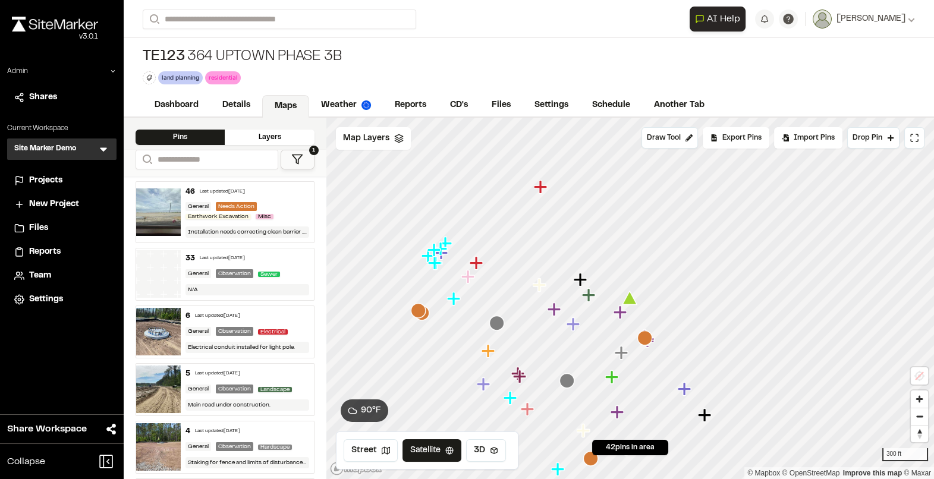
click at [419, 312] on icon "Map marker" at bounding box center [418, 310] width 15 height 15
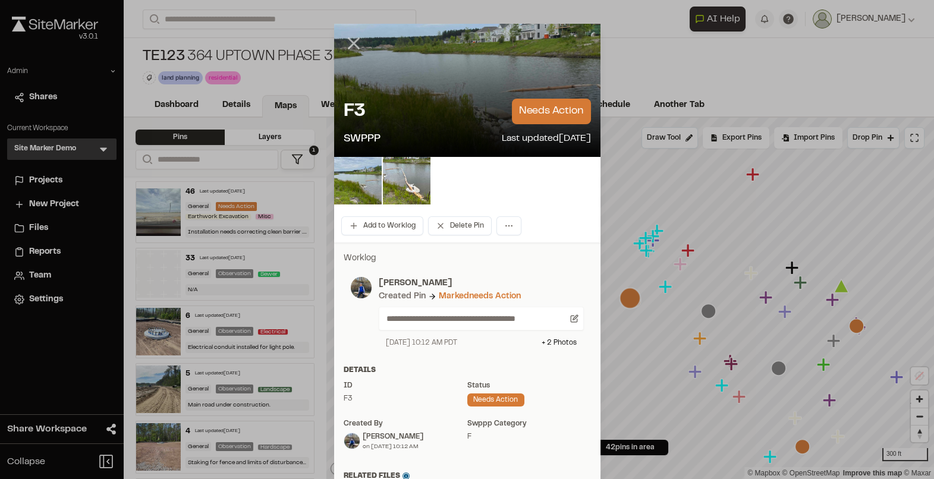
click at [353, 48] on icon at bounding box center [354, 43] width 20 height 20
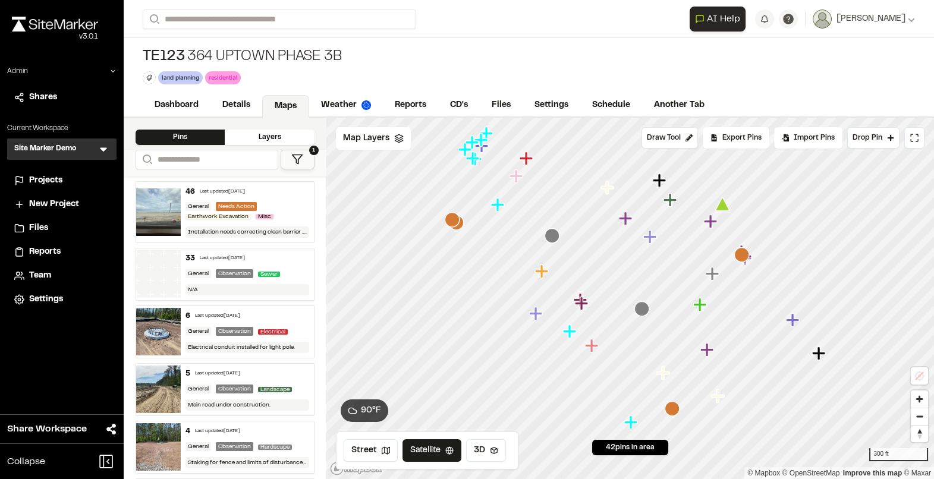
click at [582, 305] on icon "Map marker" at bounding box center [581, 303] width 13 height 13
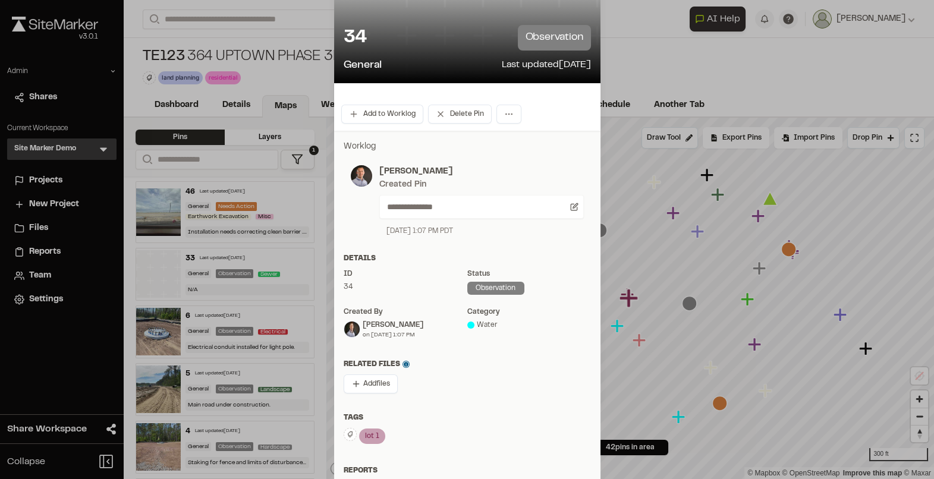
scroll to position [77, 0]
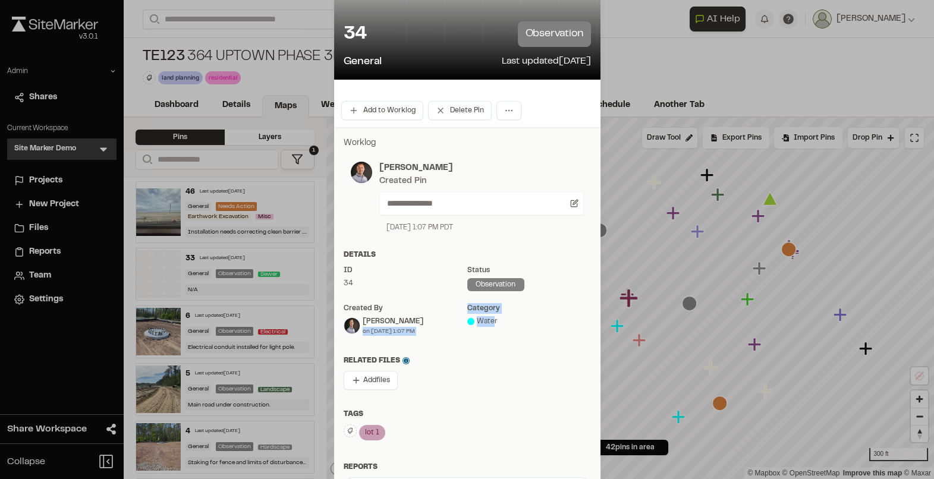
drag, startPoint x: 494, startPoint y: 323, endPoint x: 454, endPoint y: 321, distance: 39.9
click at [454, 321] on div "ID 34 Status observation Created by [PERSON_NAME] on [DATE] 1:07 PM category Wa…" at bounding box center [467, 300] width 247 height 71
click at [506, 329] on div "category Water" at bounding box center [529, 319] width 124 height 33
drag, startPoint x: 478, startPoint y: 323, endPoint x: 498, endPoint y: 322, distance: 20.8
click at [498, 322] on div "Water" at bounding box center [529, 321] width 124 height 11
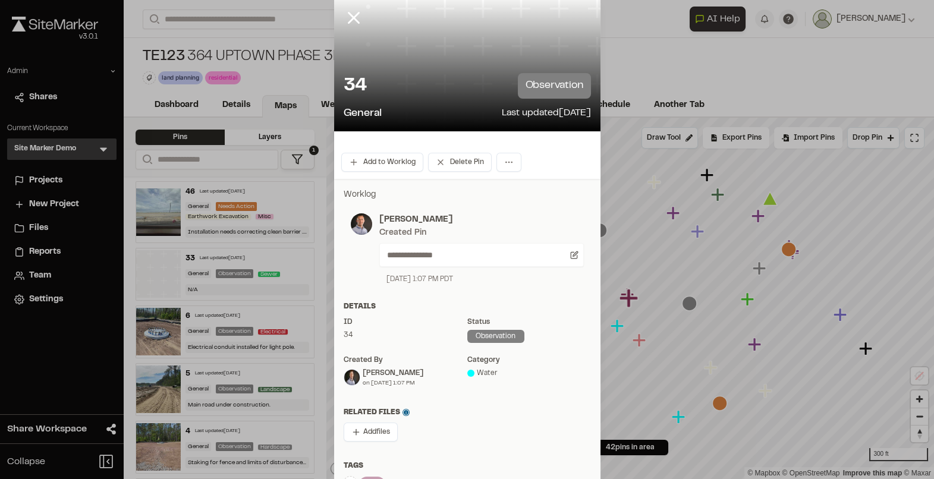
scroll to position [23, 0]
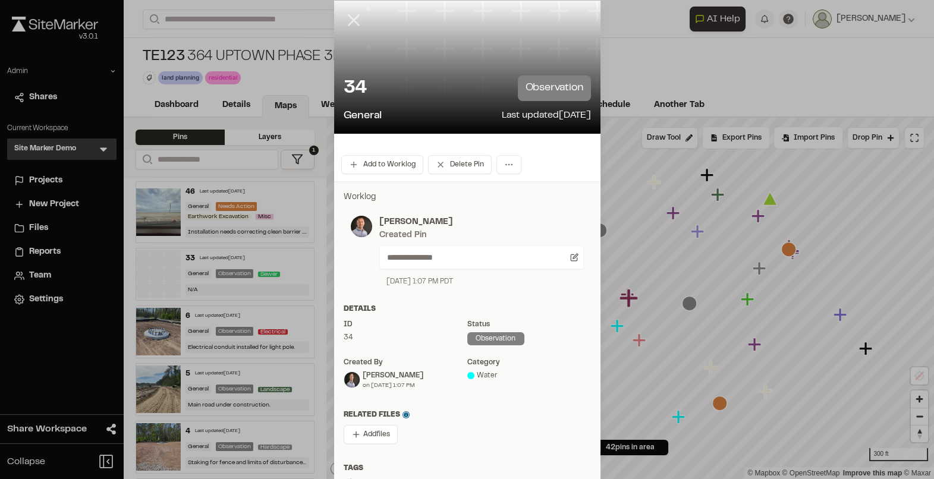
click at [354, 21] on line at bounding box center [354, 20] width 10 height 10
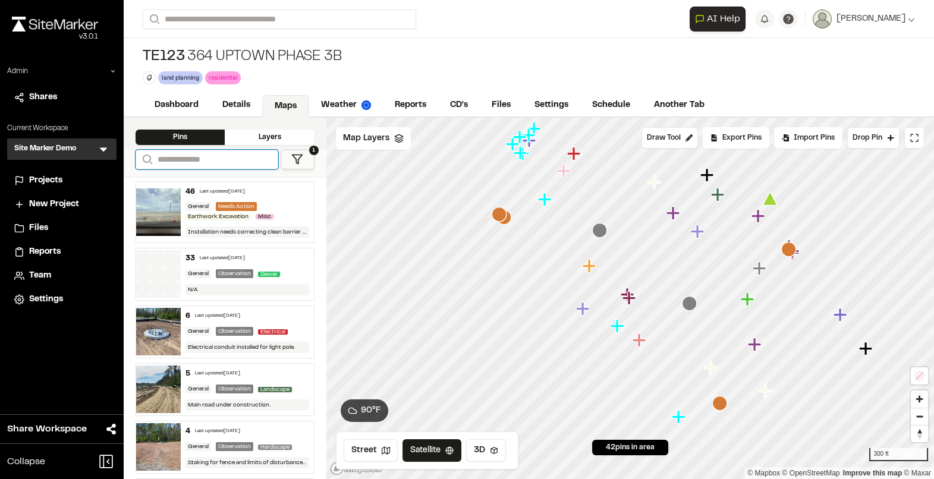
click at [231, 165] on input "Search" at bounding box center [207, 160] width 143 height 20
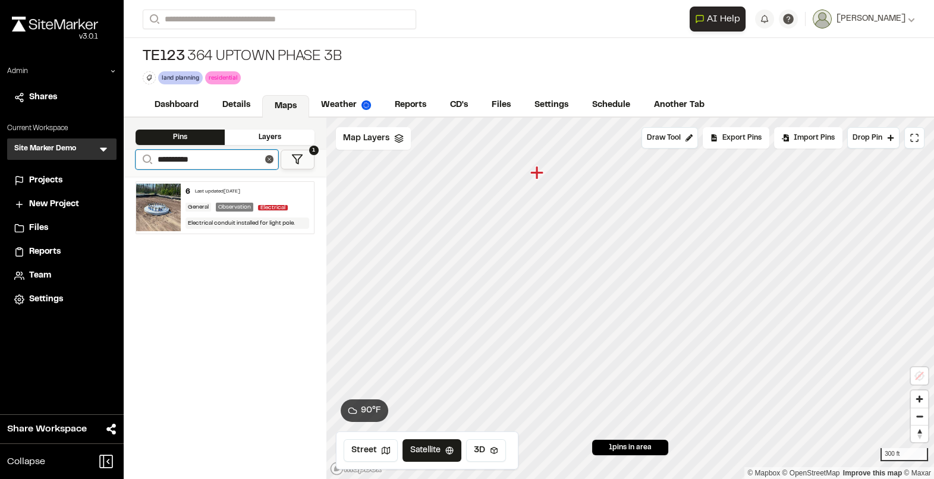
type input "**********"
click at [269, 202] on div "6 Last updated [DATE] General Observation Electrical Electrical conduit install…" at bounding box center [247, 208] width 133 height 52
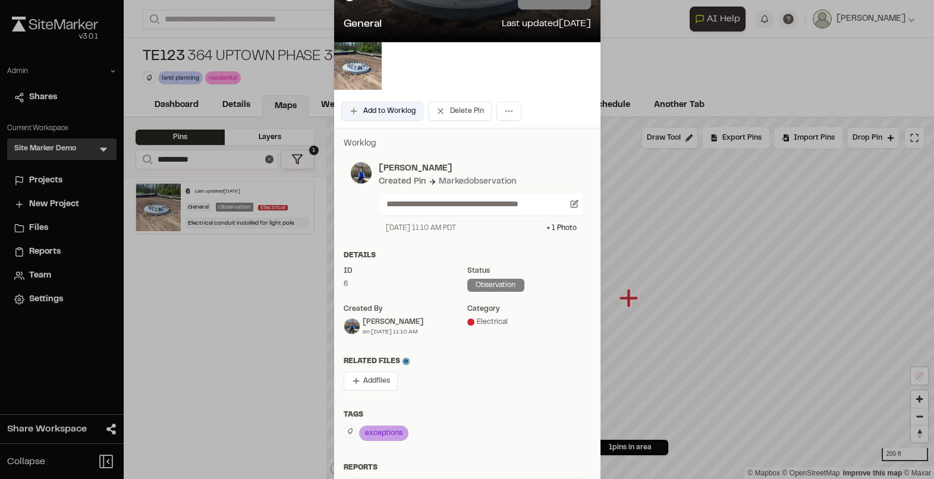
scroll to position [0, 0]
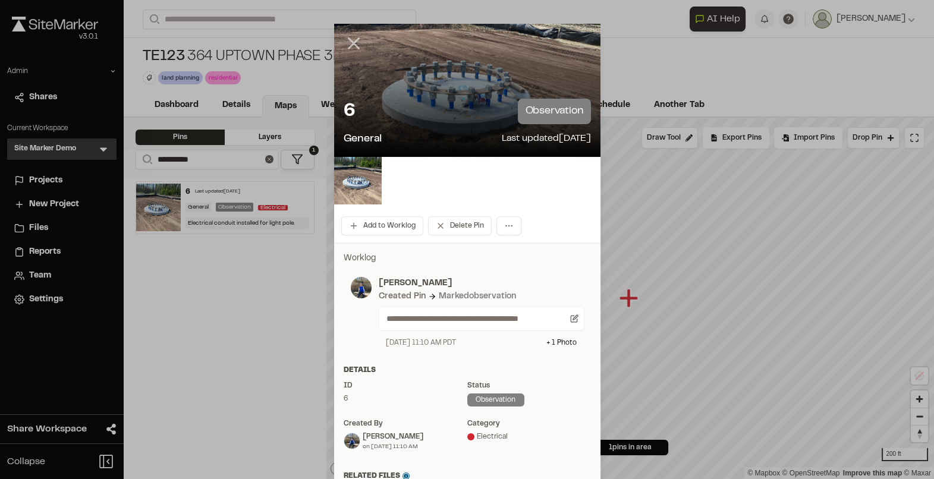
click at [351, 40] on line at bounding box center [354, 44] width 10 height 10
